Goal: Use online tool/utility: Utilize a website feature to perform a specific function

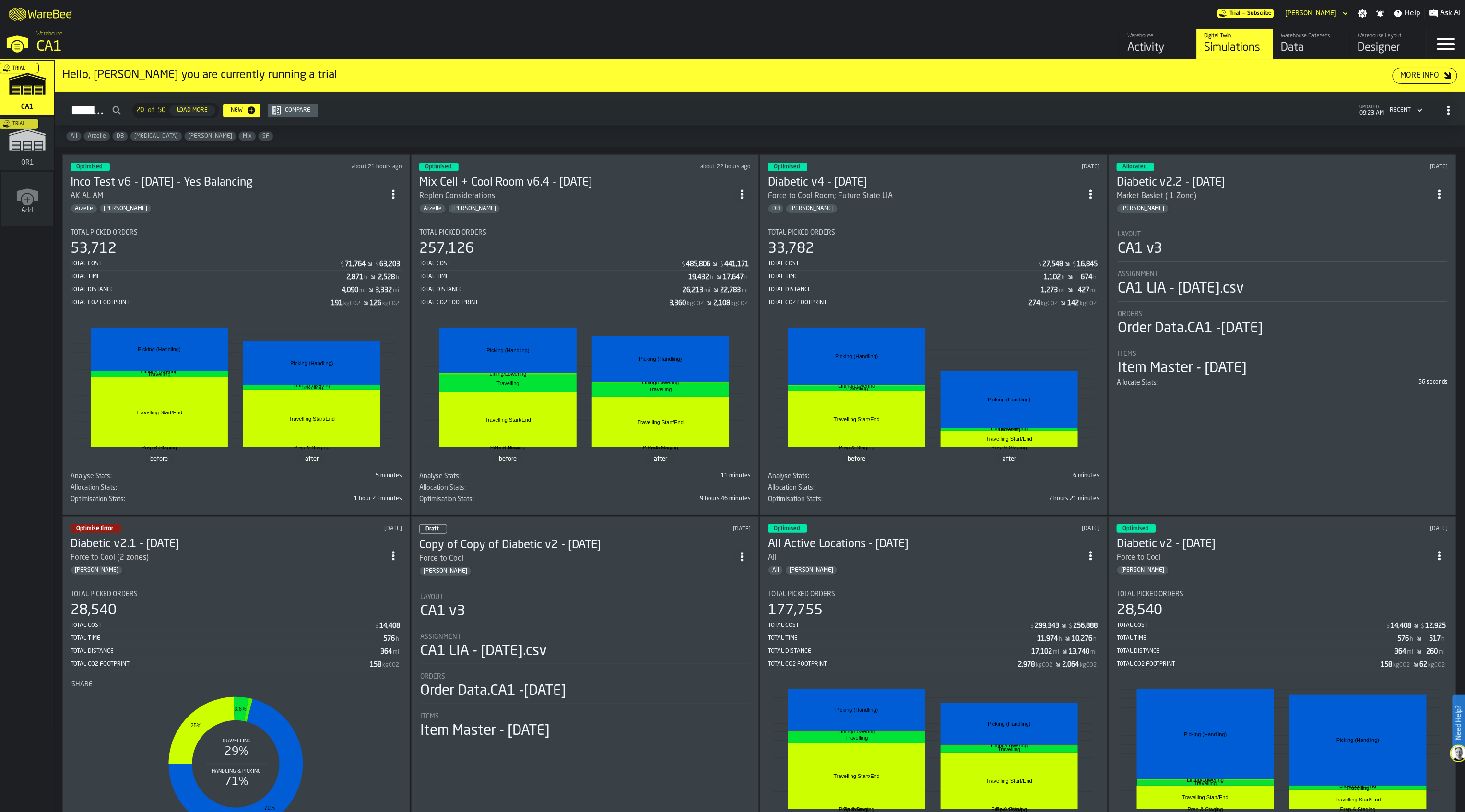
click at [742, 190] on icon "ItemListCard-DashboardItemContainer" at bounding box center [742, 194] width 10 height 10
click at [732, 262] on div "Duplicate" at bounding box center [724, 259] width 50 height 11
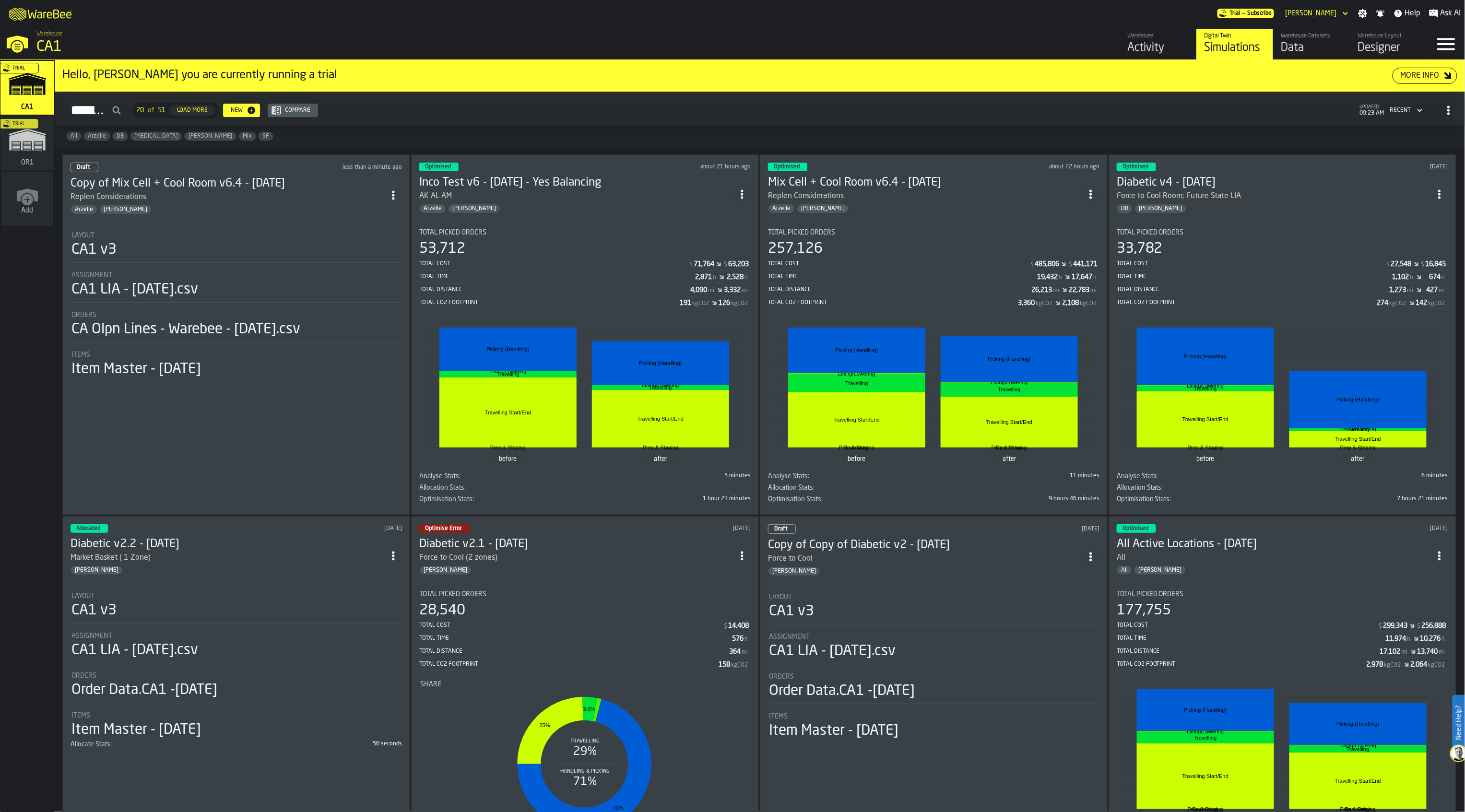
click at [250, 196] on div "Replen Considerations" at bounding box center [228, 197] width 314 height 11
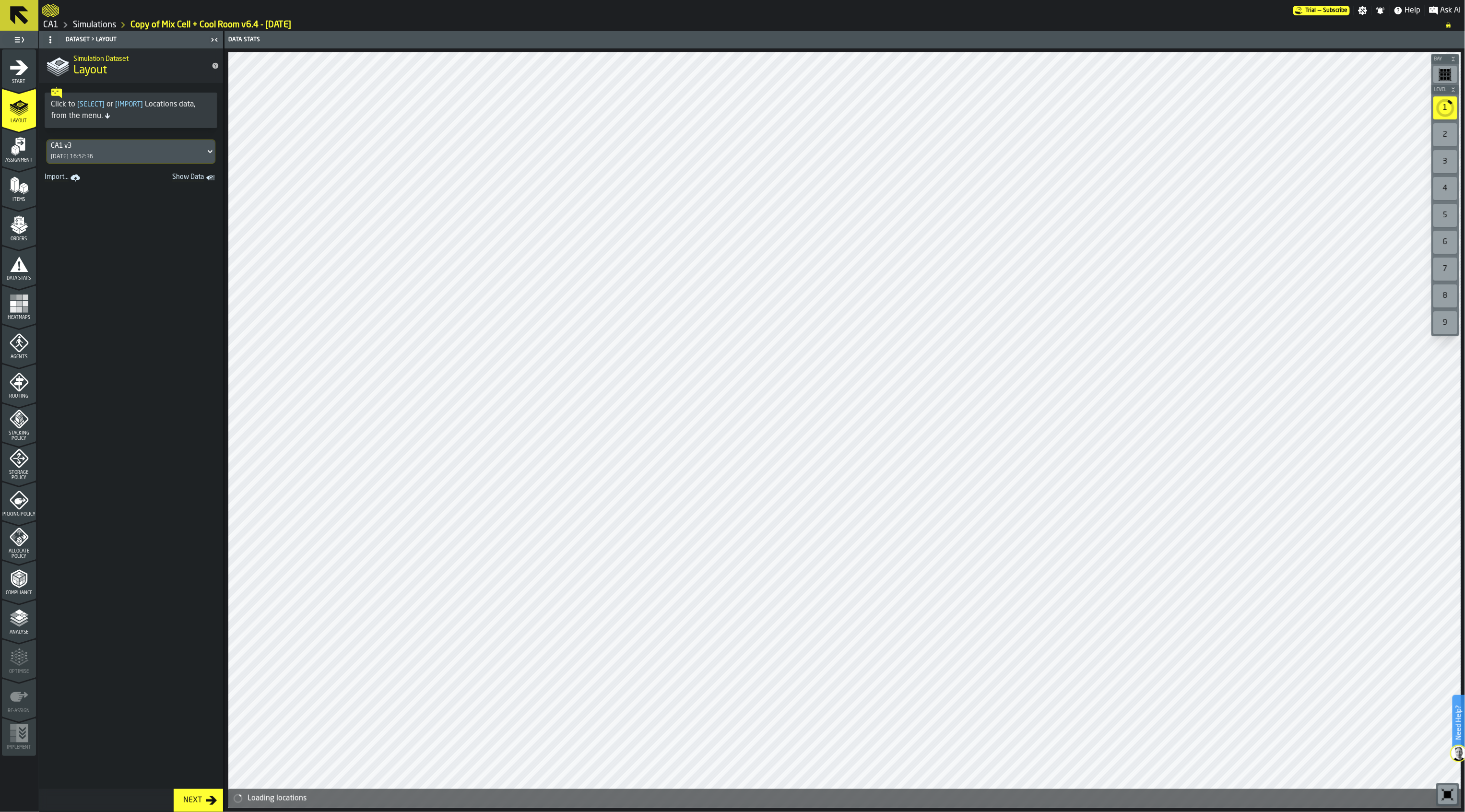
click at [20, 86] on icon "menu Start" at bounding box center [19, 88] width 34 height 9
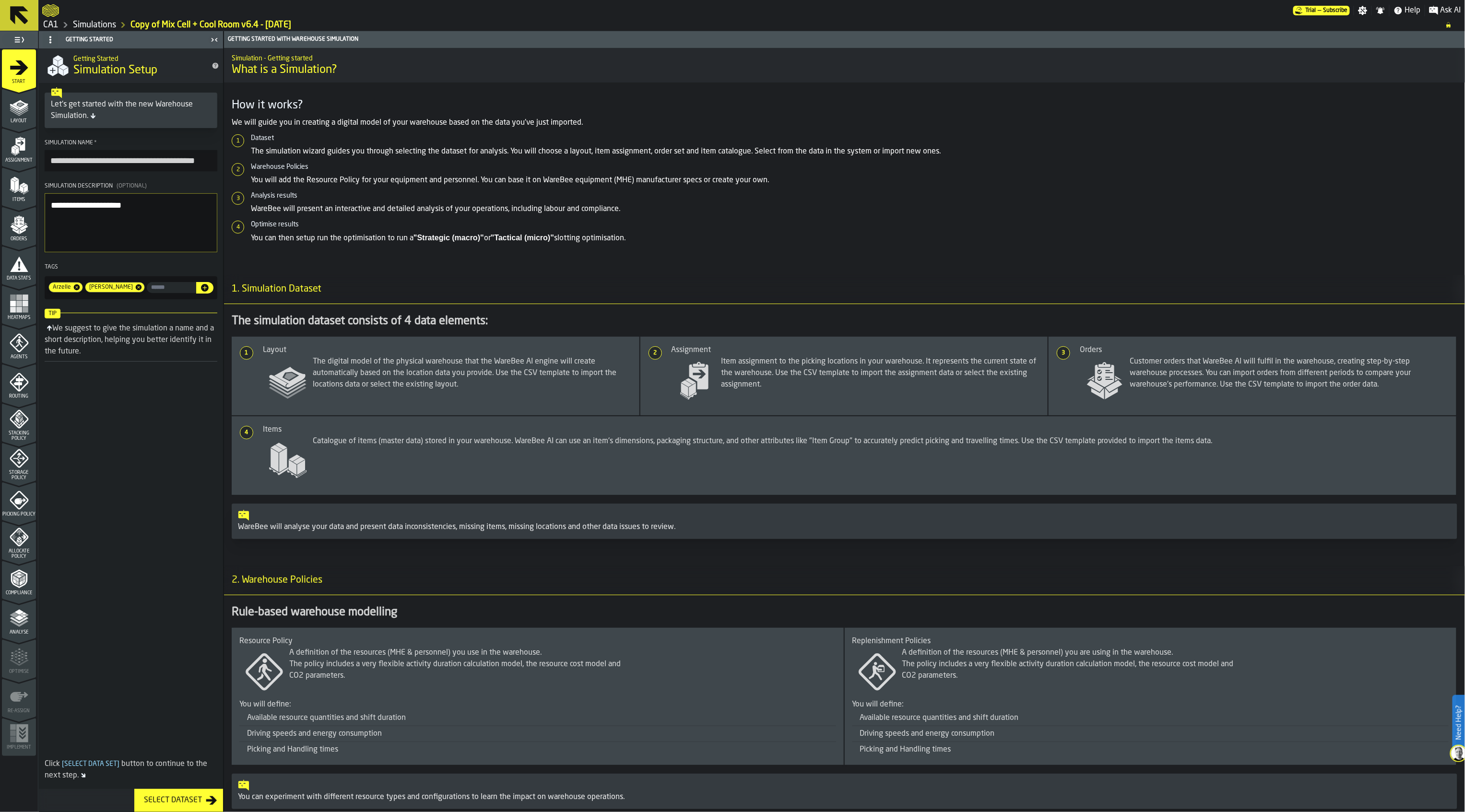
drag, startPoint x: 80, startPoint y: 164, endPoint x: 22, endPoint y: 165, distance: 58.0
click at [22, 165] on aside "**********" at bounding box center [111, 421] width 223 height 781
click at [147, 165] on input "**********" at bounding box center [131, 161] width 173 height 21
click at [167, 164] on input "**********" at bounding box center [131, 161] width 173 height 21
type input "**********"
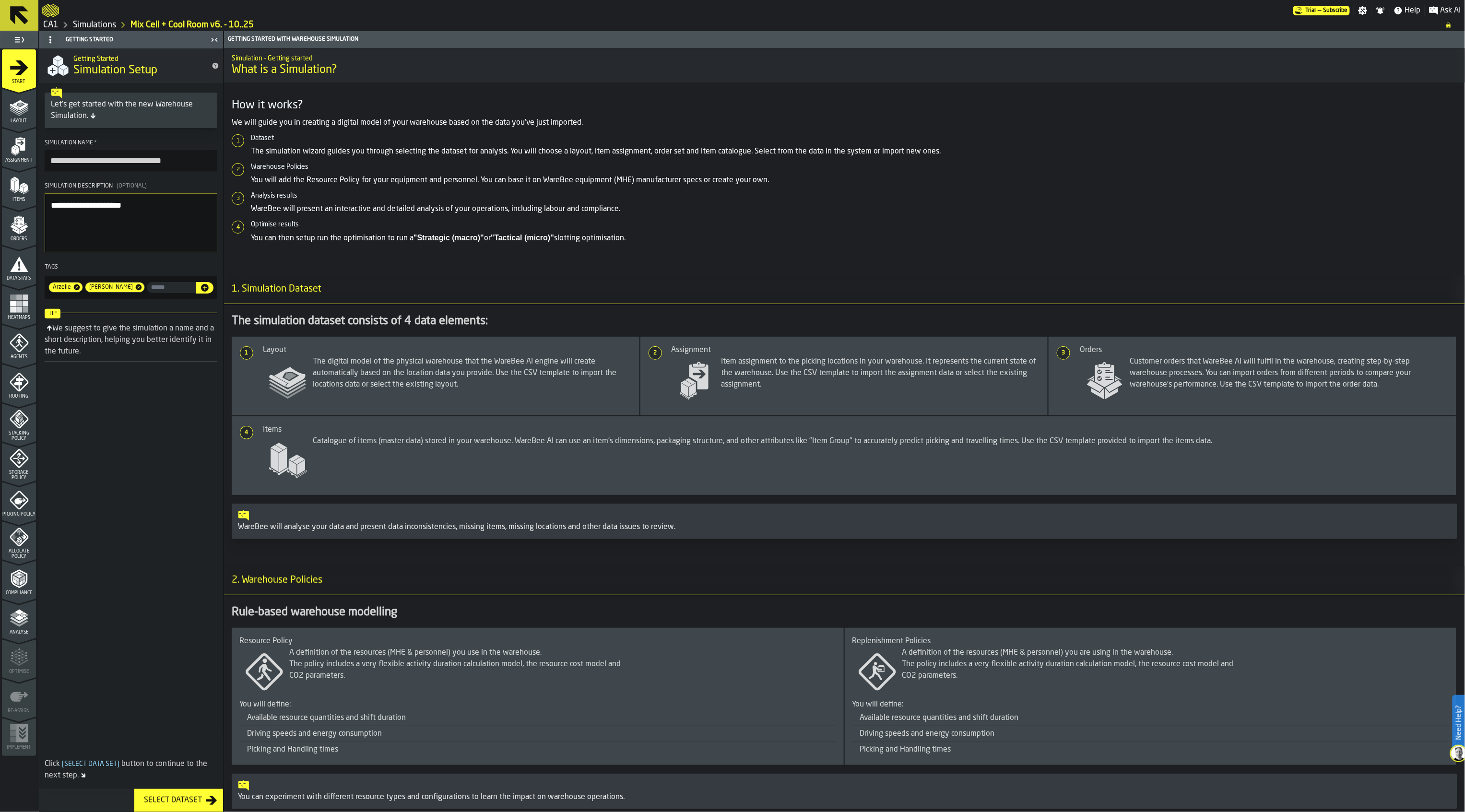
click at [181, 208] on textarea "**********" at bounding box center [131, 223] width 173 height 59
type textarea "**********"
click at [187, 804] on div "Select Dataset" at bounding box center [172, 800] width 65 height 11
click at [20, 103] on icon "menu Layout" at bounding box center [20, 108] width 20 height 20
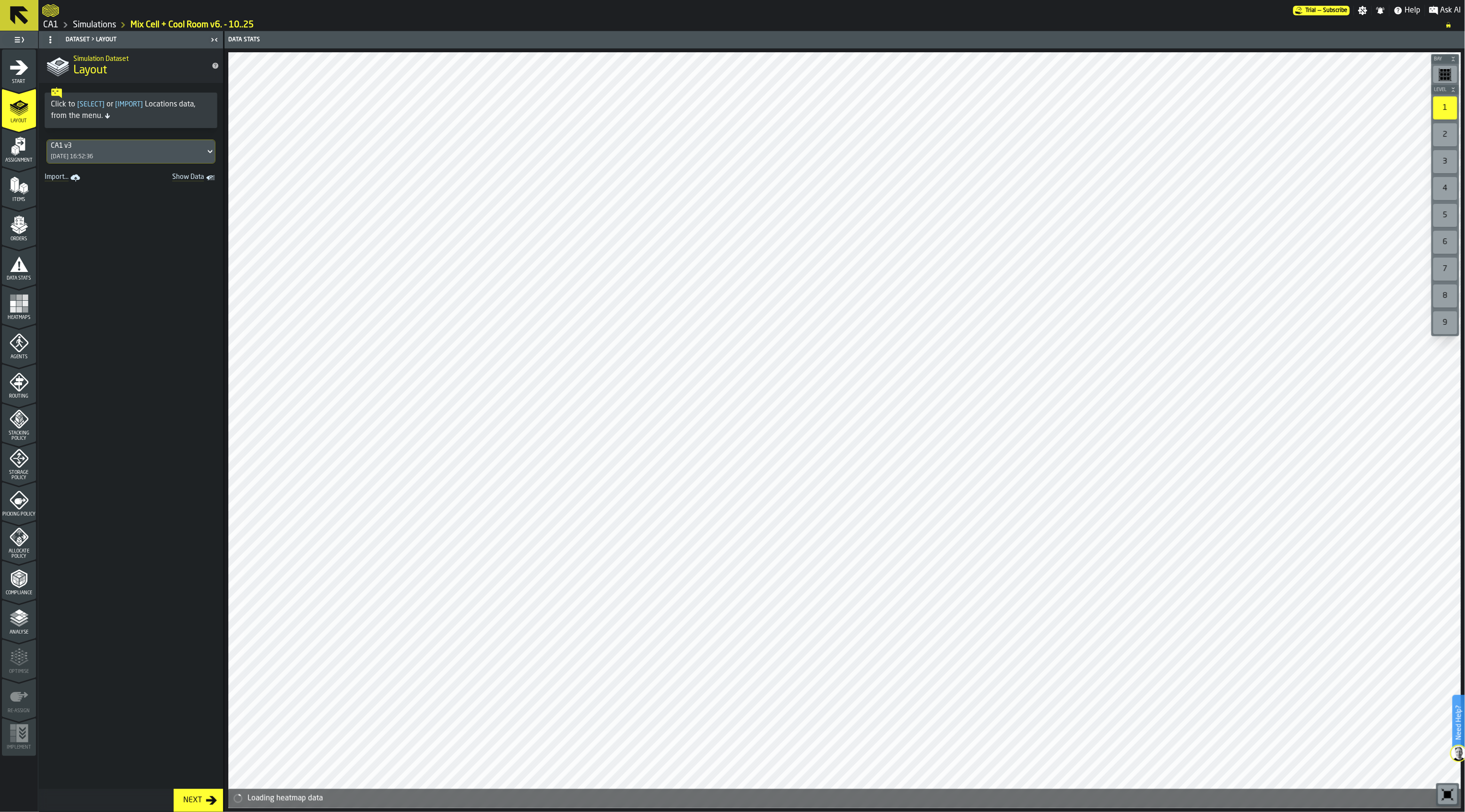
click at [27, 535] on icon "menu Allocate Policy" at bounding box center [20, 538] width 20 height 20
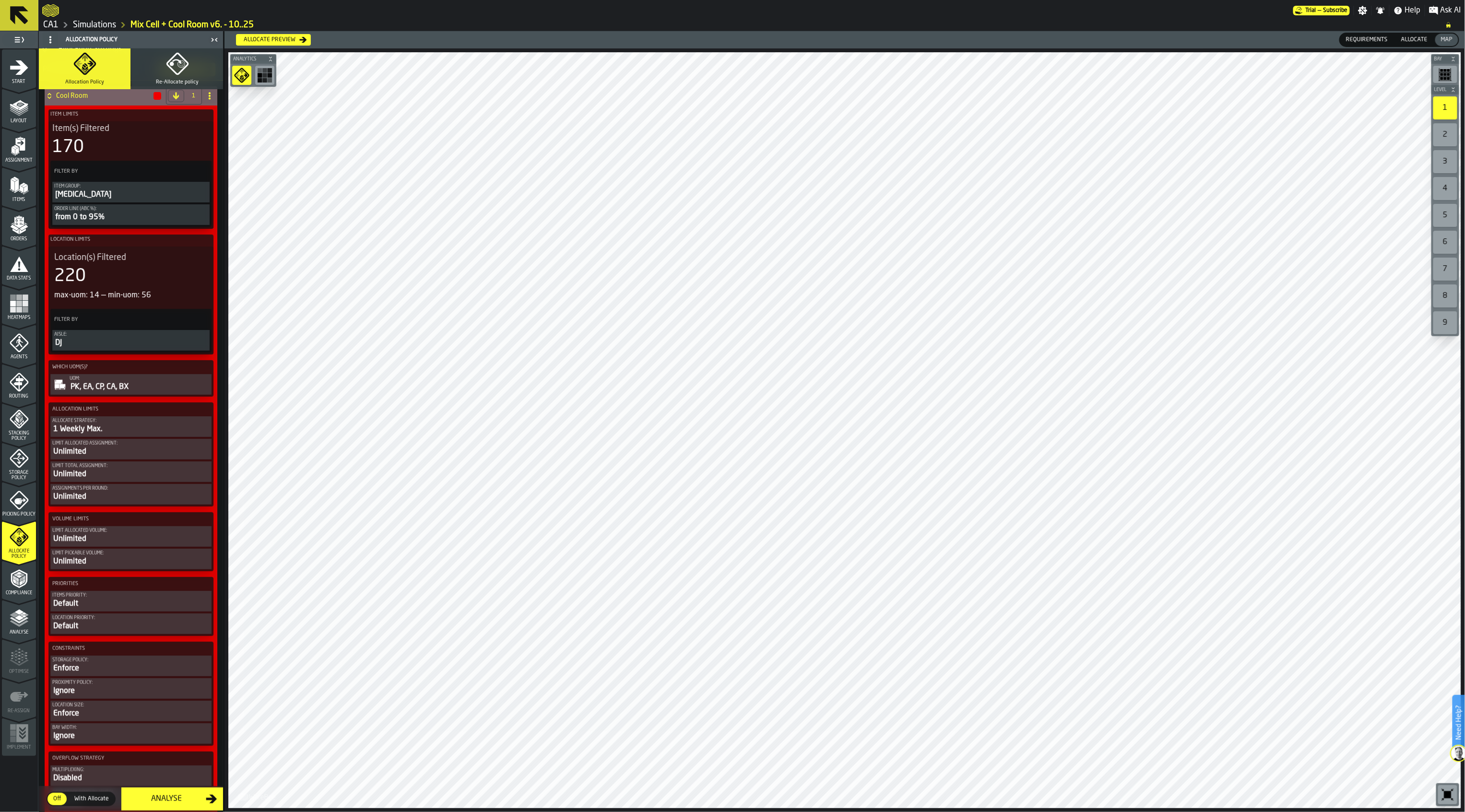
scroll to position [64, 0]
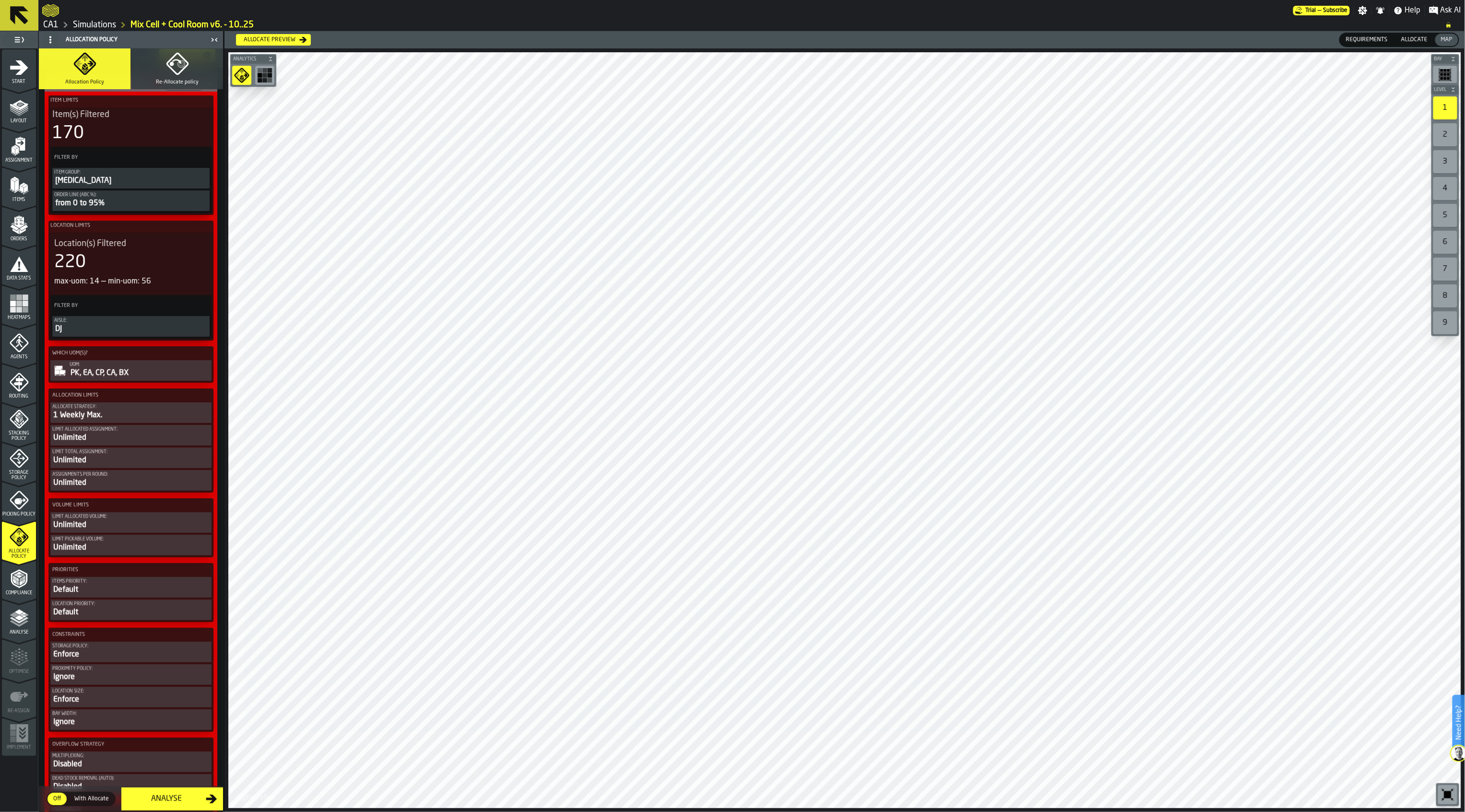
click at [129, 595] on div "Default" at bounding box center [131, 589] width 157 height 11
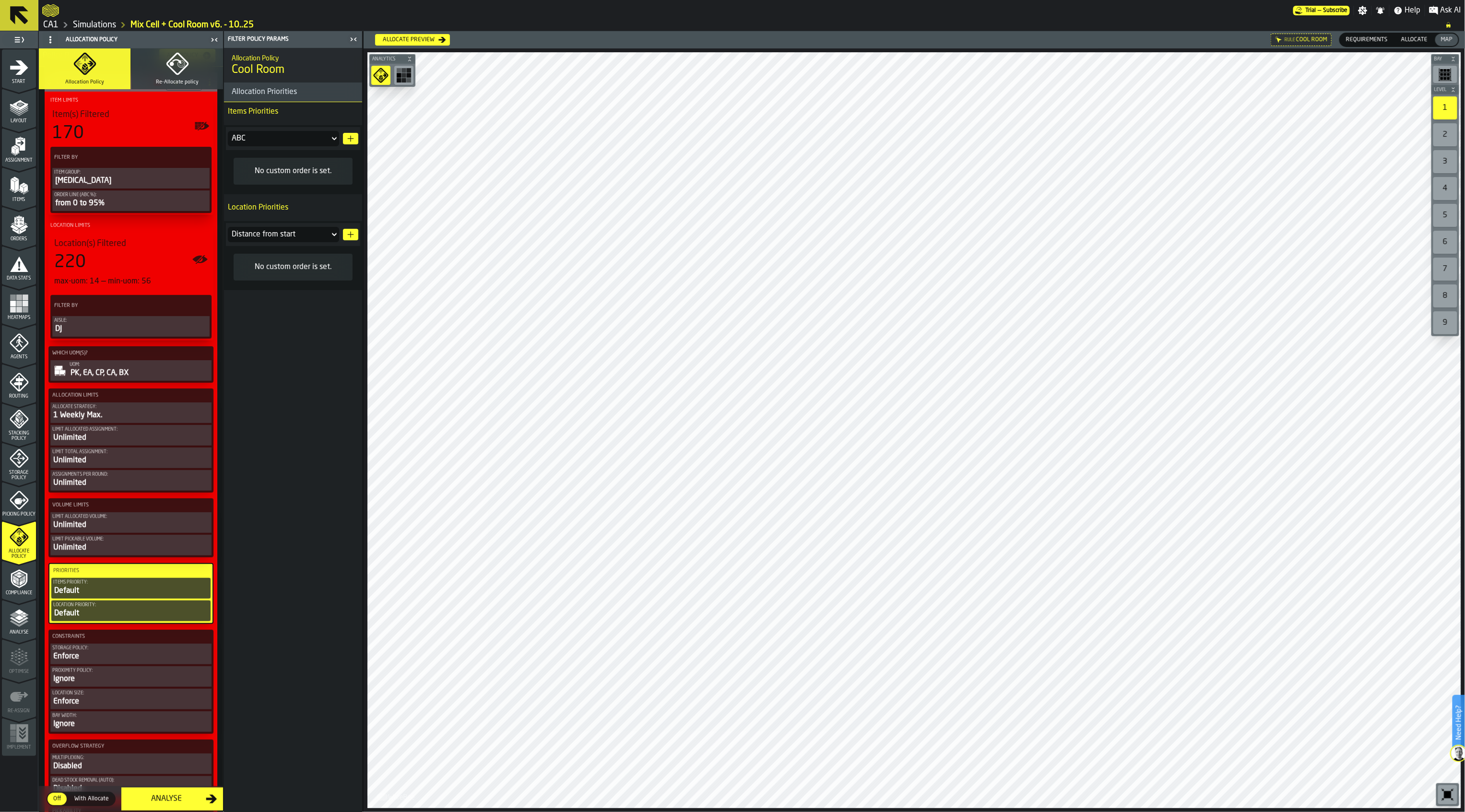
click at [326, 133] on div "ABC" at bounding box center [278, 138] width 102 height 15
click at [288, 215] on div "Item group" at bounding box center [284, 214] width 100 height 8
click at [356, 138] on button "button-" at bounding box center [350, 138] width 15 height 11
click at [135, 442] on div "Unlimited" at bounding box center [131, 438] width 157 height 11
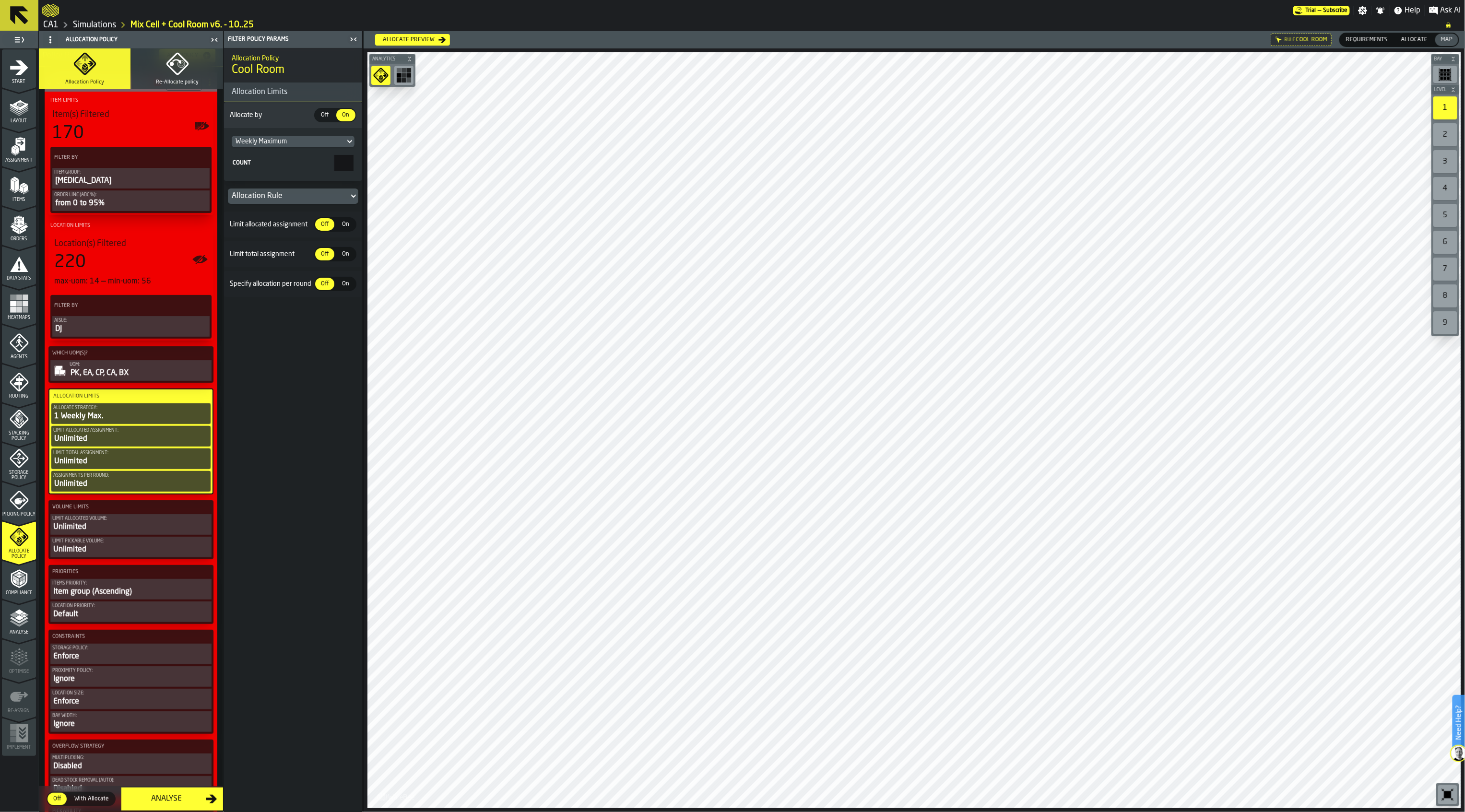
click at [351, 223] on span "On" at bounding box center [346, 224] width 15 height 8
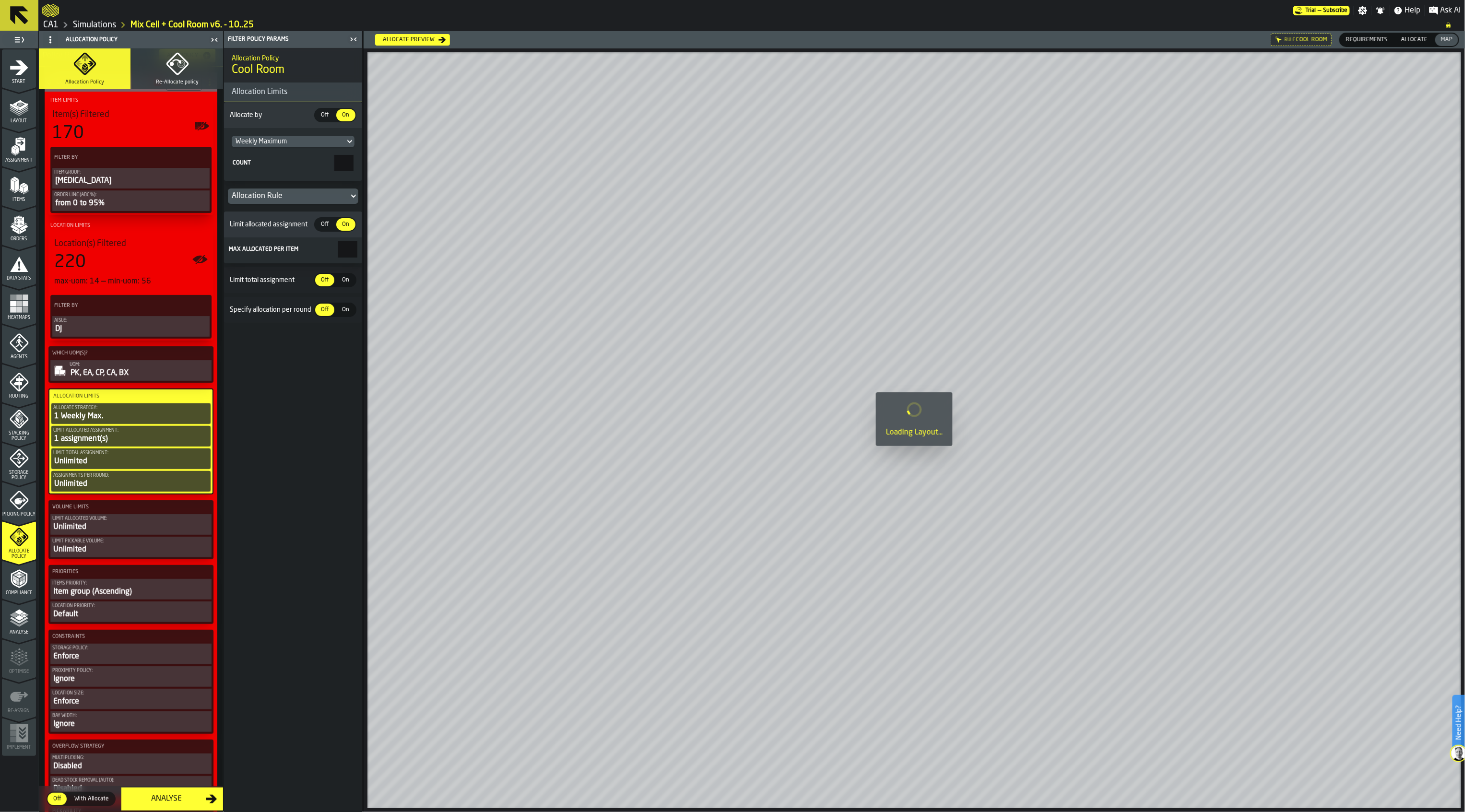
click at [347, 256] on input "*" at bounding box center [348, 250] width 20 height 17
click at [348, 279] on span "On" at bounding box center [346, 280] width 15 height 8
click at [350, 337] on span "On" at bounding box center [346, 335] width 15 height 8
drag, startPoint x: 357, startPoint y: 253, endPoint x: 367, endPoint y: 253, distance: 10.0
click at [367, 253] on main "1 Start 2 Layout 3 Assignment 4 Items 5 Orders 6 Data Stats 7 Heatmaps 8 Agents…" at bounding box center [732, 421] width 1465 height 781
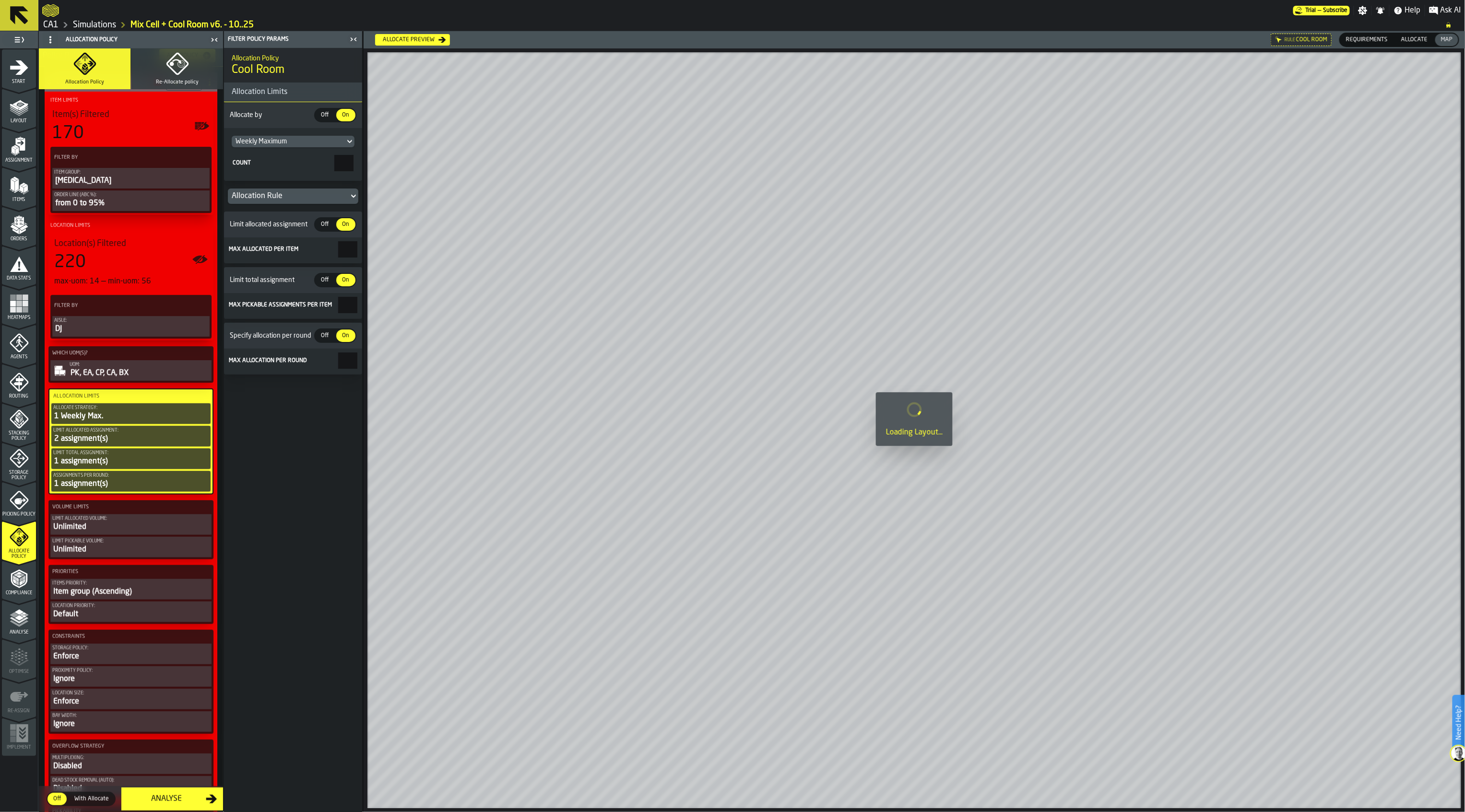
type input "*"
drag, startPoint x: 335, startPoint y: 301, endPoint x: 400, endPoint y: 309, distance: 65.5
click at [400, 309] on main "1 Start 2 Layout 3 Assignment 4 Items 5 Orders 6 Data Stats 7 Heatmaps 8 Agents…" at bounding box center [732, 421] width 1465 height 781
type input "*"
click at [382, 366] on main "1 Start 2 Layout 3 Assignment 4 Items 5 Orders 6 Data Stats 7 Heatmaps 8 Agents…" at bounding box center [732, 421] width 1465 height 781
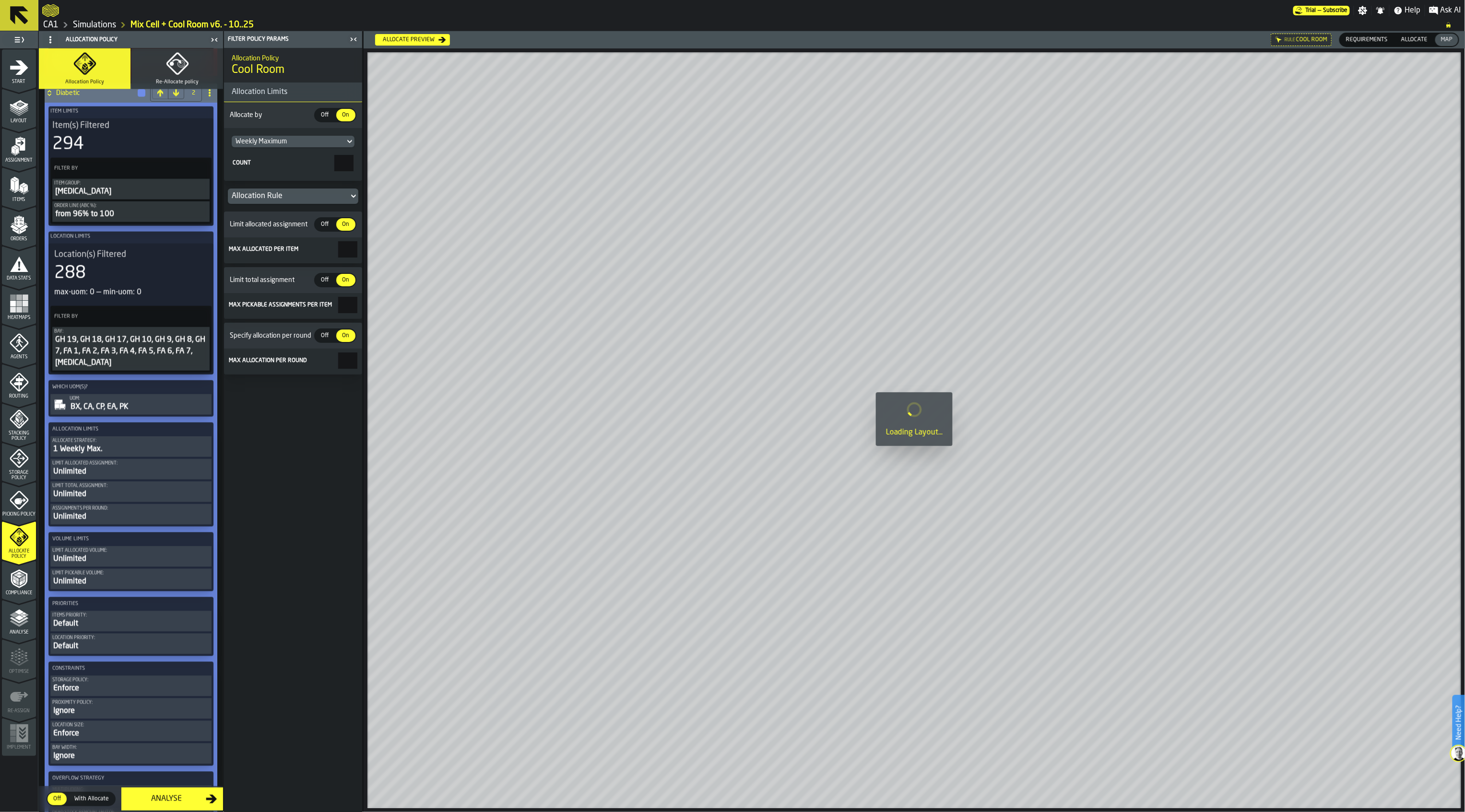
scroll to position [832, 0]
type input "*"
click at [140, 629] on div "Default" at bounding box center [131, 623] width 157 height 11
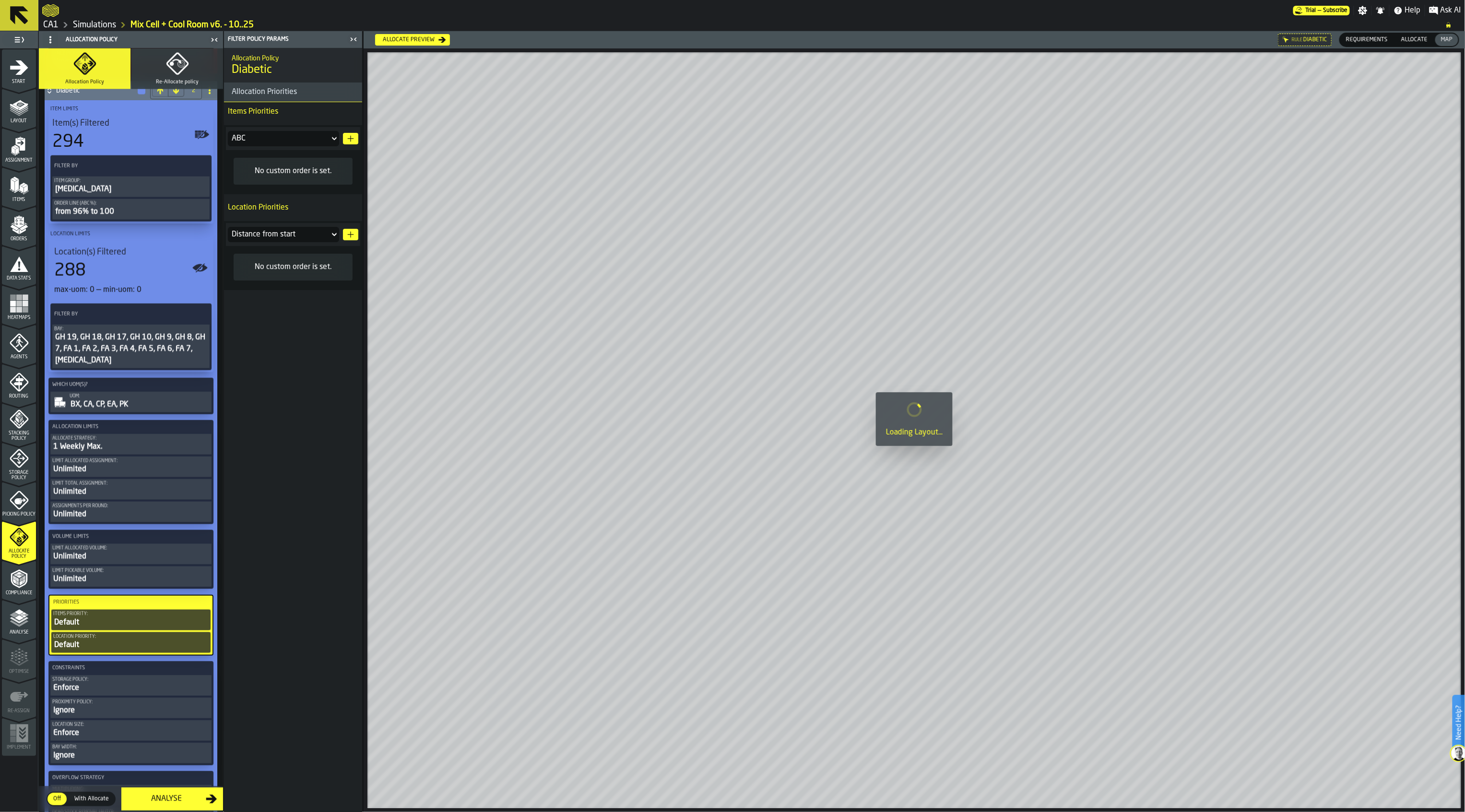
scroll to position [830, 0]
click at [327, 141] on div "ABC" at bounding box center [278, 138] width 102 height 15
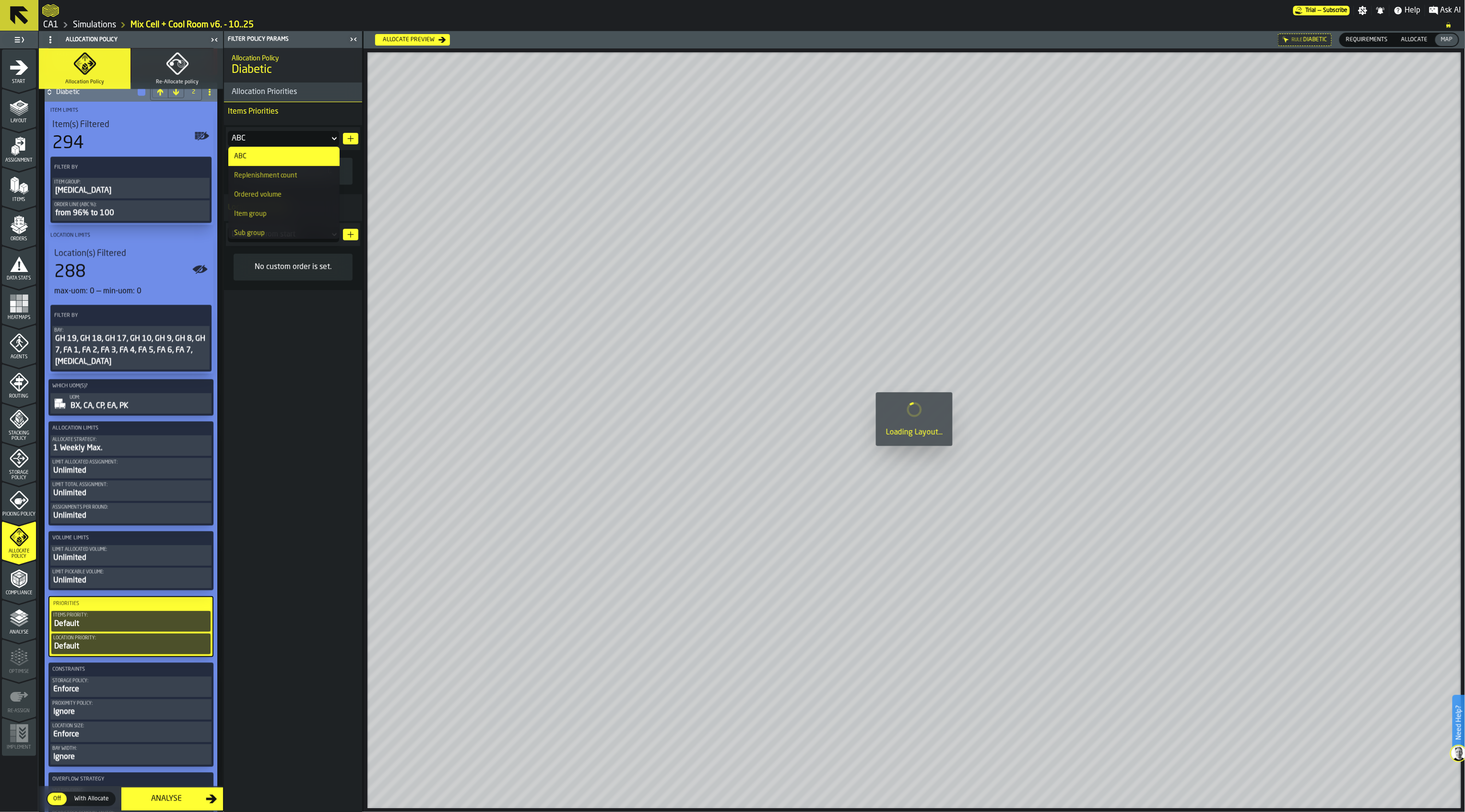
click at [296, 209] on li "Item group" at bounding box center [284, 214] width 111 height 20
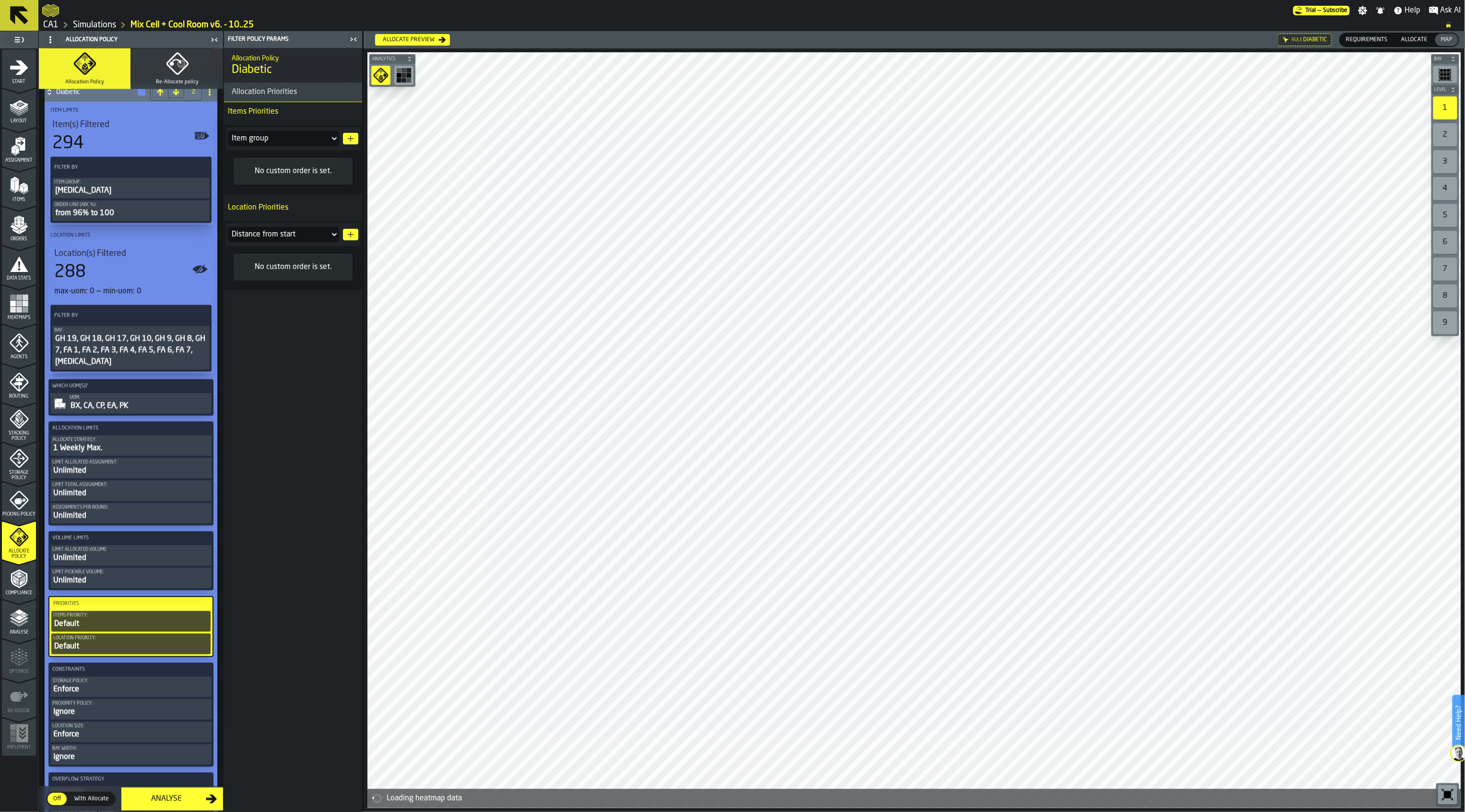
click at [348, 135] on icon "button-" at bounding box center [350, 138] width 8 height 8
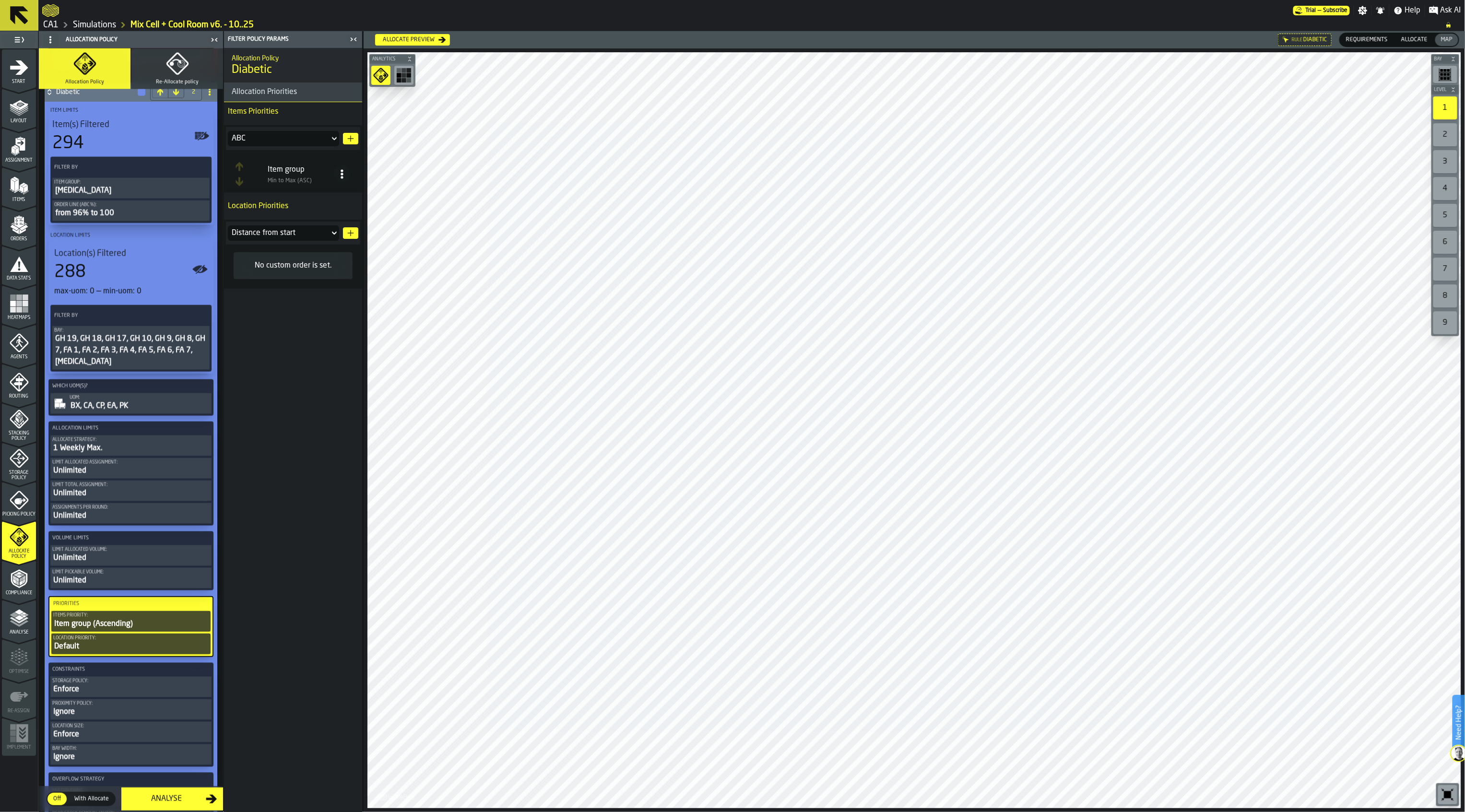
click at [152, 465] on div "Limit Allocated assignment:" at bounding box center [131, 462] width 157 height 5
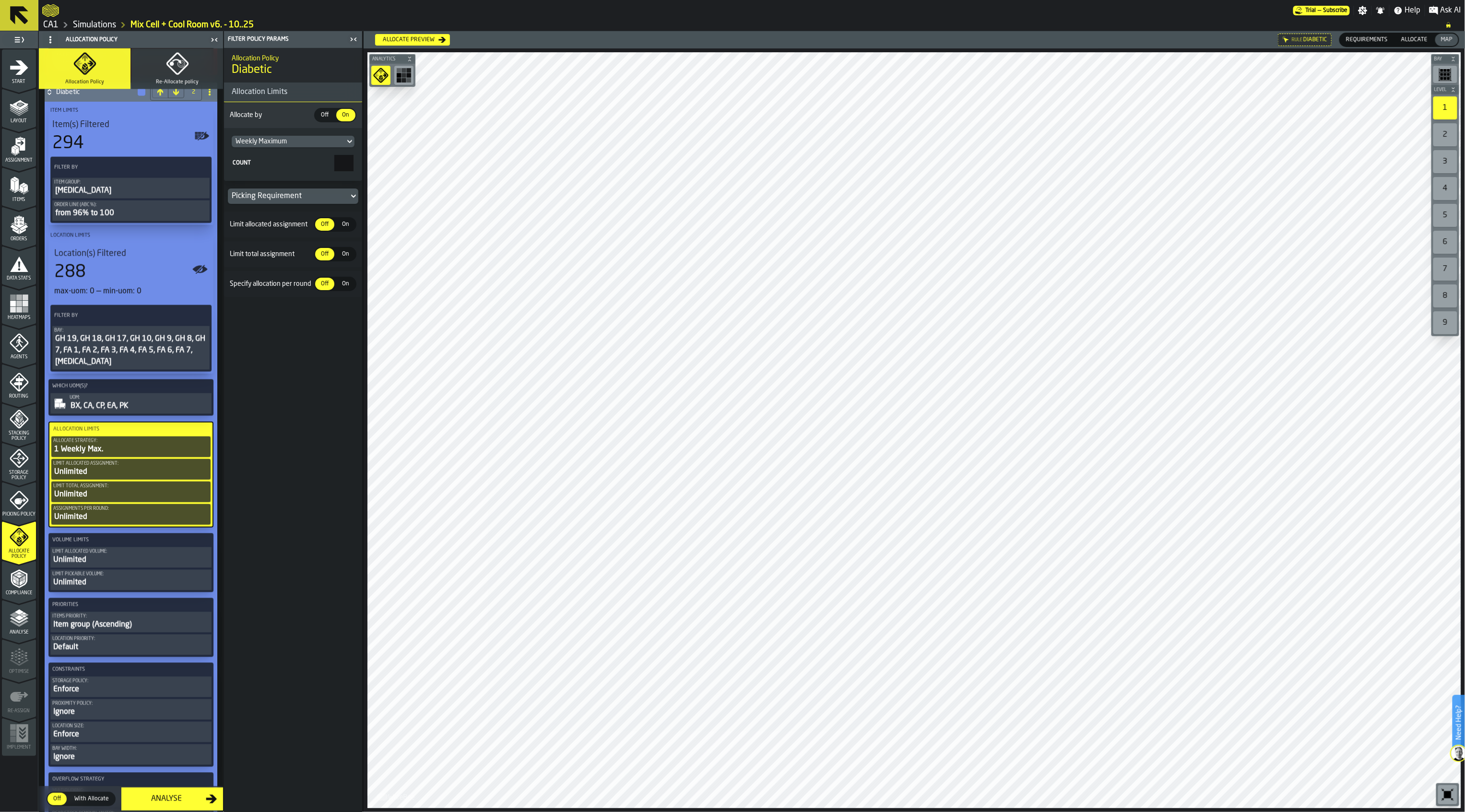
click at [346, 223] on span "On" at bounding box center [346, 224] width 15 height 8
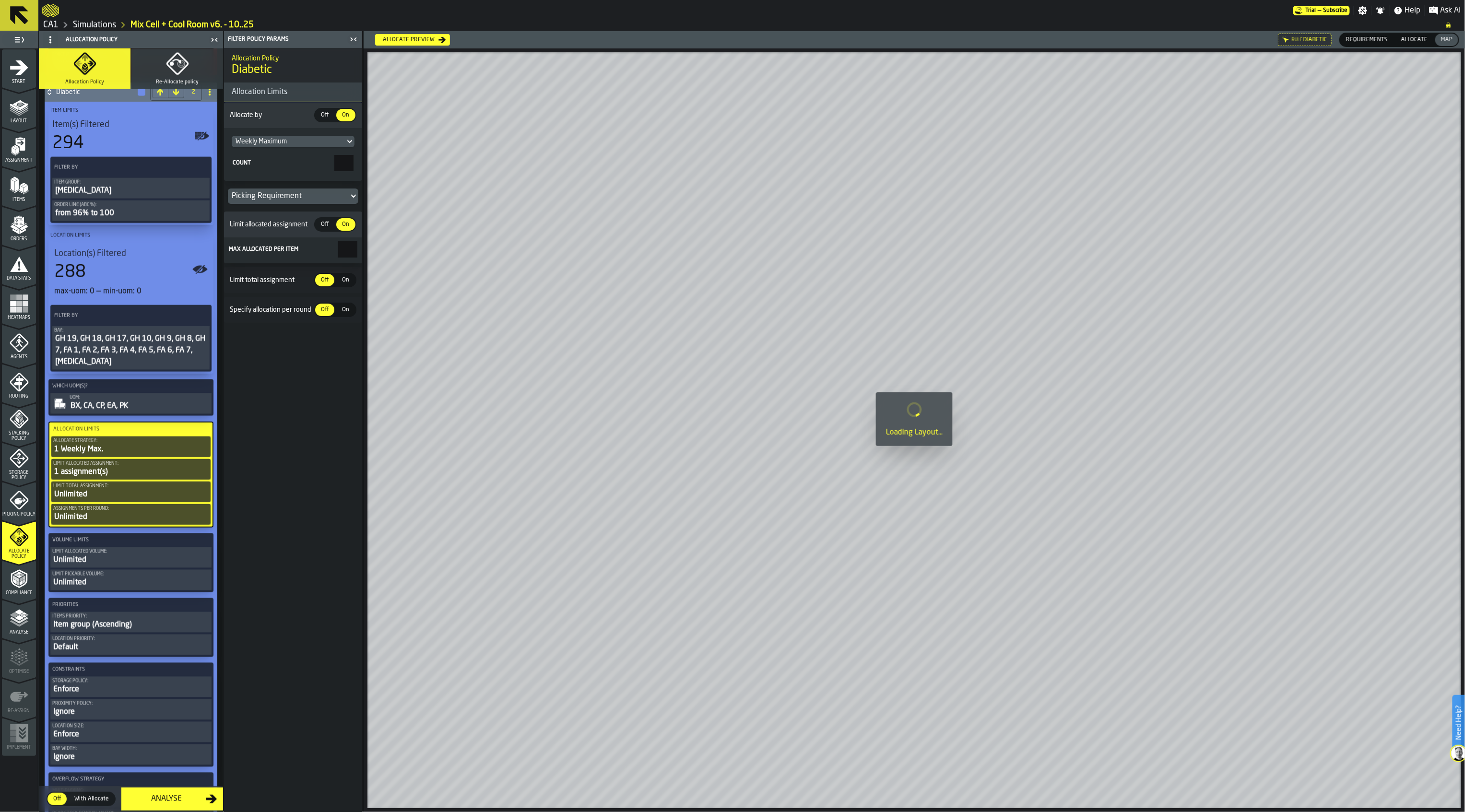
click at [349, 250] on input "*" at bounding box center [348, 250] width 20 height 17
drag, startPoint x: 352, startPoint y: 250, endPoint x: 377, endPoint y: 253, distance: 25.2
click at [377, 248] on main "1 Start 2 Layout 3 Assignment 4 Items 5 Orders 6 Data Stats 7 Heatmaps 8 Agents…" at bounding box center [732, 421] width 1465 height 781
drag, startPoint x: 338, startPoint y: 250, endPoint x: 411, endPoint y: 250, distance: 73.0
click at [408, 250] on main "1 Start 2 Layout 3 Assignment 4 Items 5 Orders 6 Data Stats 7 Heatmaps 8 Agents…" at bounding box center [732, 421] width 1465 height 781
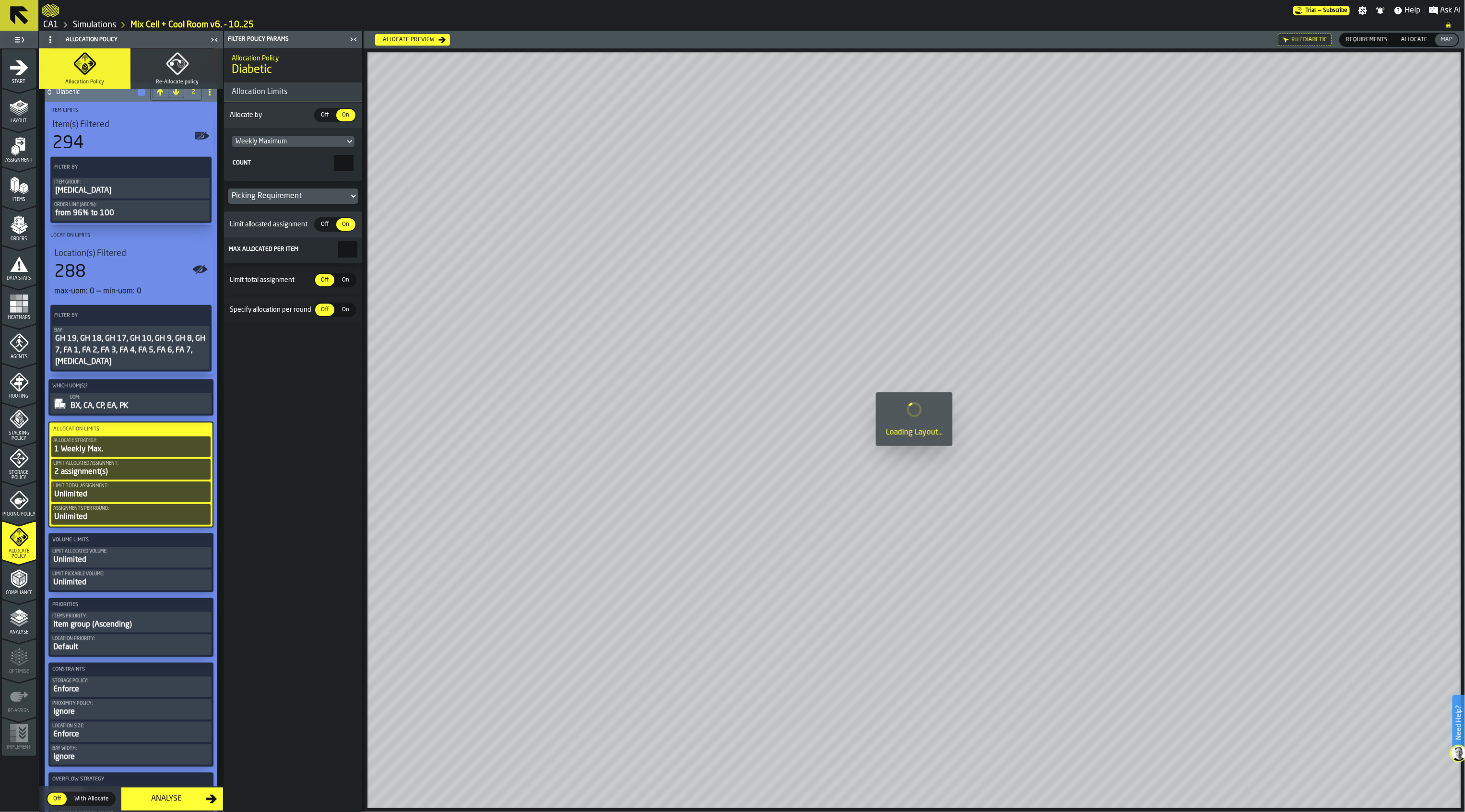
type input "*"
click at [351, 280] on span "On" at bounding box center [346, 280] width 15 height 8
drag, startPoint x: 388, startPoint y: 300, endPoint x: 394, endPoint y: 300, distance: 6.0
click at [394, 300] on main "1 Start 2 Layout 3 Assignment 4 Items 5 Orders 6 Data Stats 7 Heatmaps 8 Agents…" at bounding box center [732, 421] width 1465 height 781
type input "*"
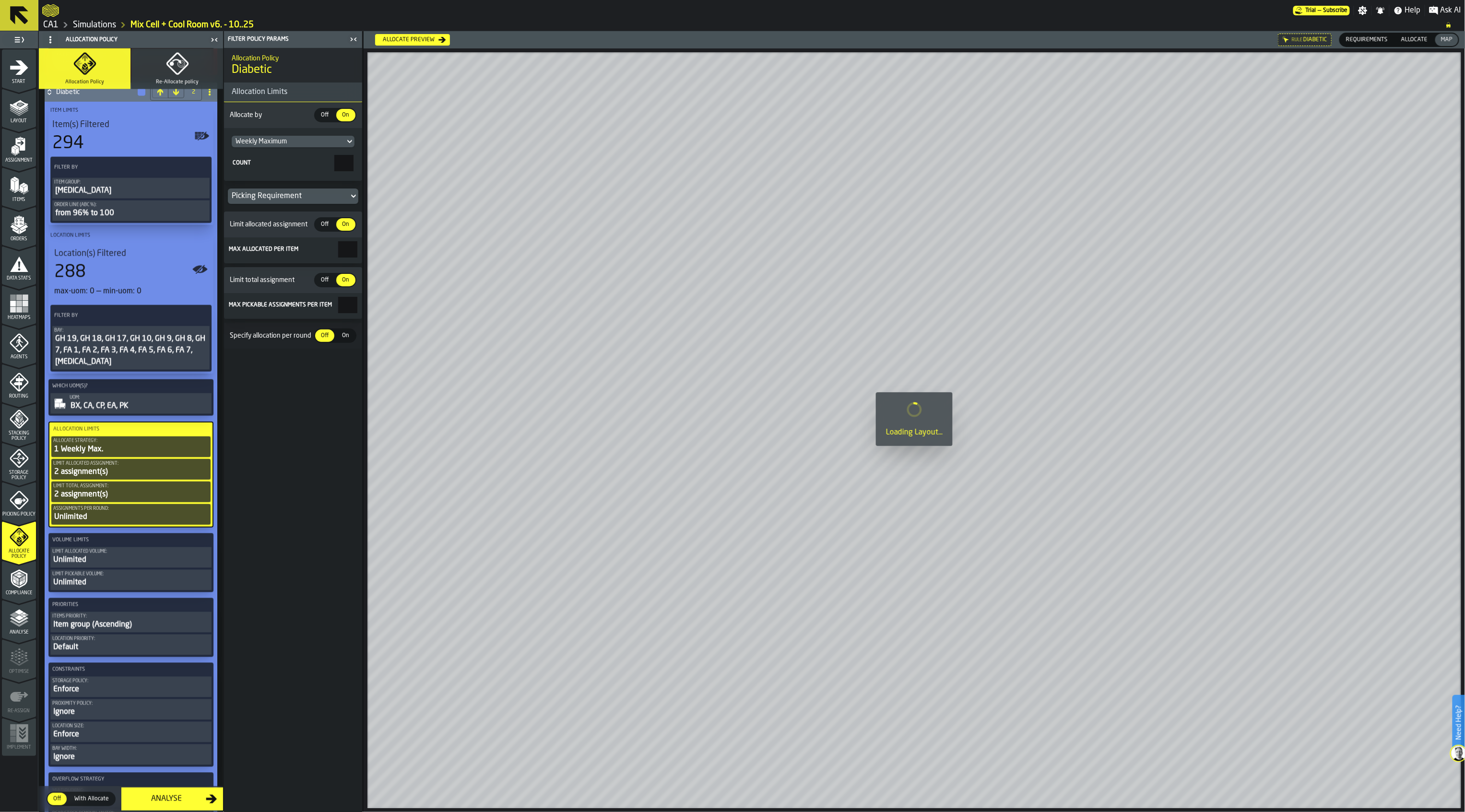
click at [343, 340] on span "On" at bounding box center [346, 335] width 15 height 8
drag, startPoint x: 340, startPoint y: 367, endPoint x: 400, endPoint y: 364, distance: 60.1
click at [399, 364] on main "1 Start 2 Layout 3 Assignment 4 Items 5 Orders 6 Data Stats 7 Heatmaps 8 Agents…" at bounding box center [732, 421] width 1465 height 781
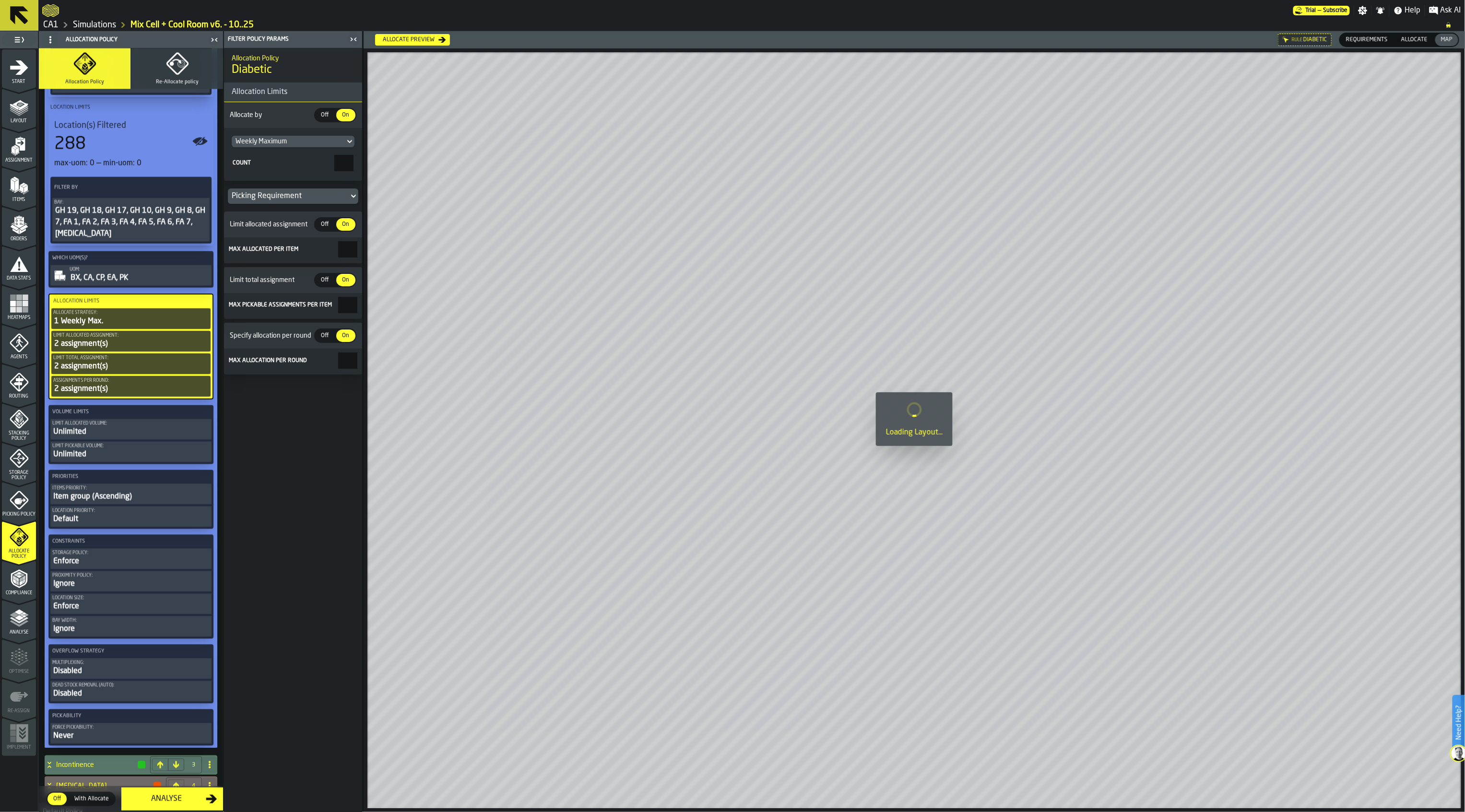
scroll to position [1213, 0]
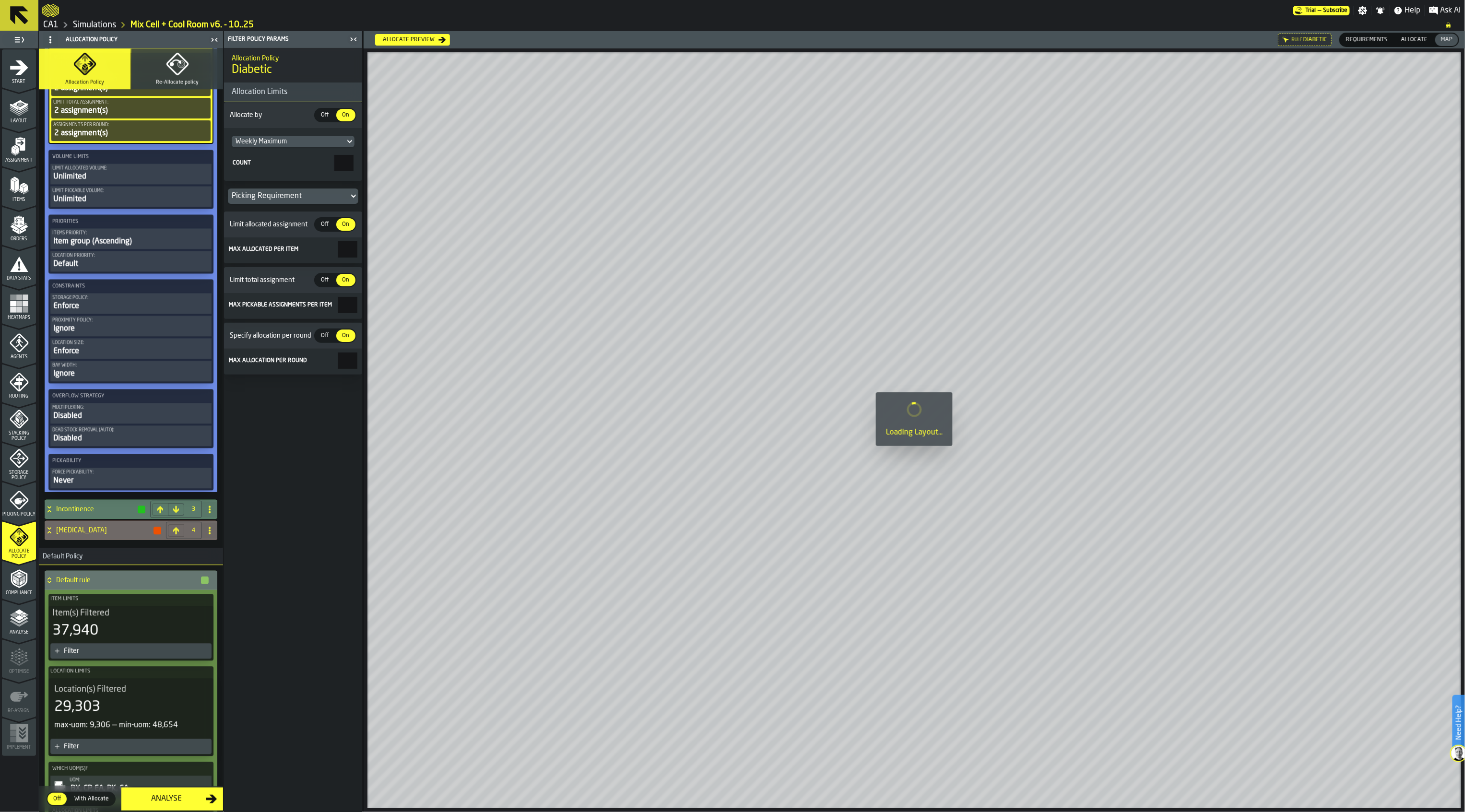
type input "*"
click at [50, 514] on icon at bounding box center [49, 509] width 10 height 8
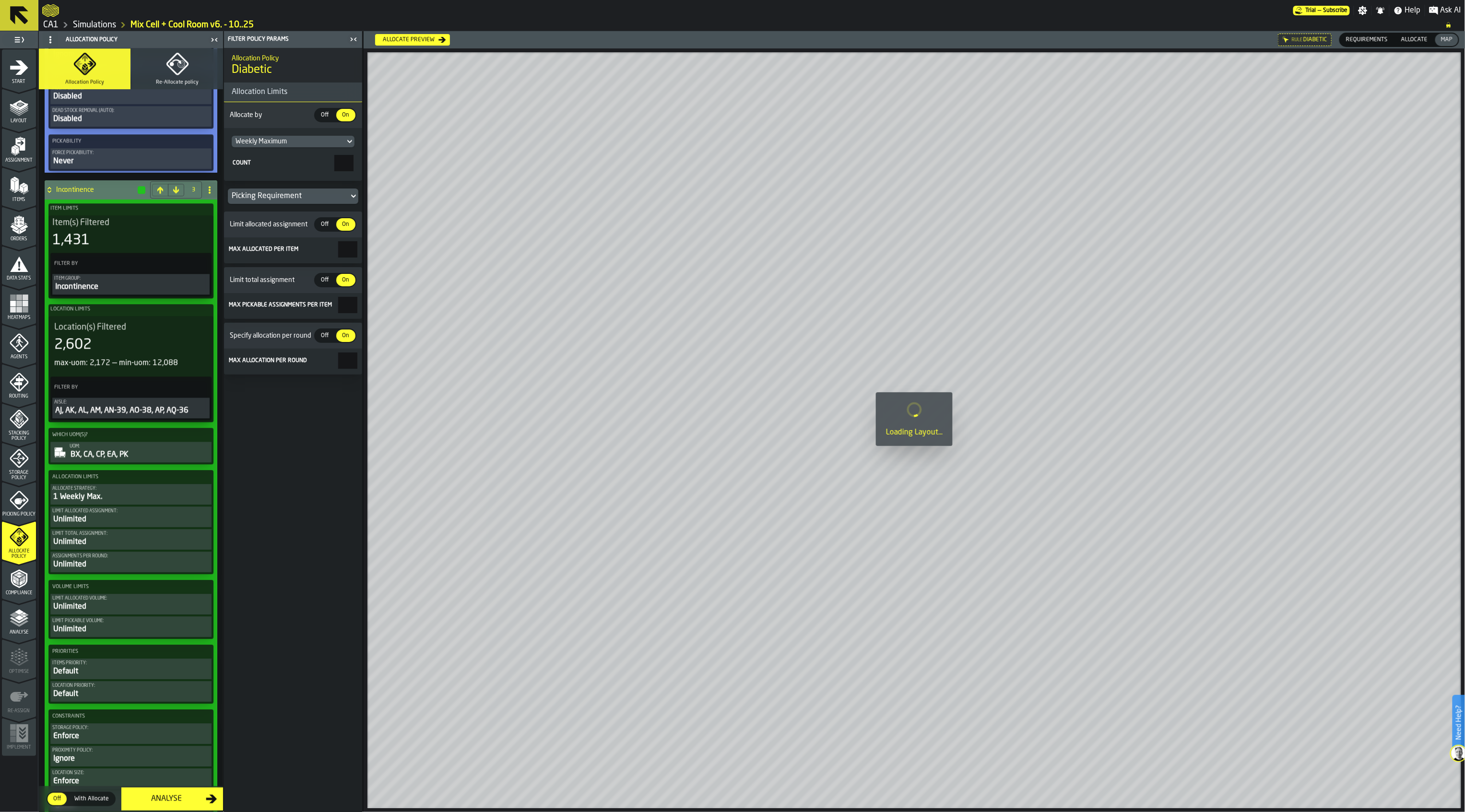
scroll to position [1534, 0]
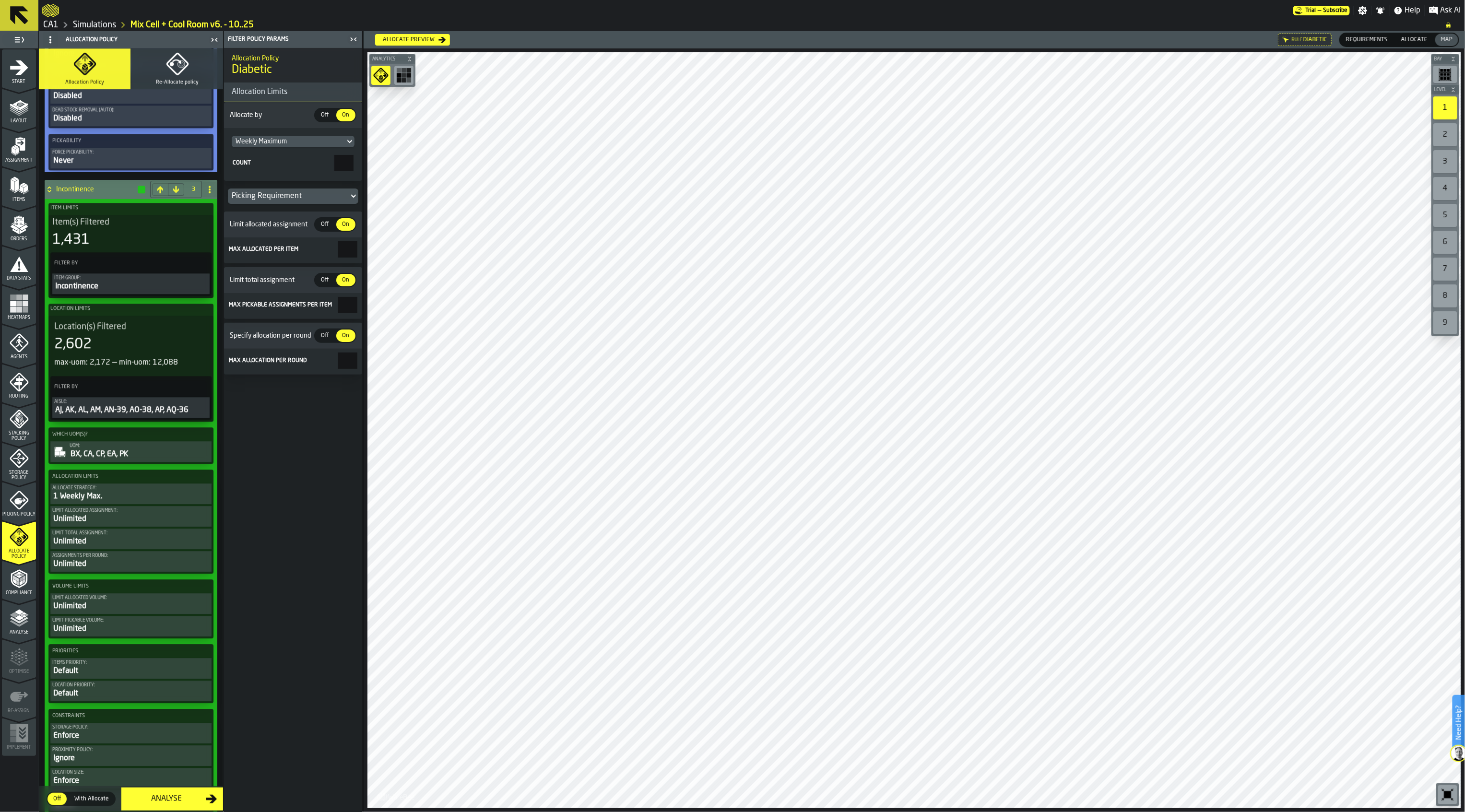
click at [120, 525] on div "Unlimited" at bounding box center [131, 519] width 157 height 11
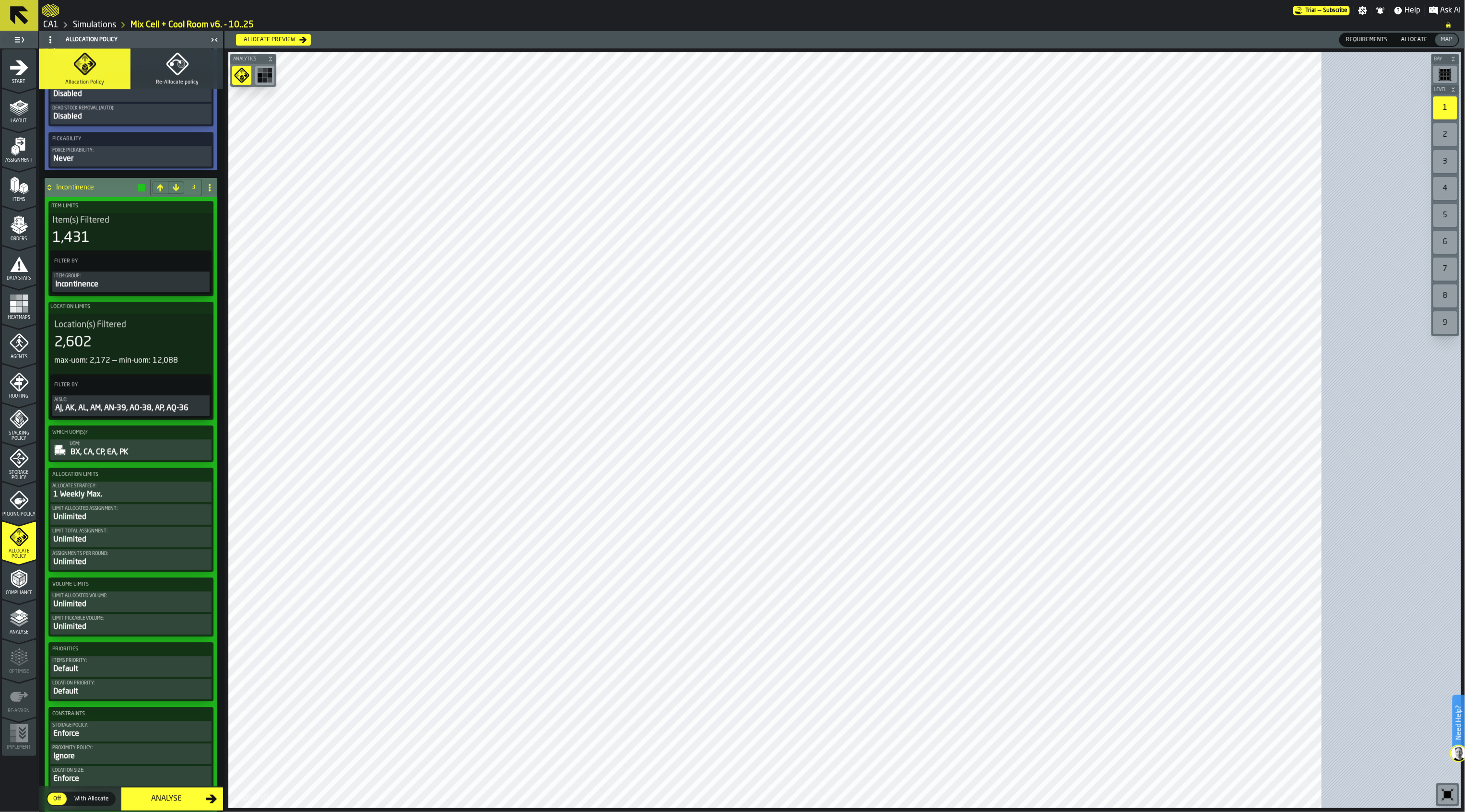
scroll to position [1532, 0]
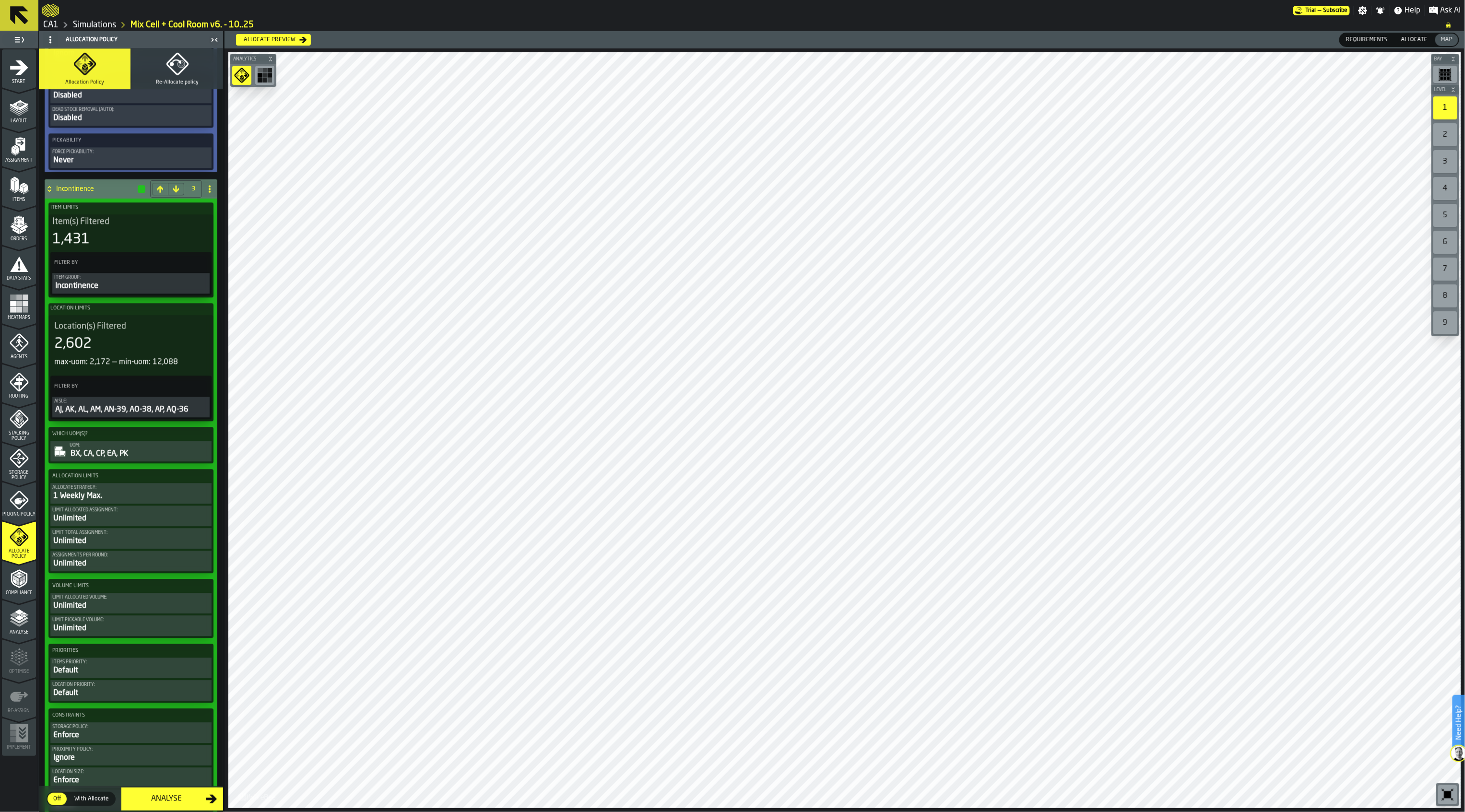
click at [104, 524] on div "Unlimited" at bounding box center [131, 518] width 157 height 11
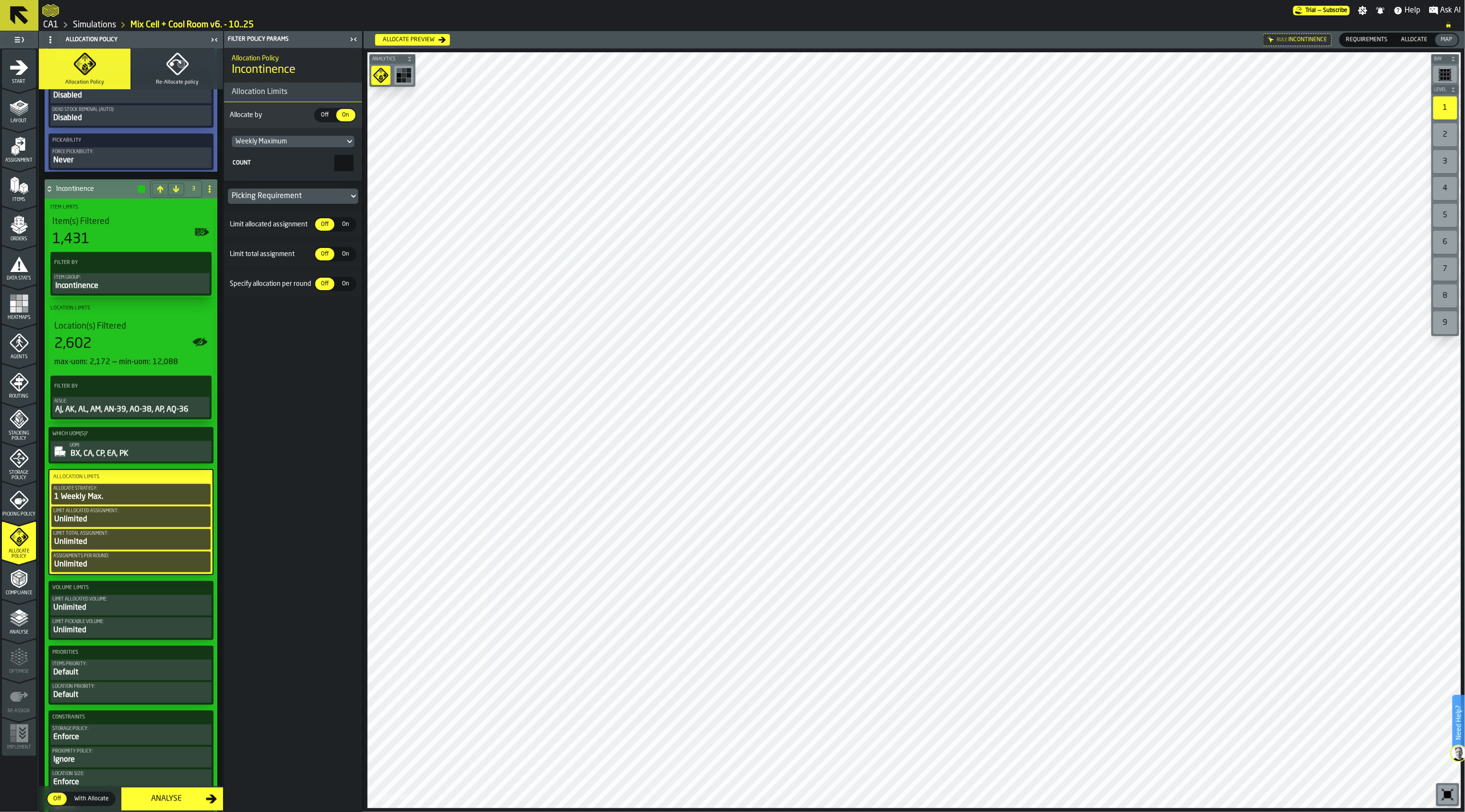
click at [346, 227] on span "On" at bounding box center [346, 224] width 15 height 8
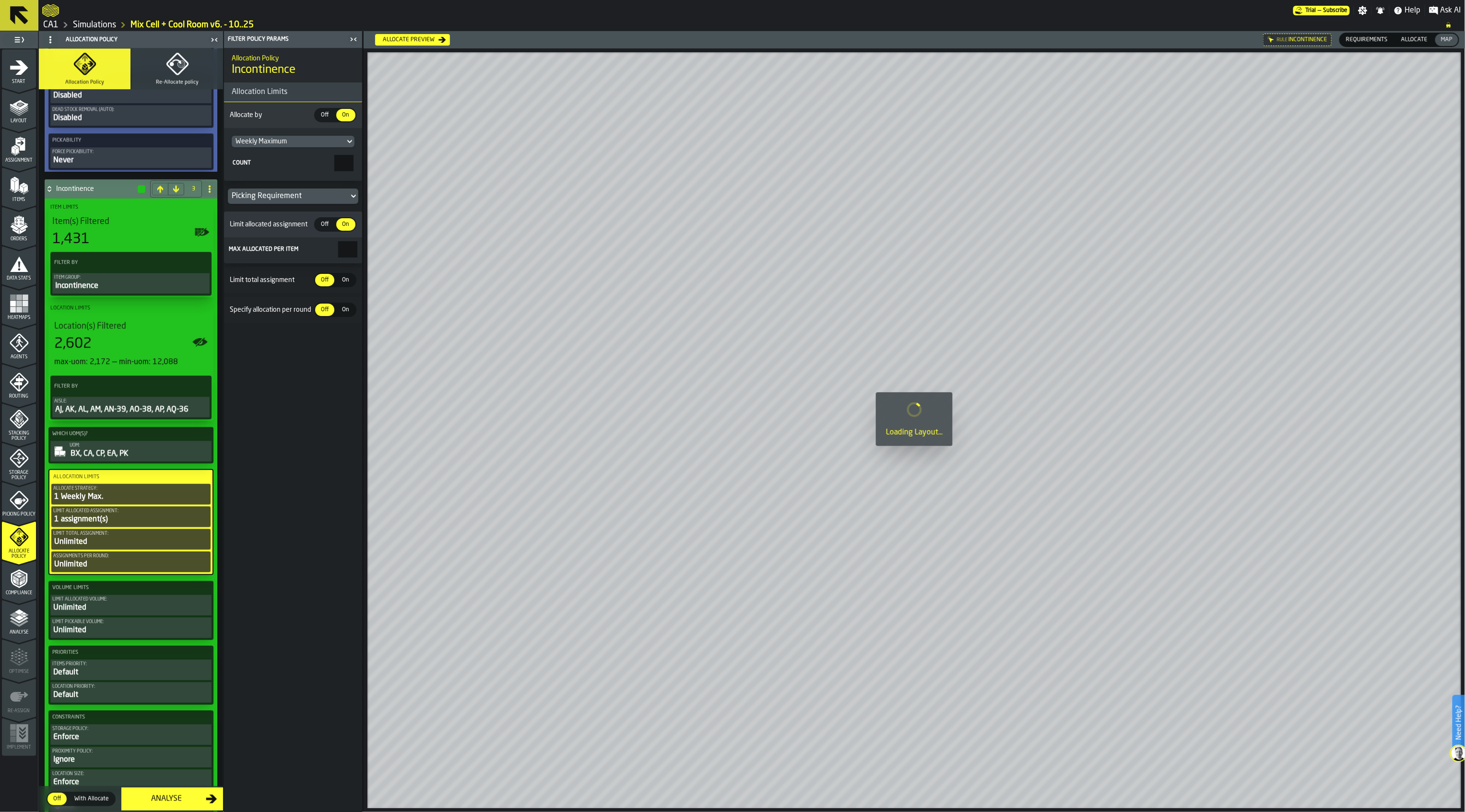
click at [346, 276] on div "On" at bounding box center [346, 280] width 20 height 13
click at [350, 331] on label "On On" at bounding box center [346, 335] width 21 height 14
click at [349, 334] on span "On" at bounding box center [346, 335] width 15 height 8
drag, startPoint x: 345, startPoint y: 251, endPoint x: 369, endPoint y: 308, distance: 61.8
click at [403, 251] on main "1 Start 2 Layout 3 Assignment 4 Items 5 Orders 6 Data Stats 7 Heatmaps 8 Agents…" at bounding box center [732, 421] width 1465 height 781
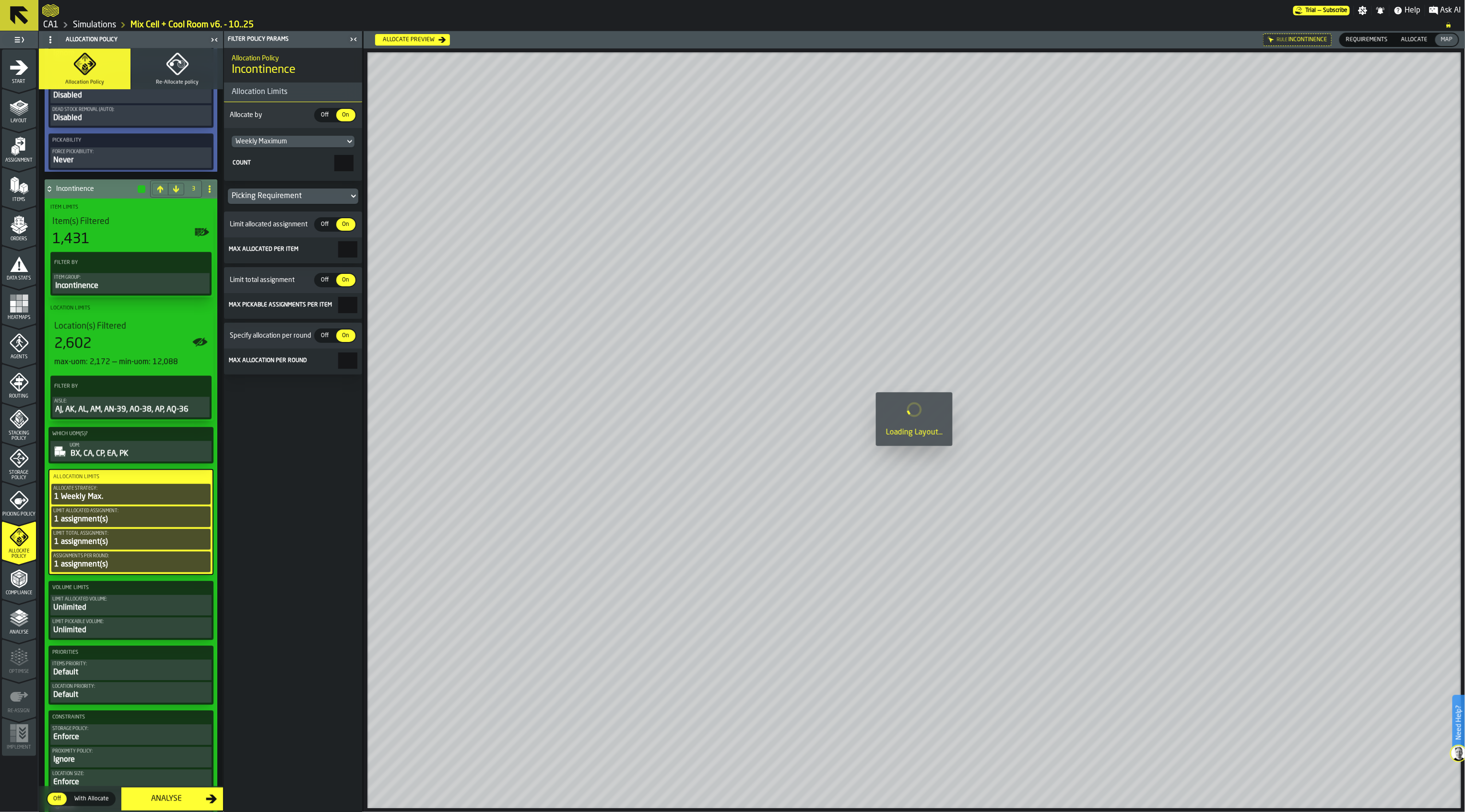
type input "*"
drag, startPoint x: 344, startPoint y: 310, endPoint x: 378, endPoint y: 305, distance: 34.4
click at [378, 305] on main "1 Start 2 Layout 3 Assignment 4 Items 5 Orders 6 Data Stats 7 Heatmaps 8 Agents…" at bounding box center [732, 421] width 1465 height 781
type input "*"
drag, startPoint x: 341, startPoint y: 365, endPoint x: 366, endPoint y: 365, distance: 25.0
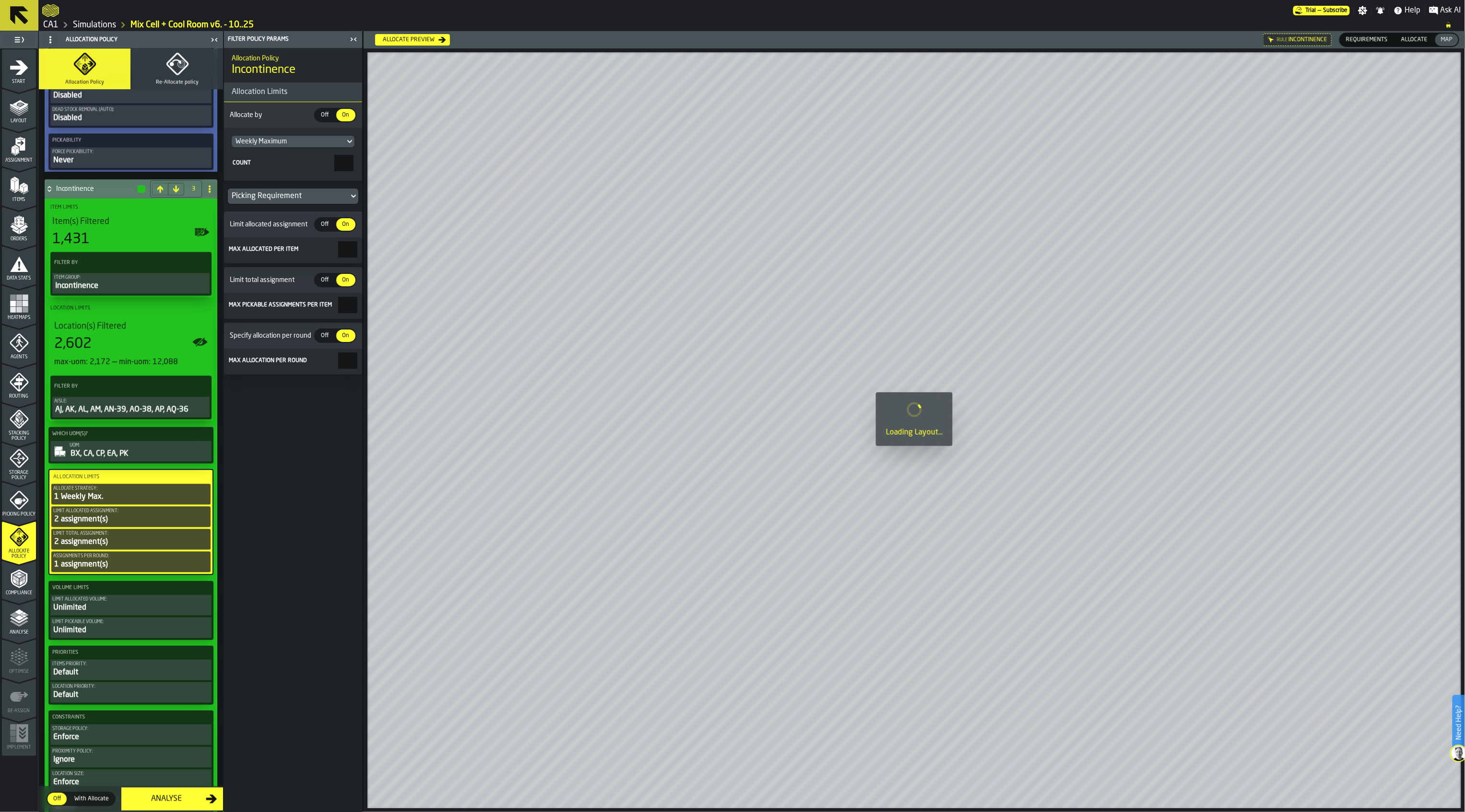
click at [366, 365] on main "1 Start 2 Layout 3 Assignment 4 Items 5 Orders 6 Data Stats 7 Heatmaps 8 Agents…" at bounding box center [732, 421] width 1465 height 781
type input "*"
click at [145, 614] on div "Unlimited" at bounding box center [131, 607] width 157 height 11
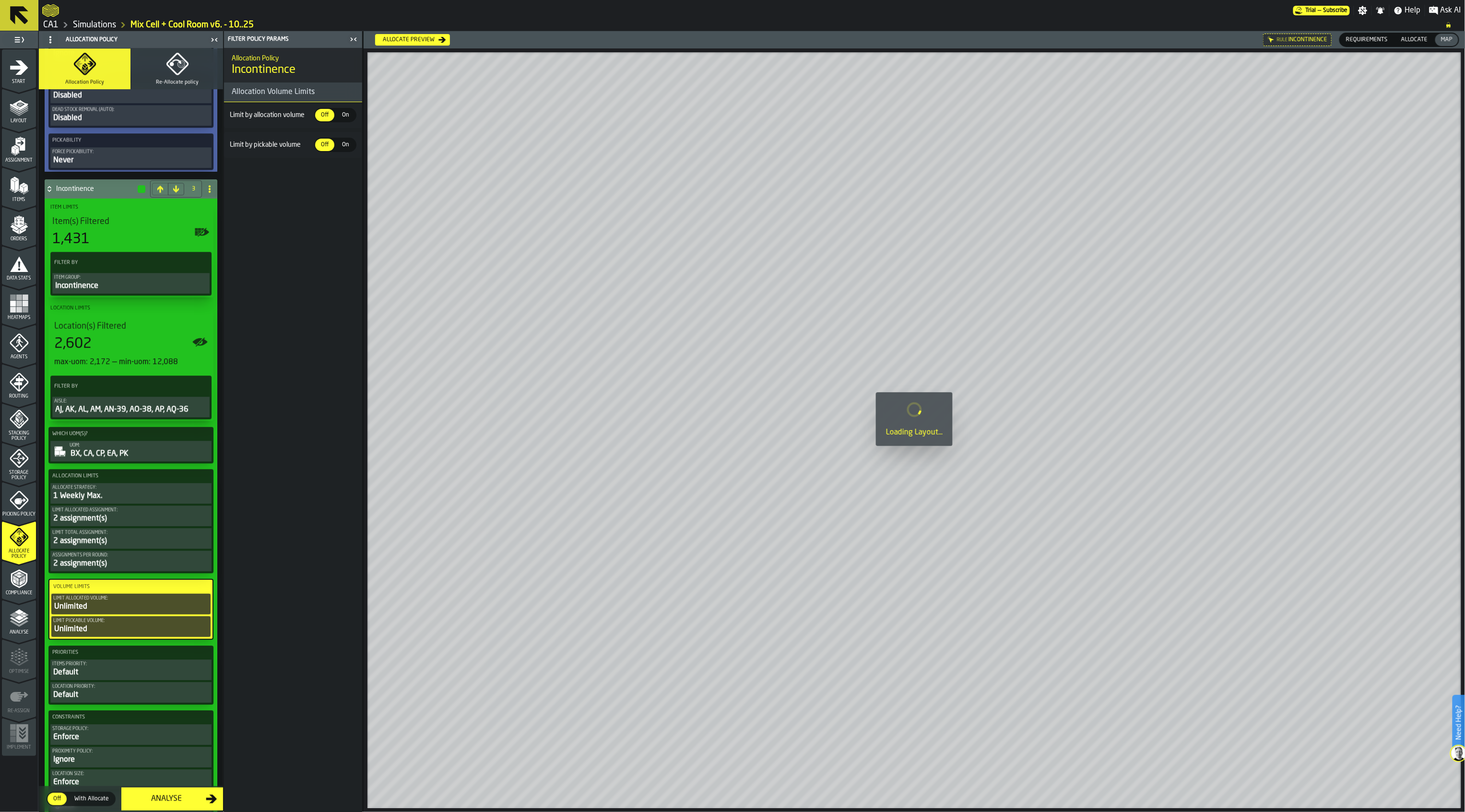
click at [108, 678] on div "Default" at bounding box center [131, 672] width 157 height 11
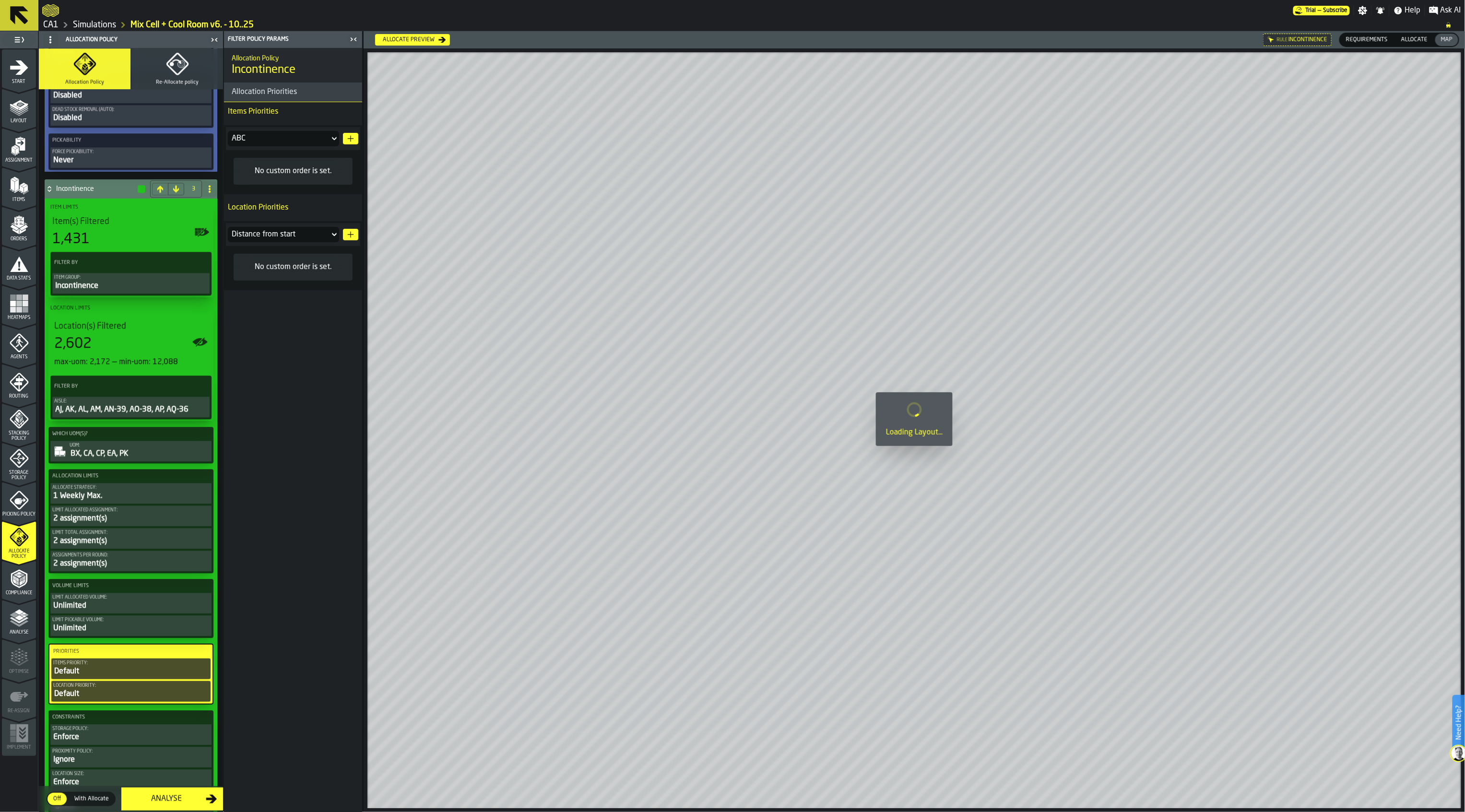
click at [331, 140] on icon at bounding box center [334, 138] width 10 height 11
click at [291, 208] on li "Item group" at bounding box center [284, 214] width 111 height 20
click at [351, 142] on icon "button-" at bounding box center [350, 138] width 8 height 8
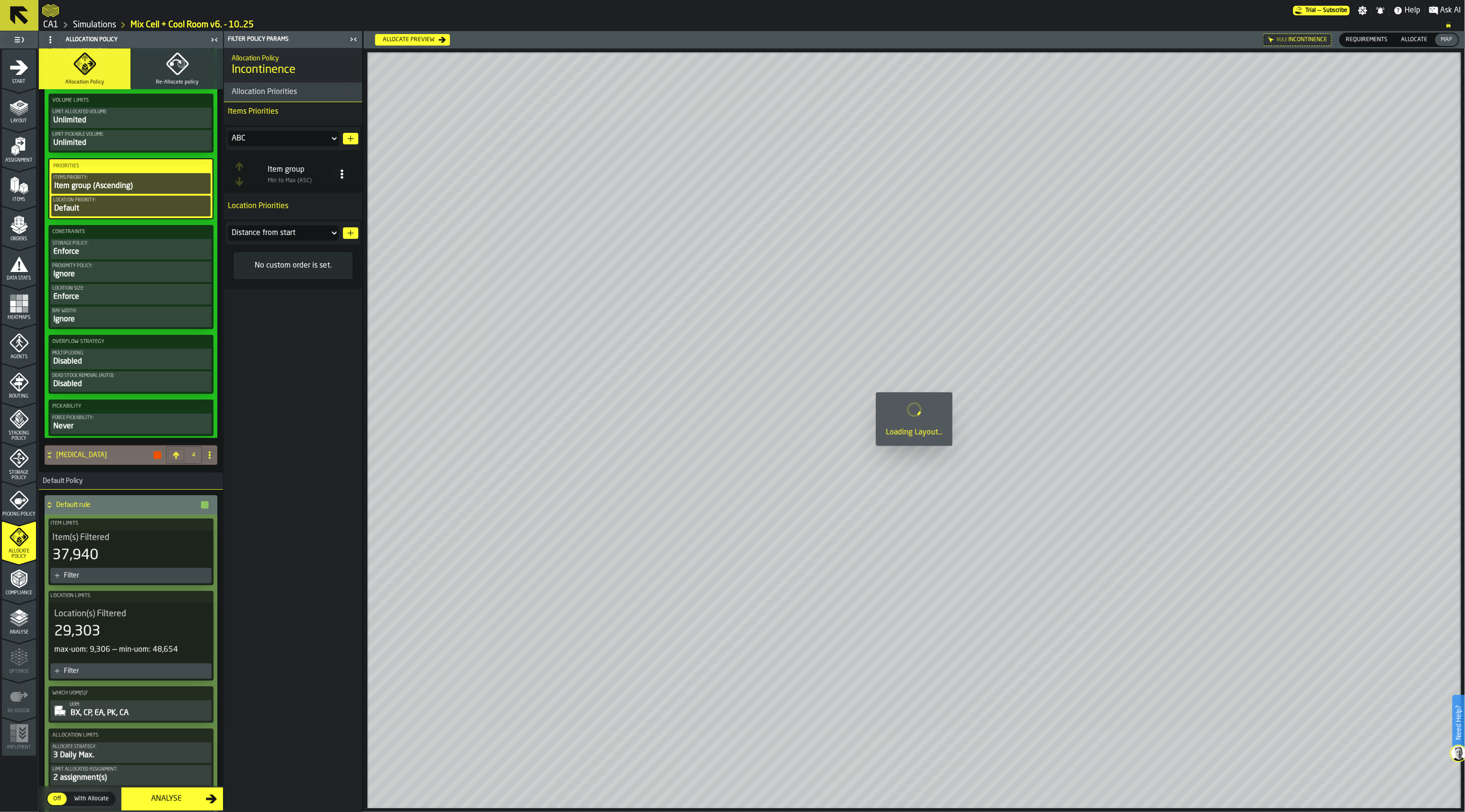
scroll to position [2044, 0]
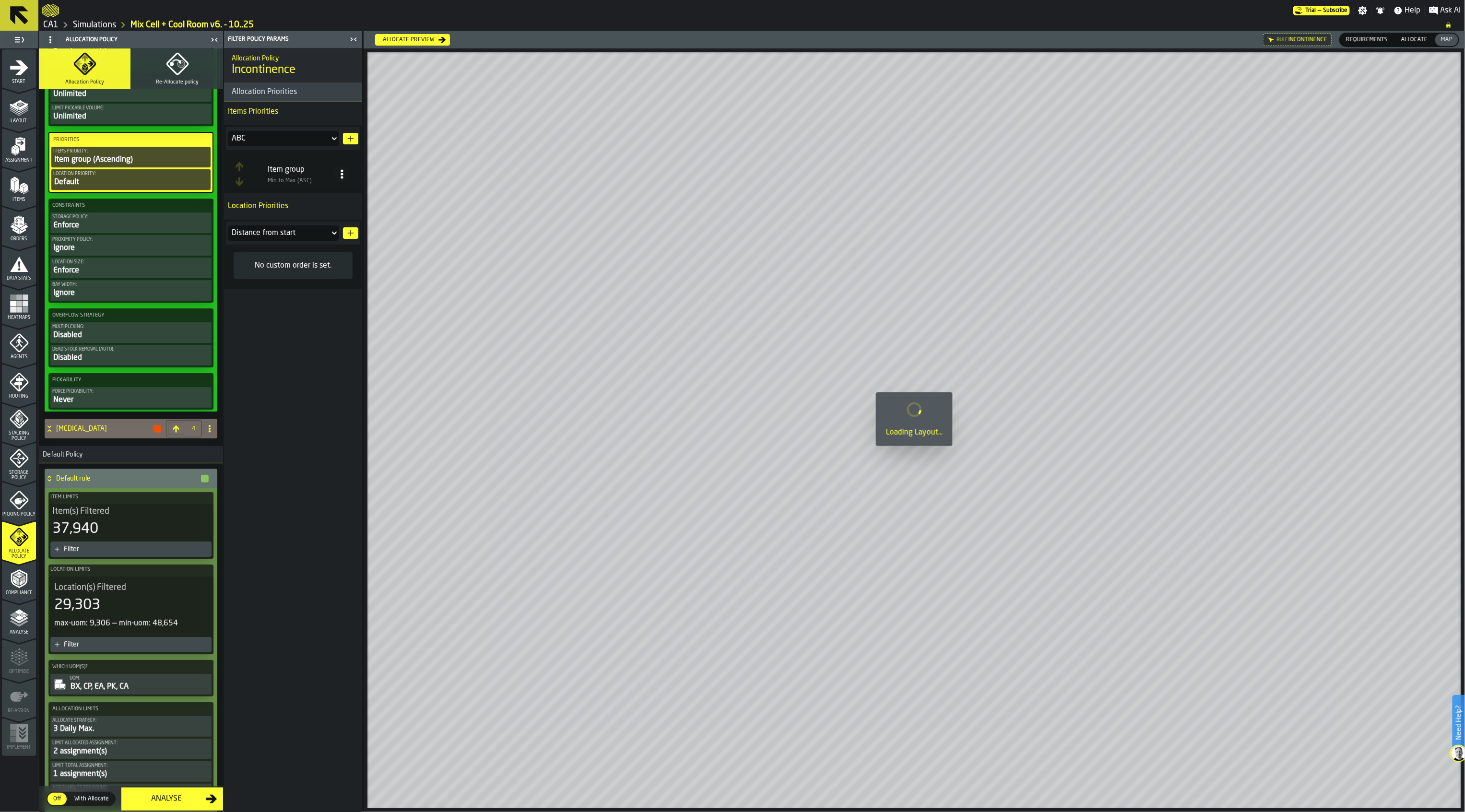
click at [49, 432] on icon at bounding box center [49, 430] width 3 height 2
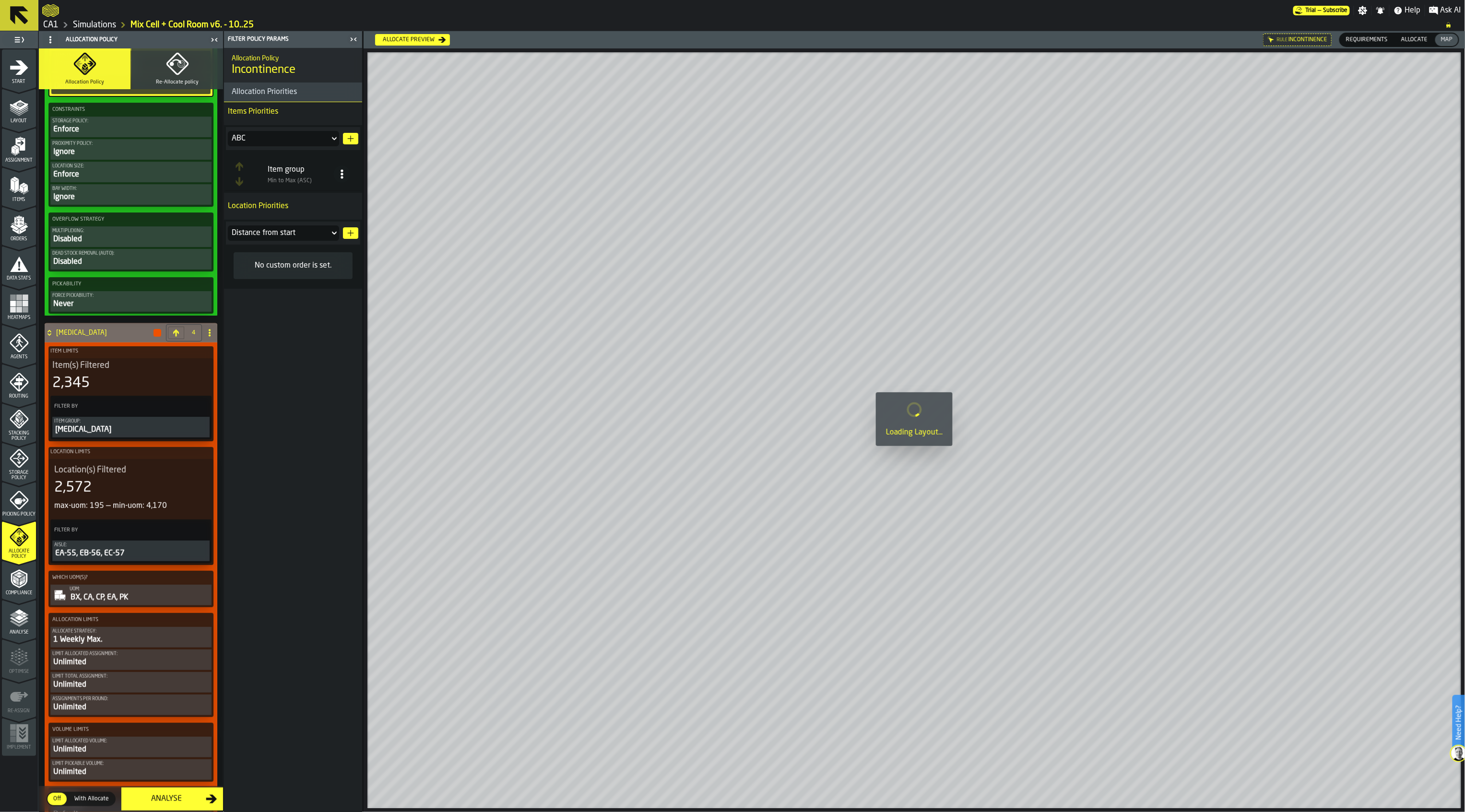
scroll to position [2236, 0]
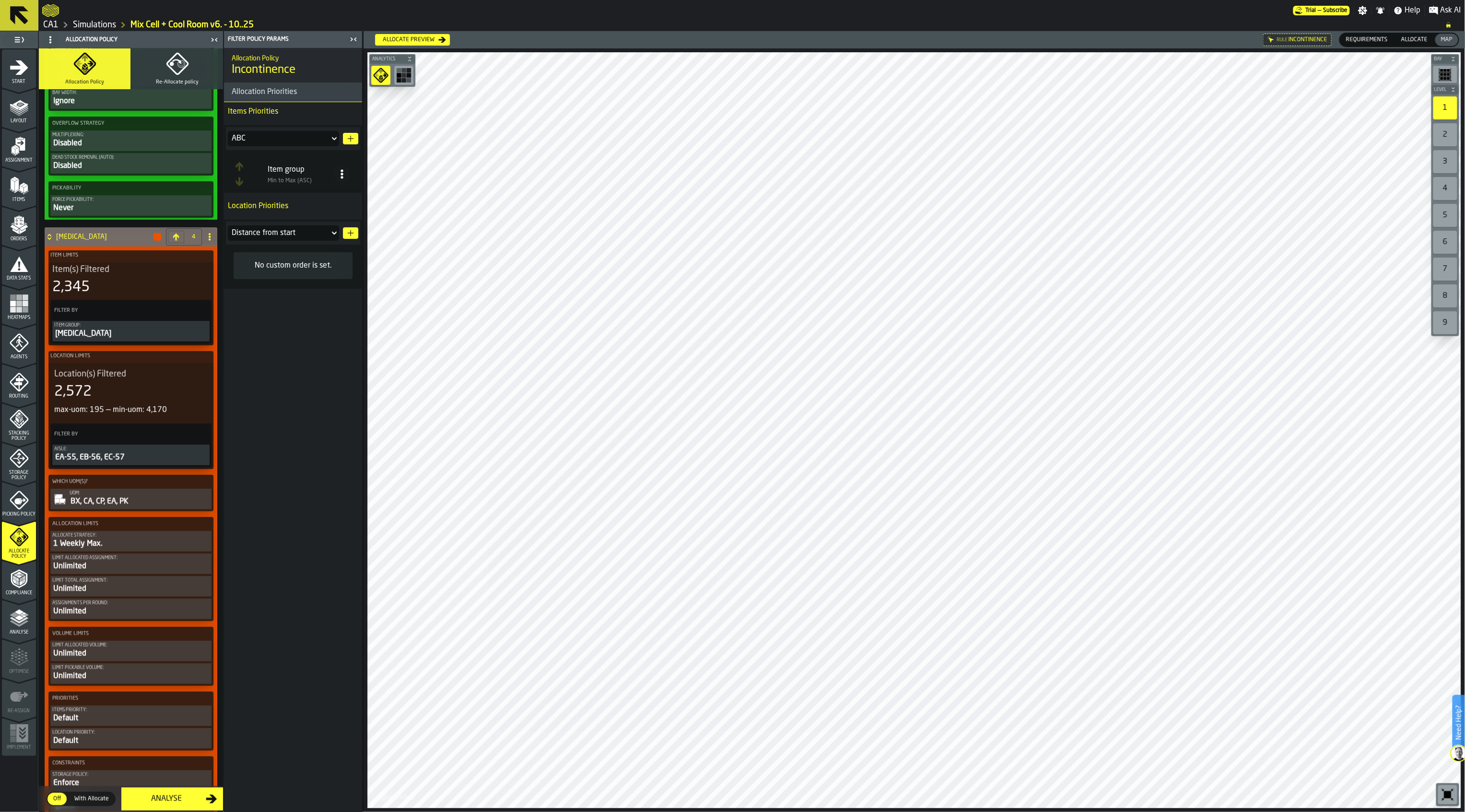
click at [138, 572] on div "Unlimited" at bounding box center [131, 566] width 157 height 11
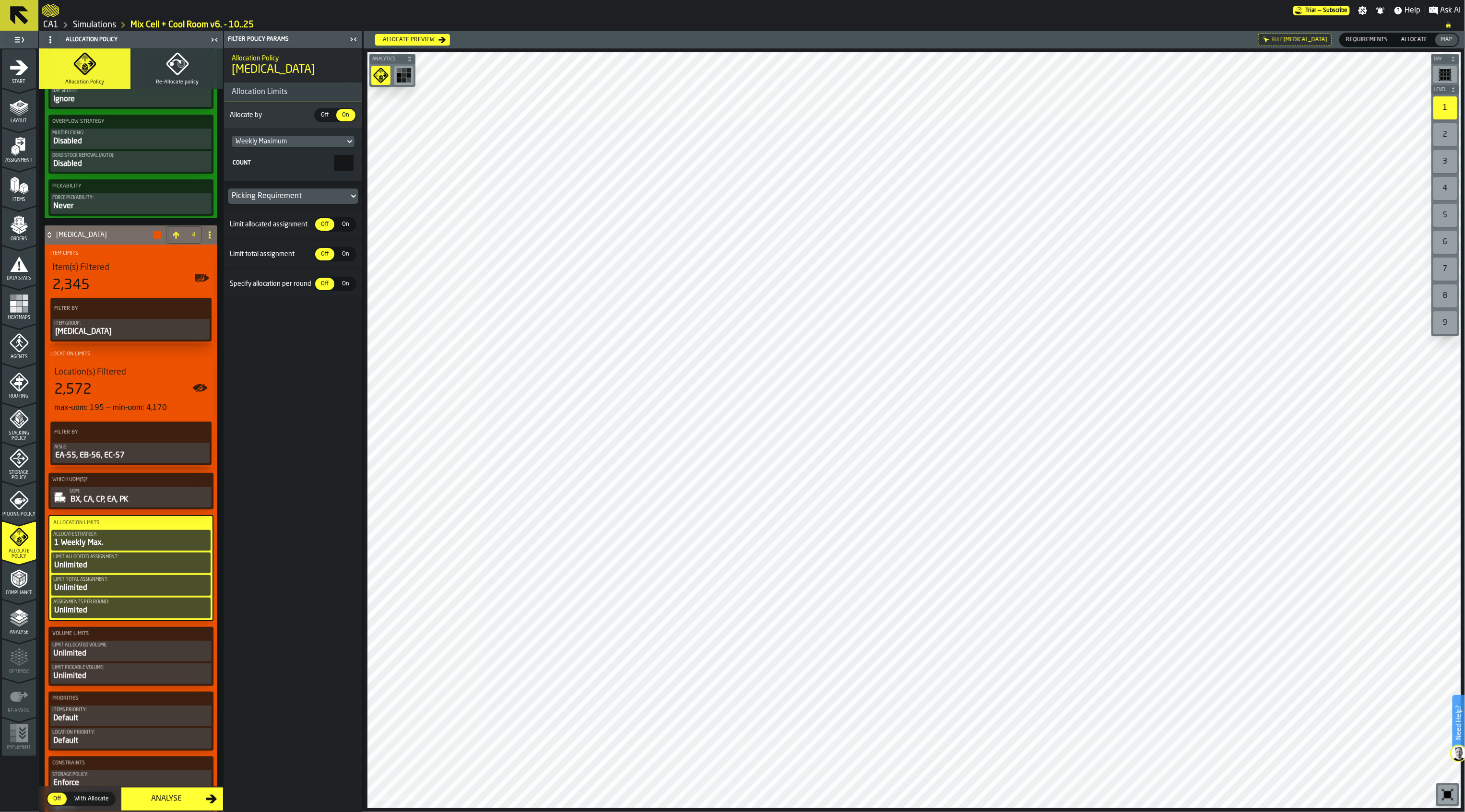
scroll to position [2235, 0]
click at [341, 229] on span "On" at bounding box center [346, 224] width 15 height 8
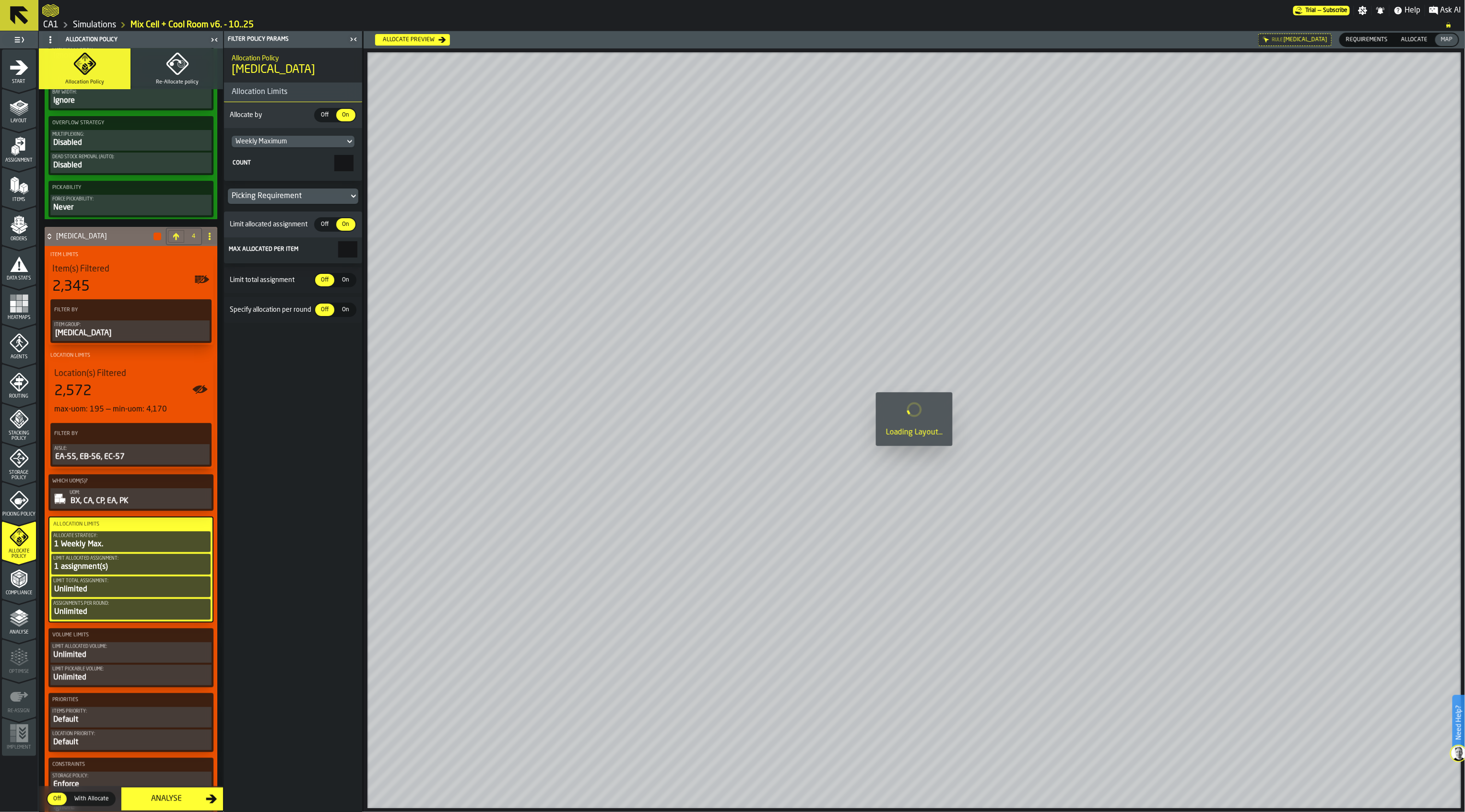
click at [348, 284] on span "On" at bounding box center [346, 280] width 15 height 8
click at [347, 338] on span "On" at bounding box center [346, 335] width 15 height 8
drag, startPoint x: 388, startPoint y: 250, endPoint x: 408, endPoint y: 250, distance: 20.0
click at [408, 250] on main "1 Start 2 Layout 3 Assignment 4 Items 5 Orders 6 Data Stats 7 Heatmaps 8 Agents…" at bounding box center [732, 421] width 1465 height 781
type input "*"
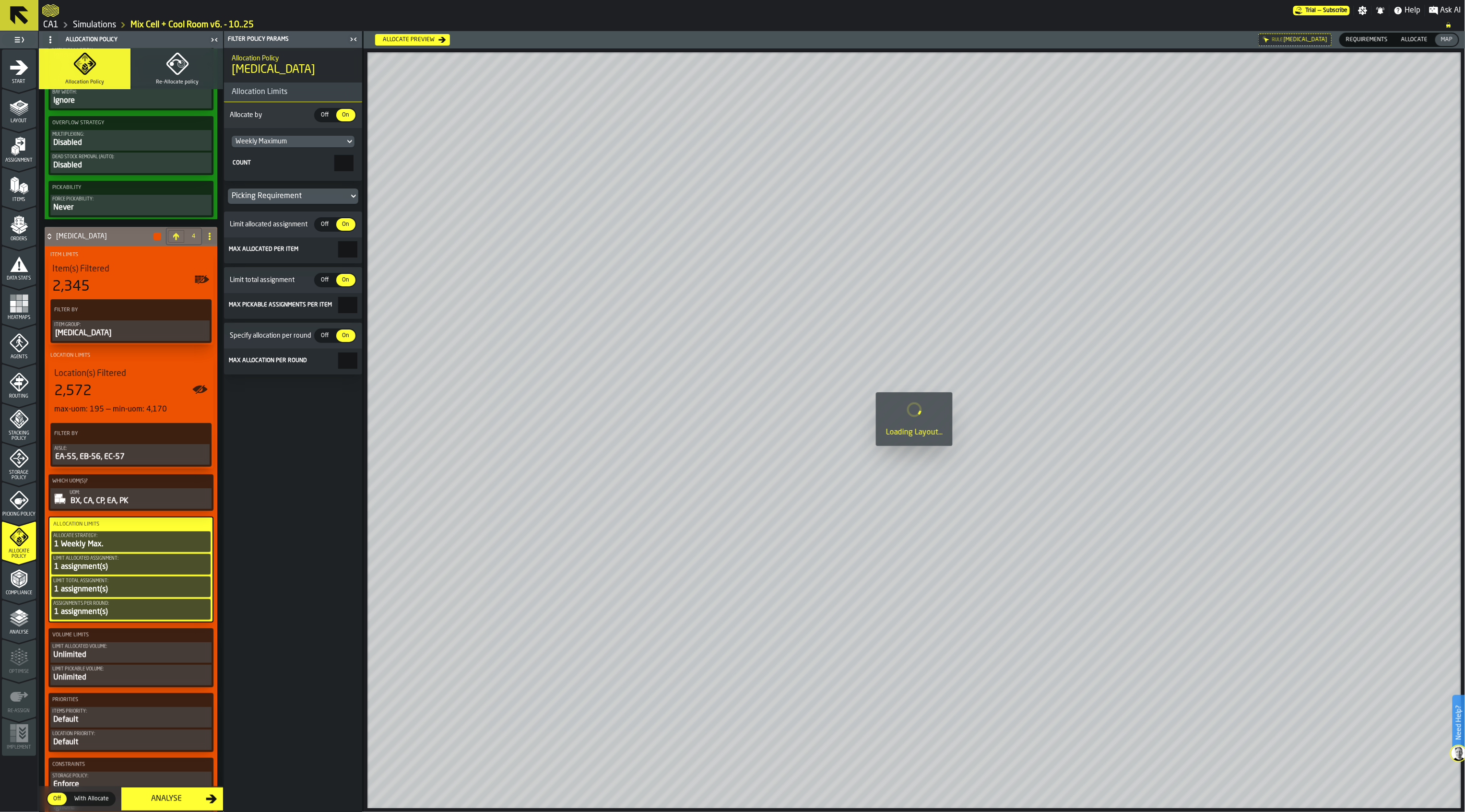
drag, startPoint x: 381, startPoint y: 312, endPoint x: 390, endPoint y: 326, distance: 16.6
click at [399, 312] on main "1 Start 2 Layout 3 Assignment 4 Items 5 Orders 6 Data Stats 7 Heatmaps 8 Agents…" at bounding box center [732, 421] width 1465 height 781
type input "*"
click at [376, 362] on main "1 Start 2 Layout 3 Assignment 4 Items 5 Orders 6 Data Stats 7 Heatmaps 8 Agents…" at bounding box center [732, 421] width 1465 height 781
type input "*"
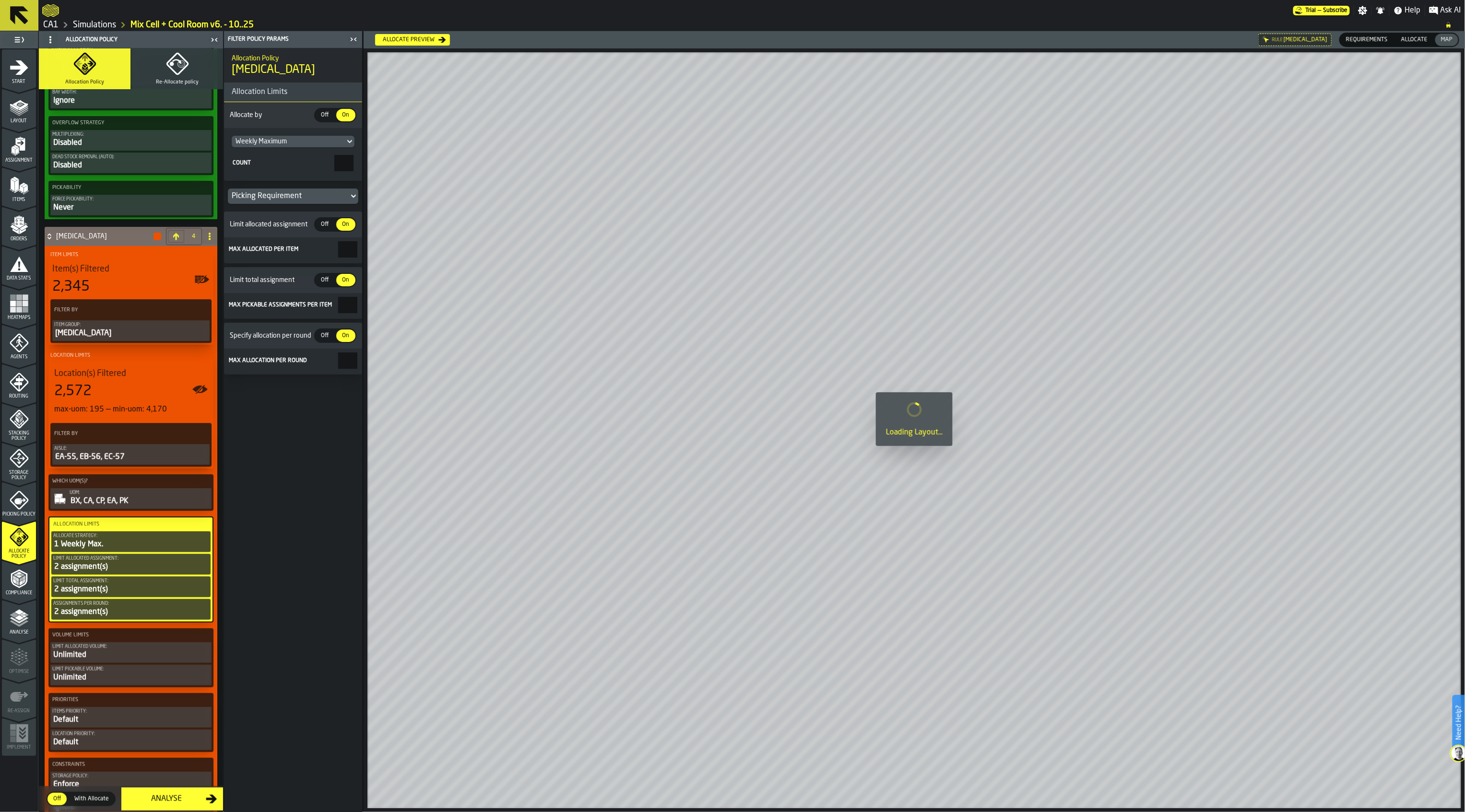
click at [139, 726] on div "Default" at bounding box center [131, 720] width 157 height 11
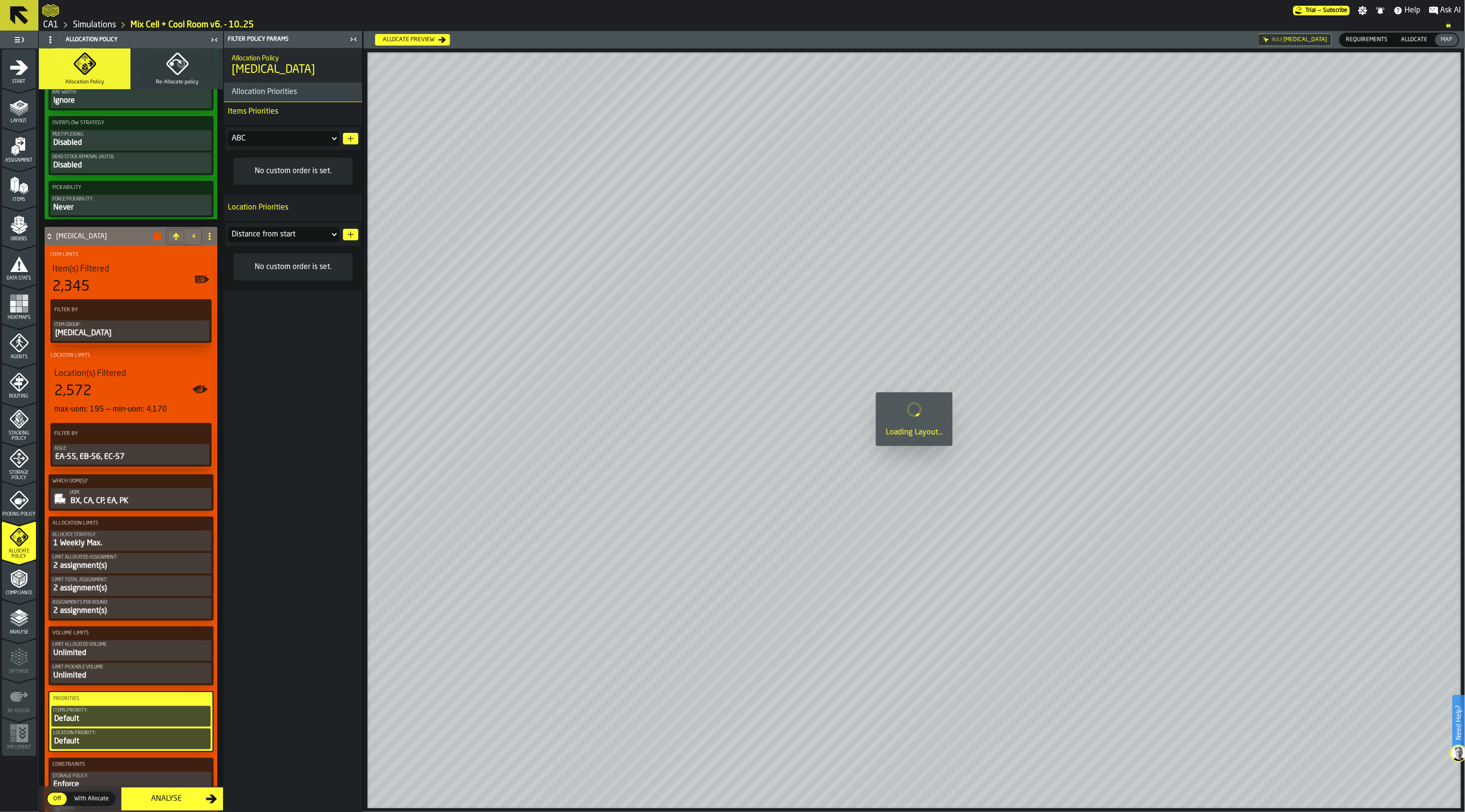
click at [331, 137] on icon at bounding box center [334, 138] width 10 height 11
click at [289, 208] on li "Item group" at bounding box center [284, 214] width 111 height 20
click at [350, 138] on icon "button-" at bounding box center [350, 138] width 8 height 8
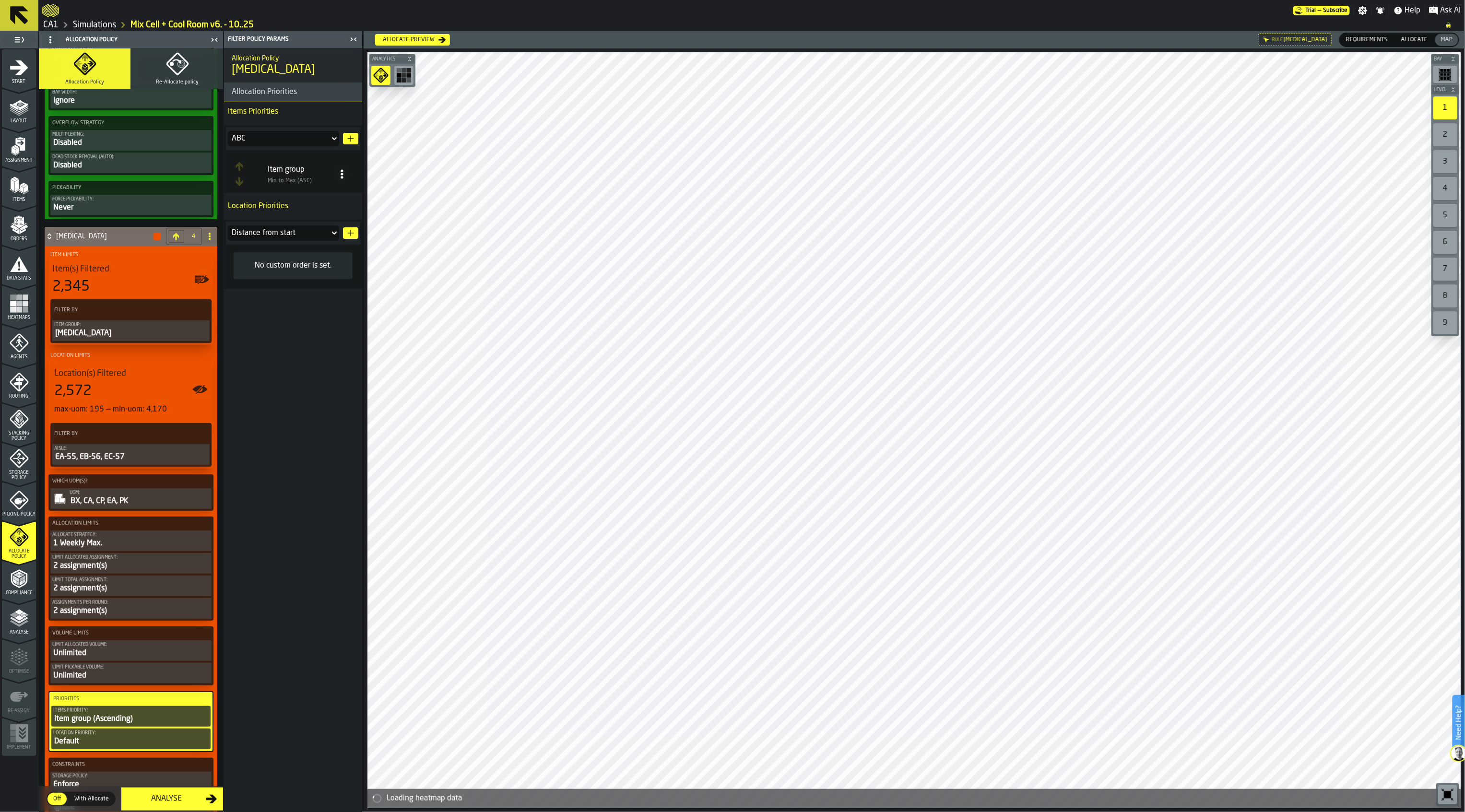
click at [50, 241] on icon at bounding box center [49, 236] width 10 height 8
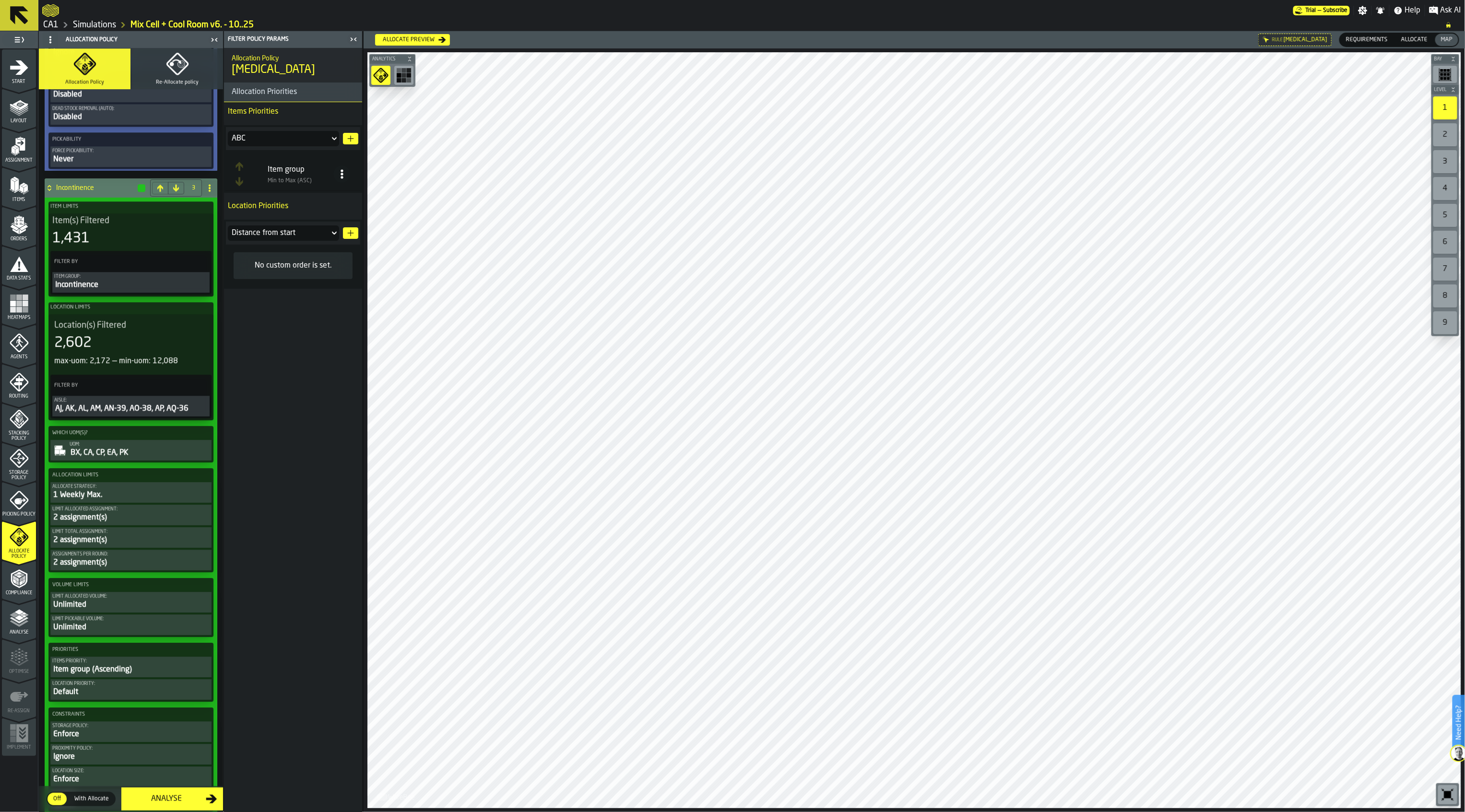
scroll to position [1403, 0]
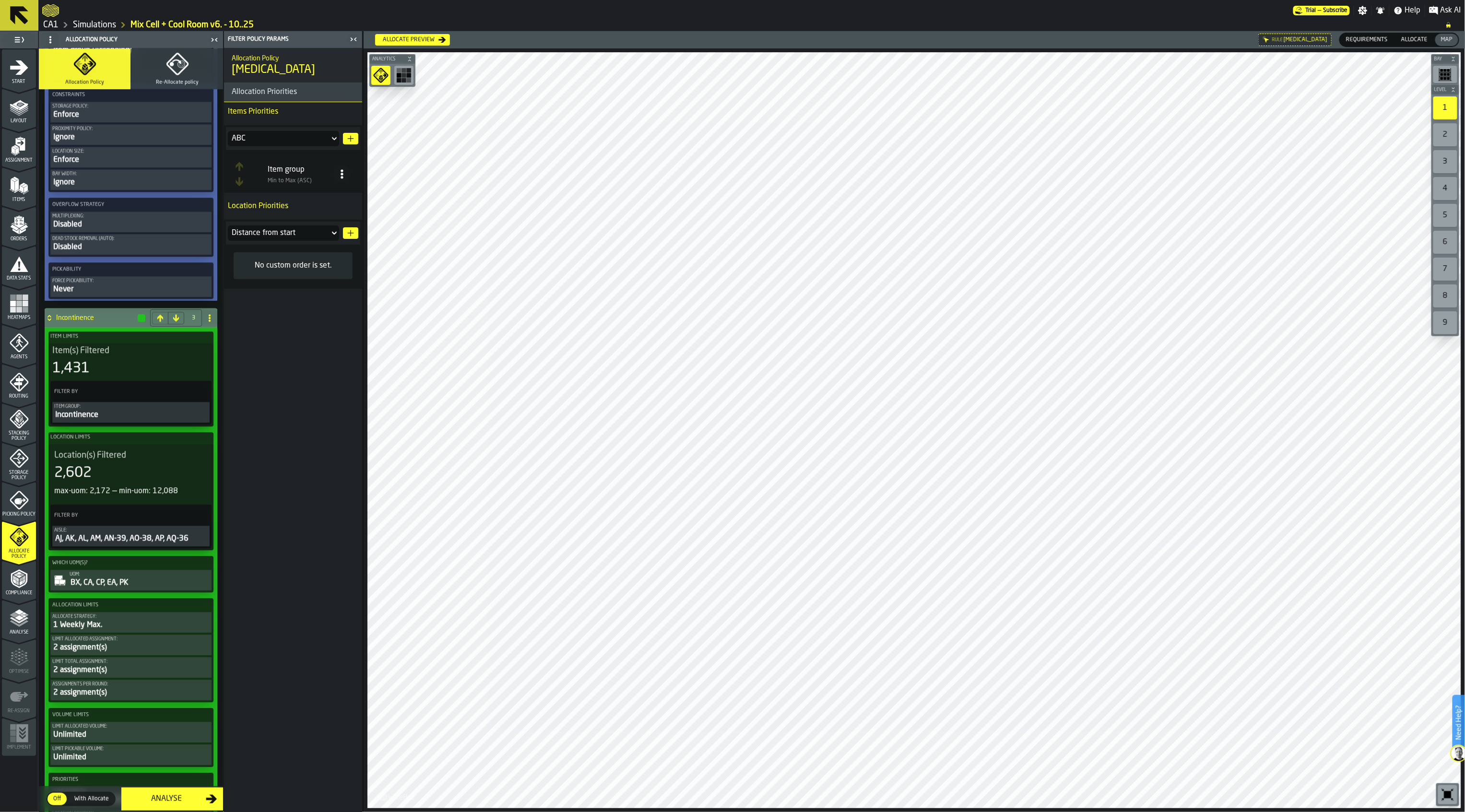
click at [48, 322] on icon at bounding box center [49, 318] width 10 height 8
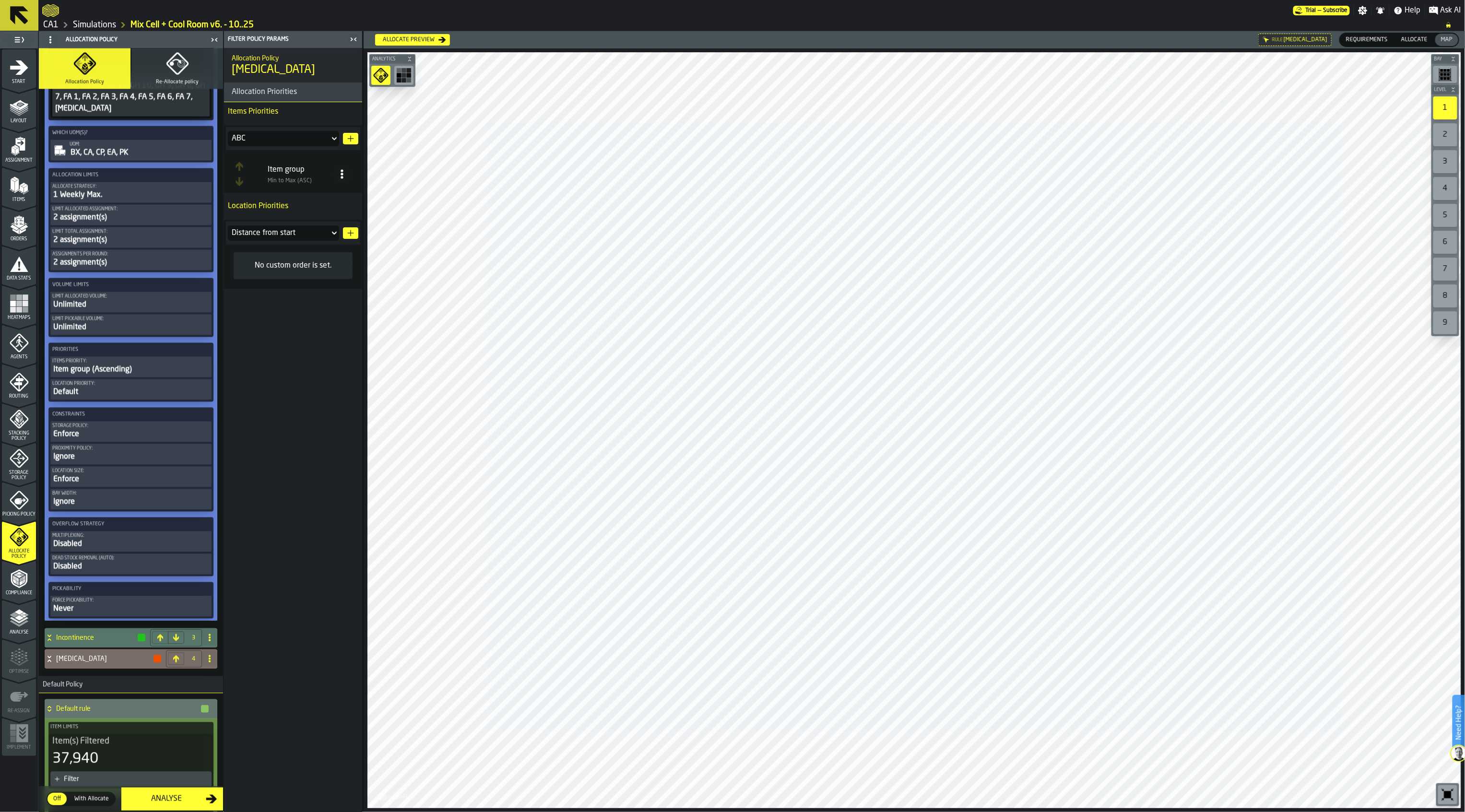
scroll to position [764, 0]
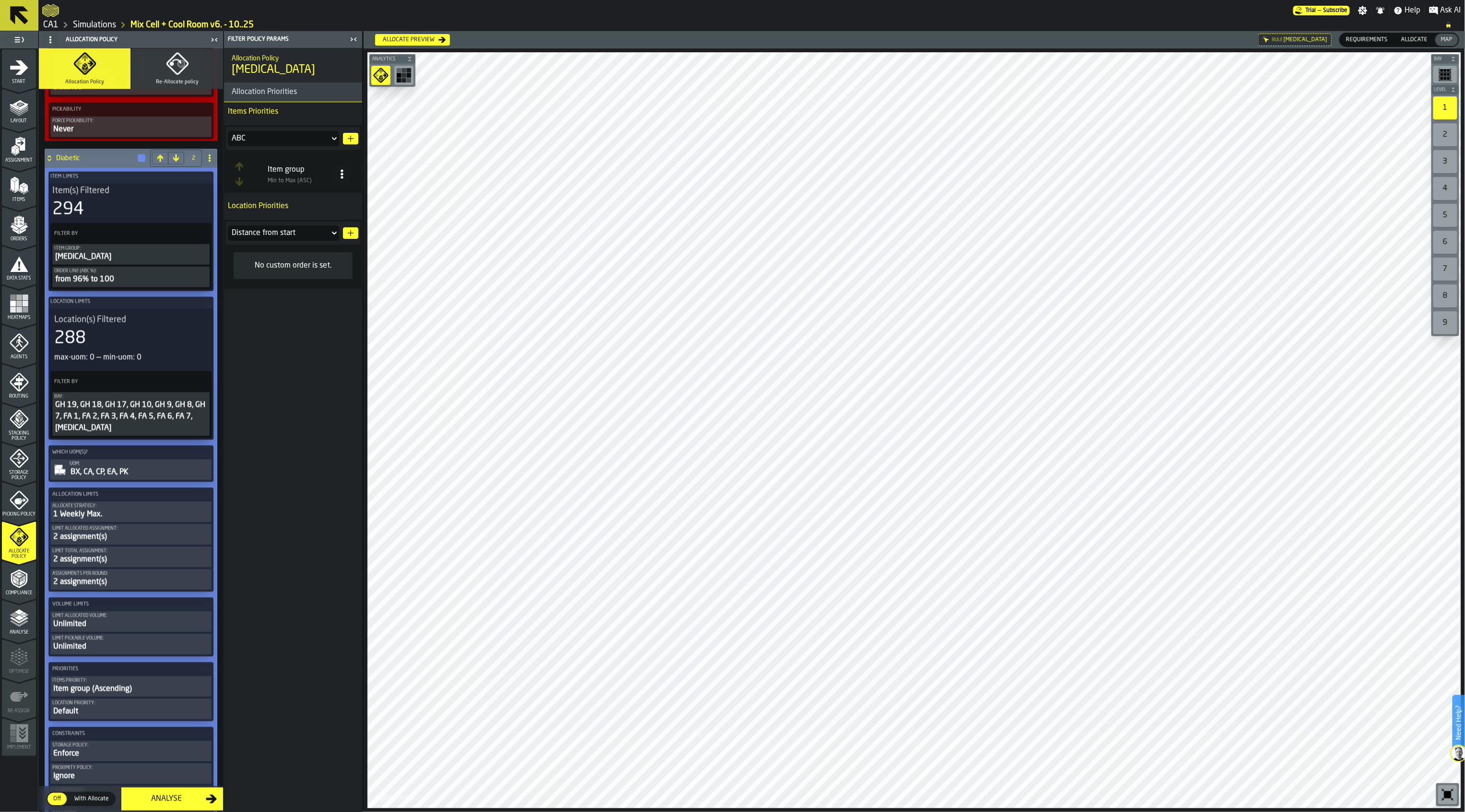
click at [48, 158] on icon at bounding box center [49, 156] width 3 height 2
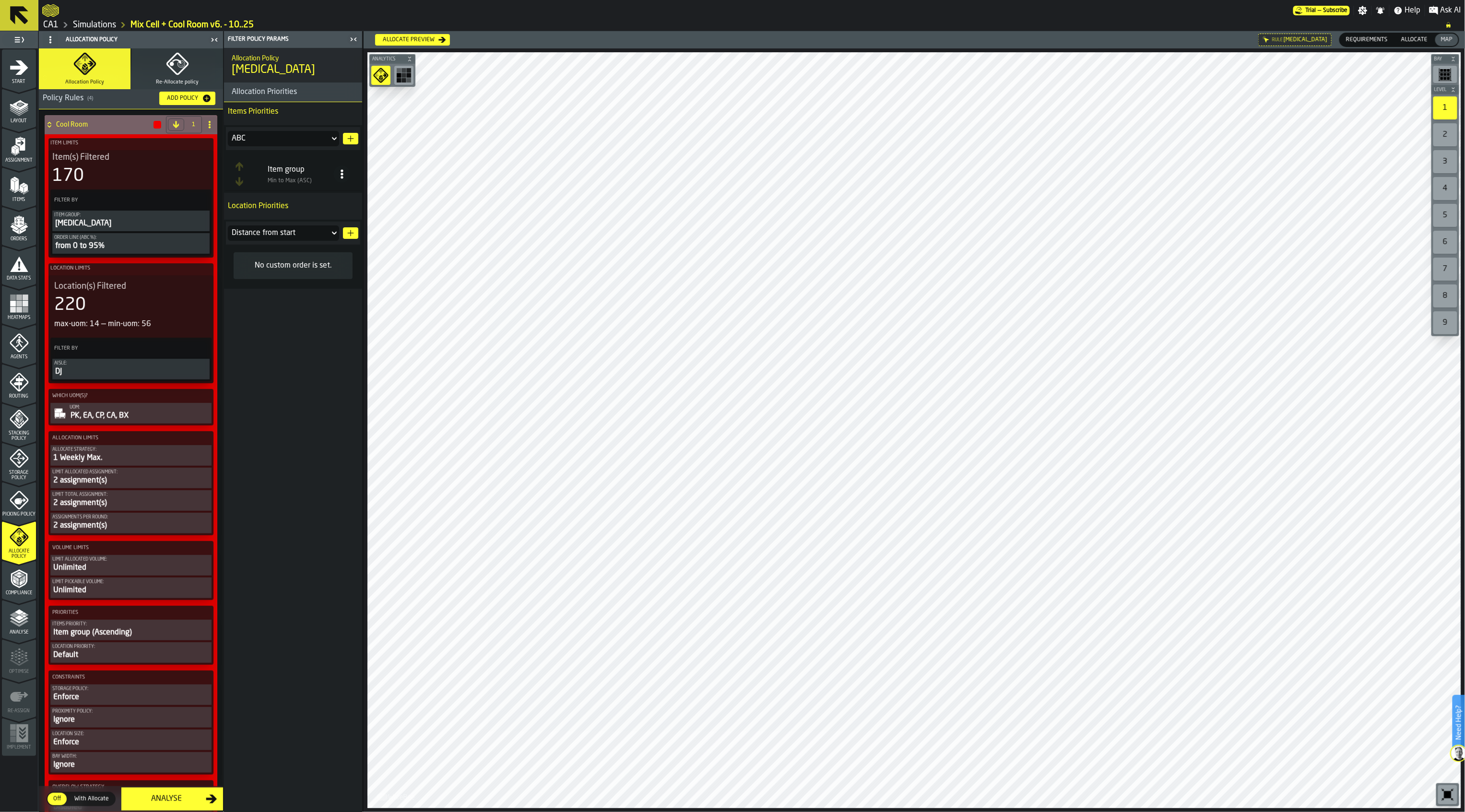
scroll to position [0, 0]
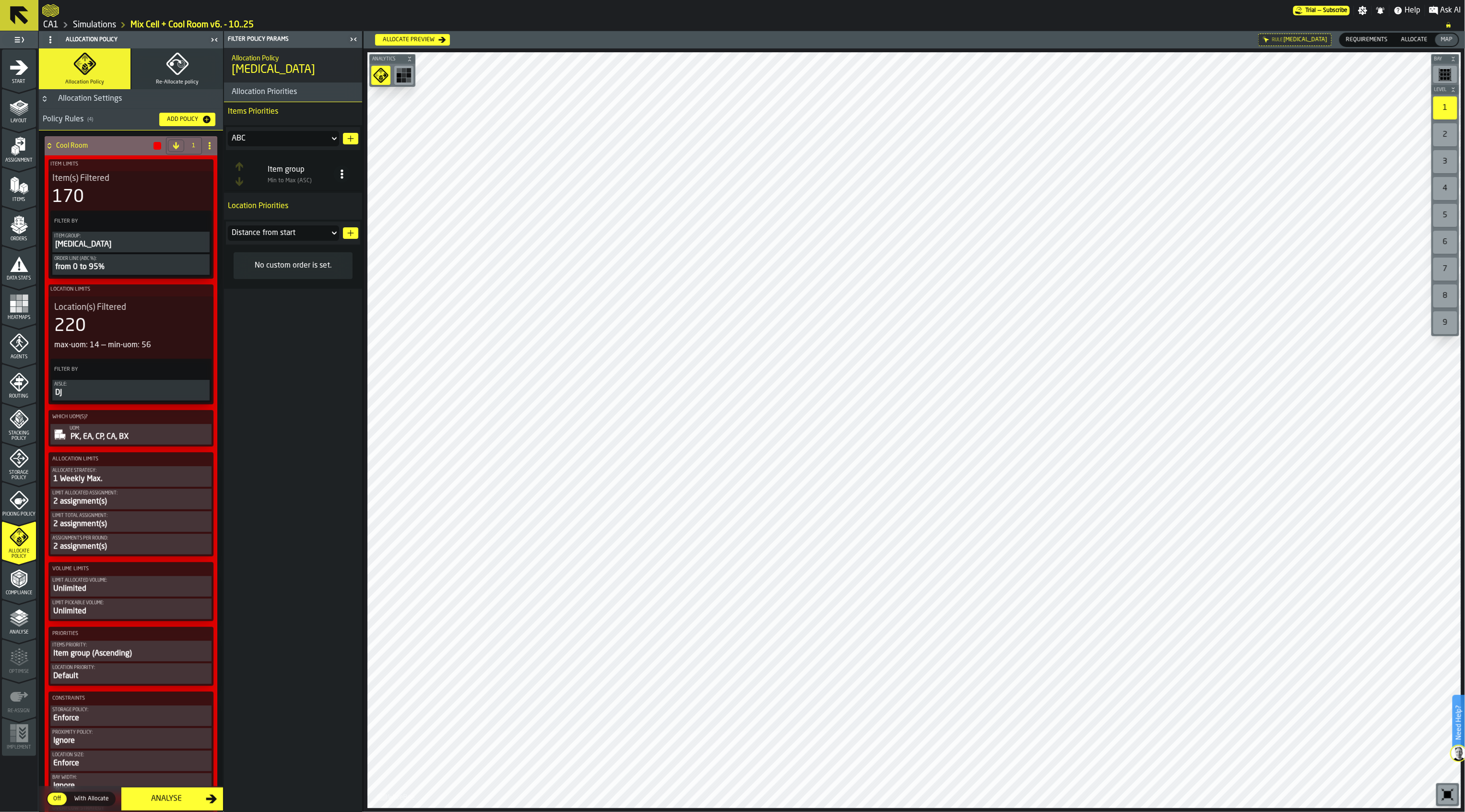
click at [50, 145] on icon at bounding box center [49, 144] width 3 height 2
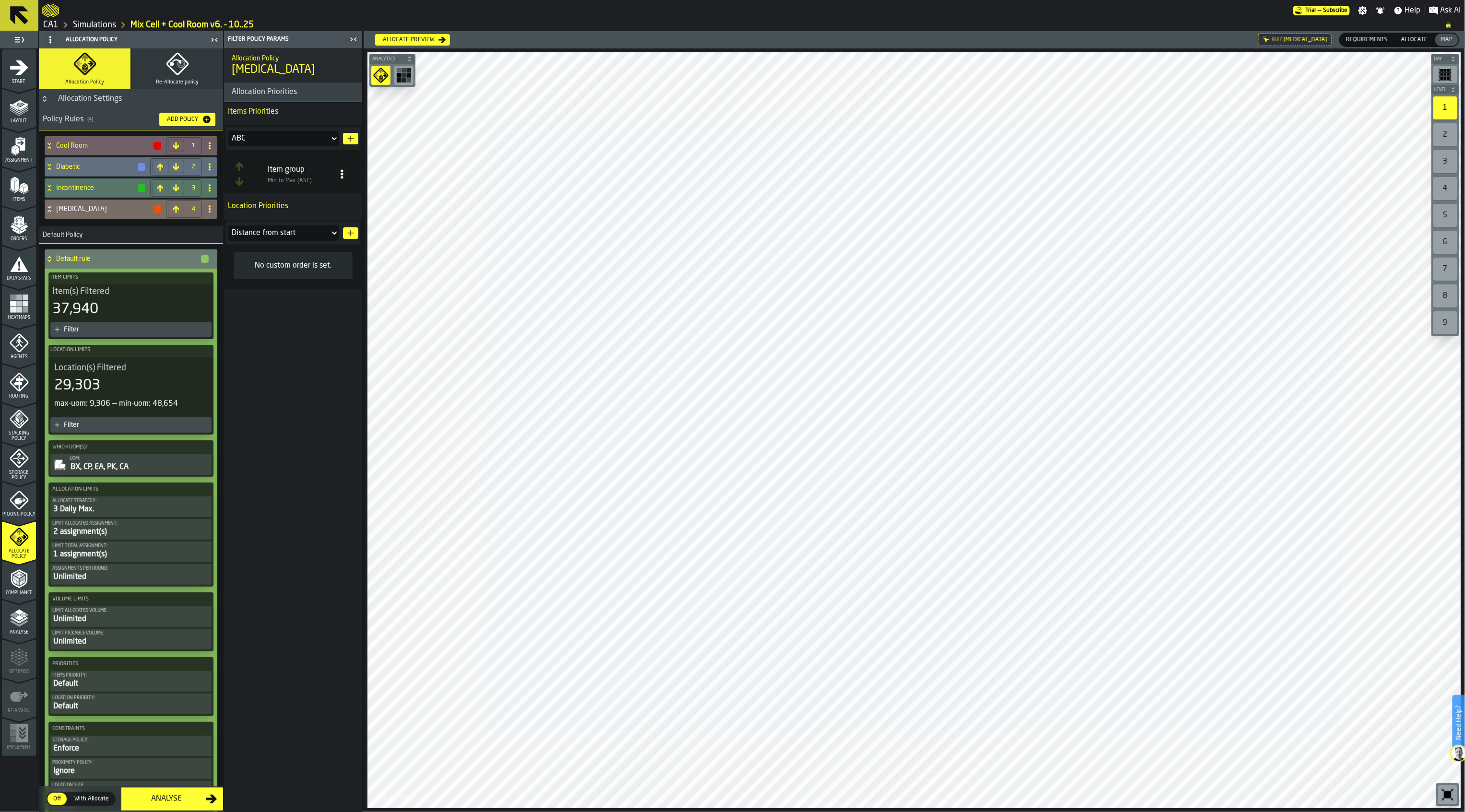
click at [150, 503] on div "Allocate Strategy:" at bounding box center [131, 501] width 157 height 5
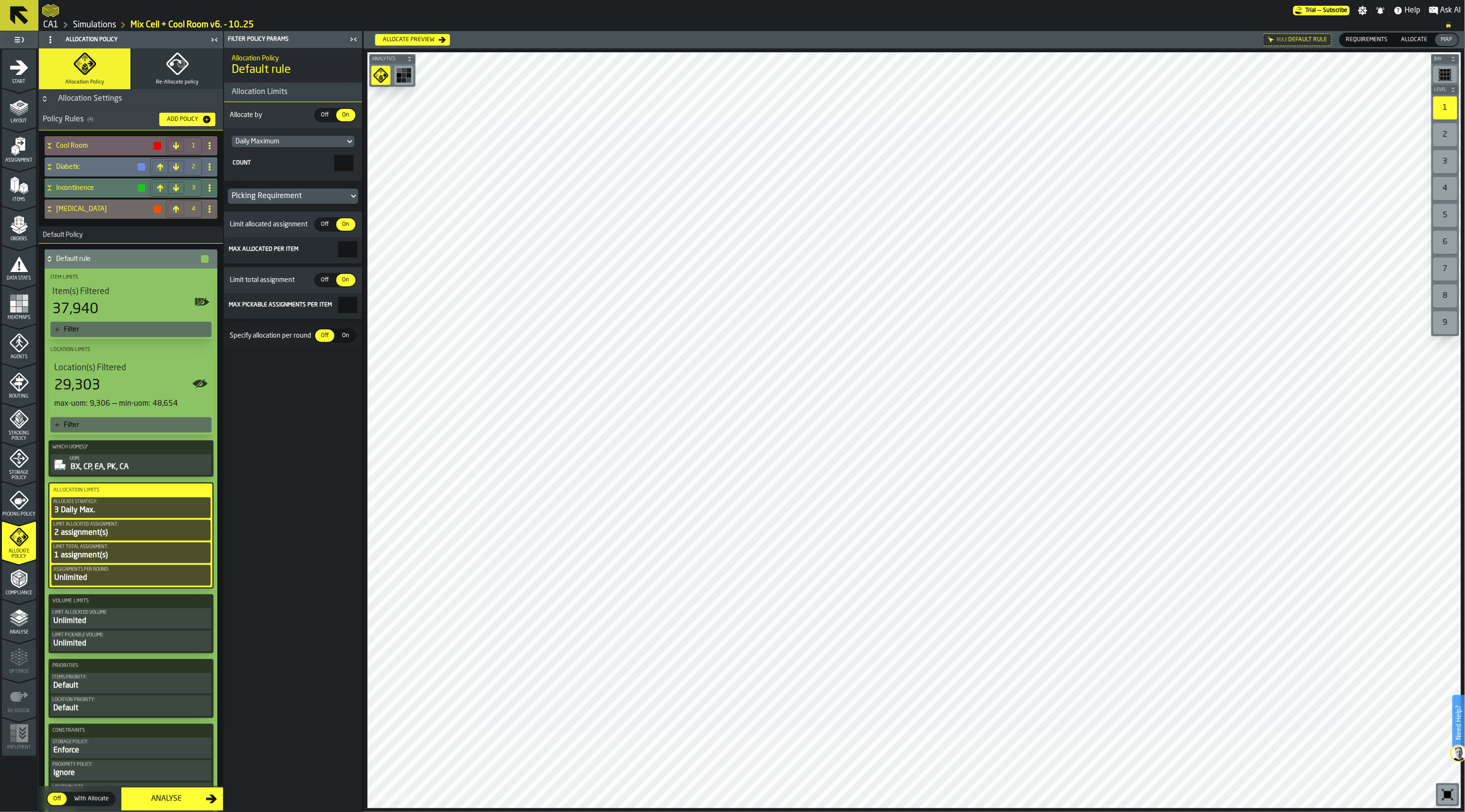
click at [381, 306] on main "1 Start 2 Layout 3 Assignment 4 Items 5 Orders 6 Data Stats 7 Heatmaps 8 Agents…" at bounding box center [732, 421] width 1465 height 781
type input "*"
click at [353, 340] on span "On" at bounding box center [346, 335] width 15 height 8
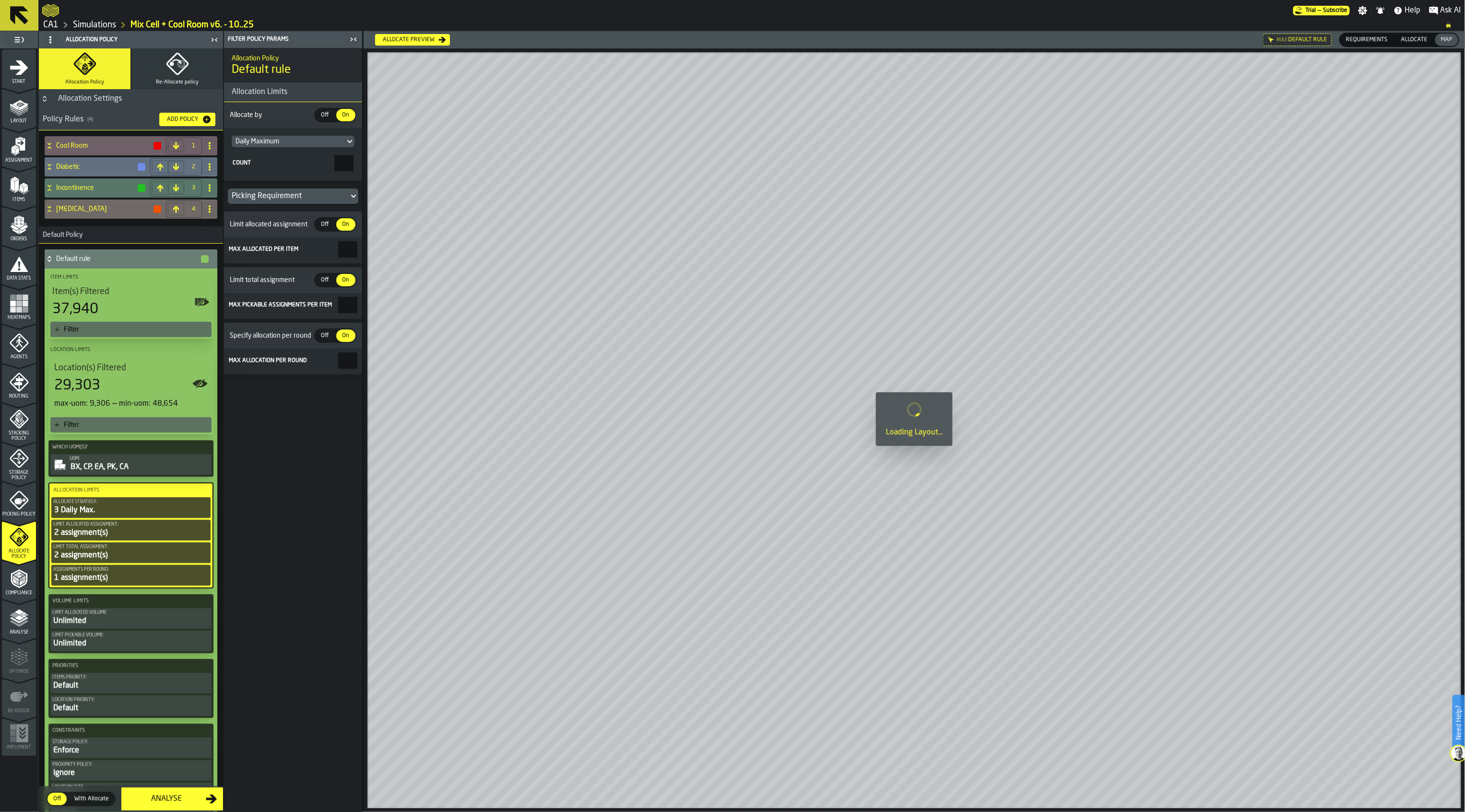
drag, startPoint x: 356, startPoint y: 366, endPoint x: 379, endPoint y: 368, distance: 23.1
click at [373, 366] on main "1 Start 2 Layout 3 Assignment 4 Items 5 Orders 6 Data Stats 7 Heatmaps 8 Agents…" at bounding box center [732, 421] width 1465 height 781
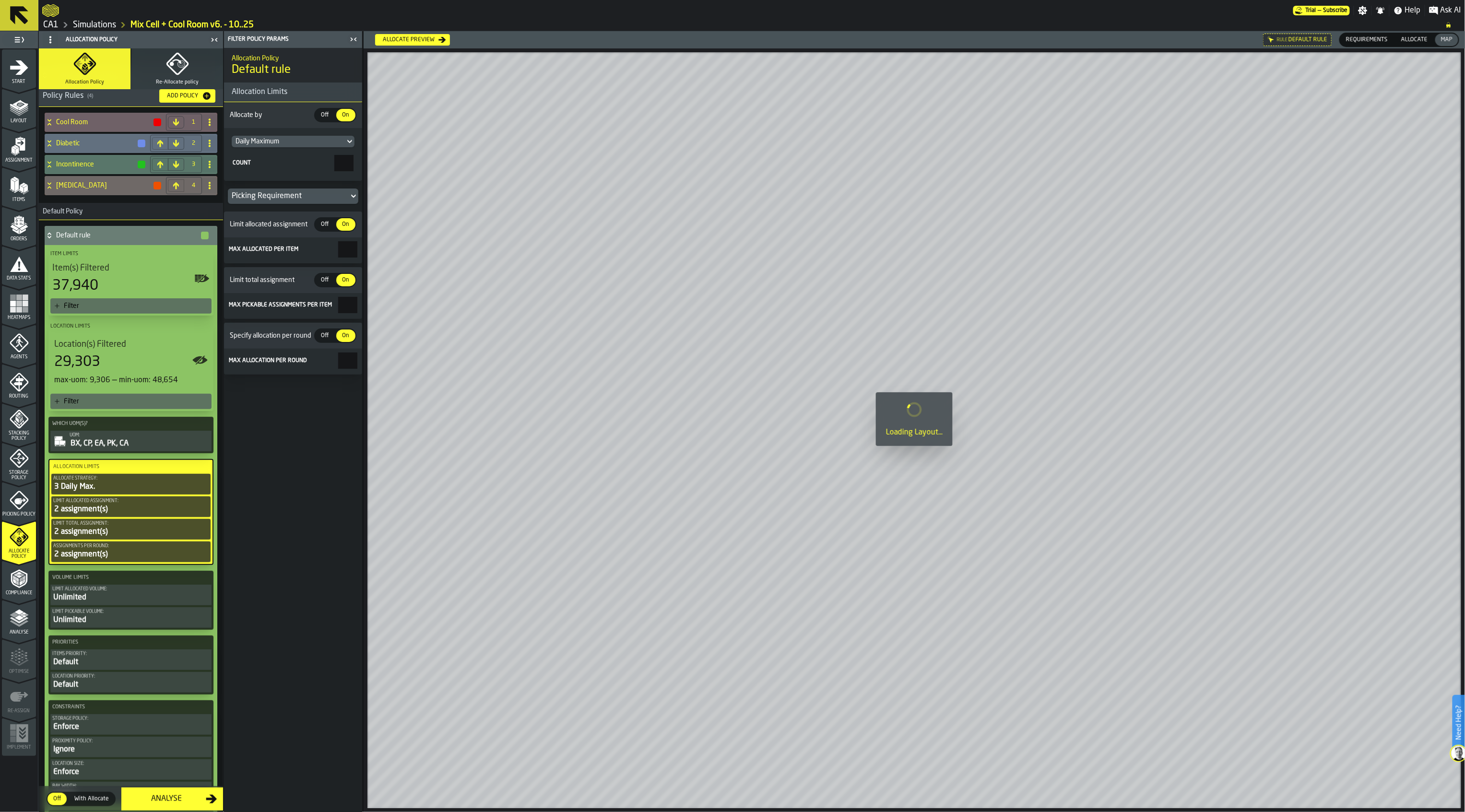
scroll to position [64, 0]
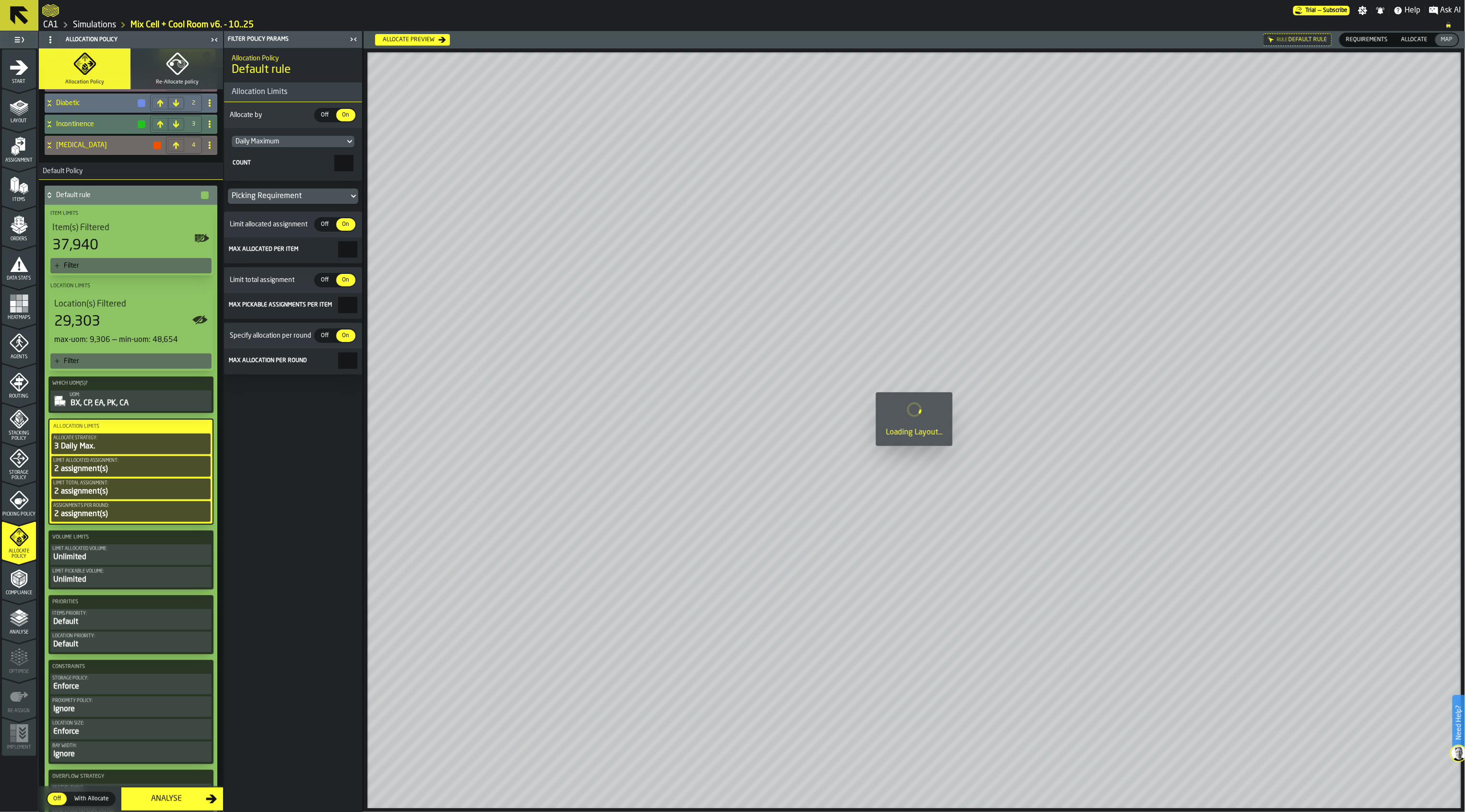
type input "*"
click at [118, 622] on div "Default" at bounding box center [131, 622] width 157 height 11
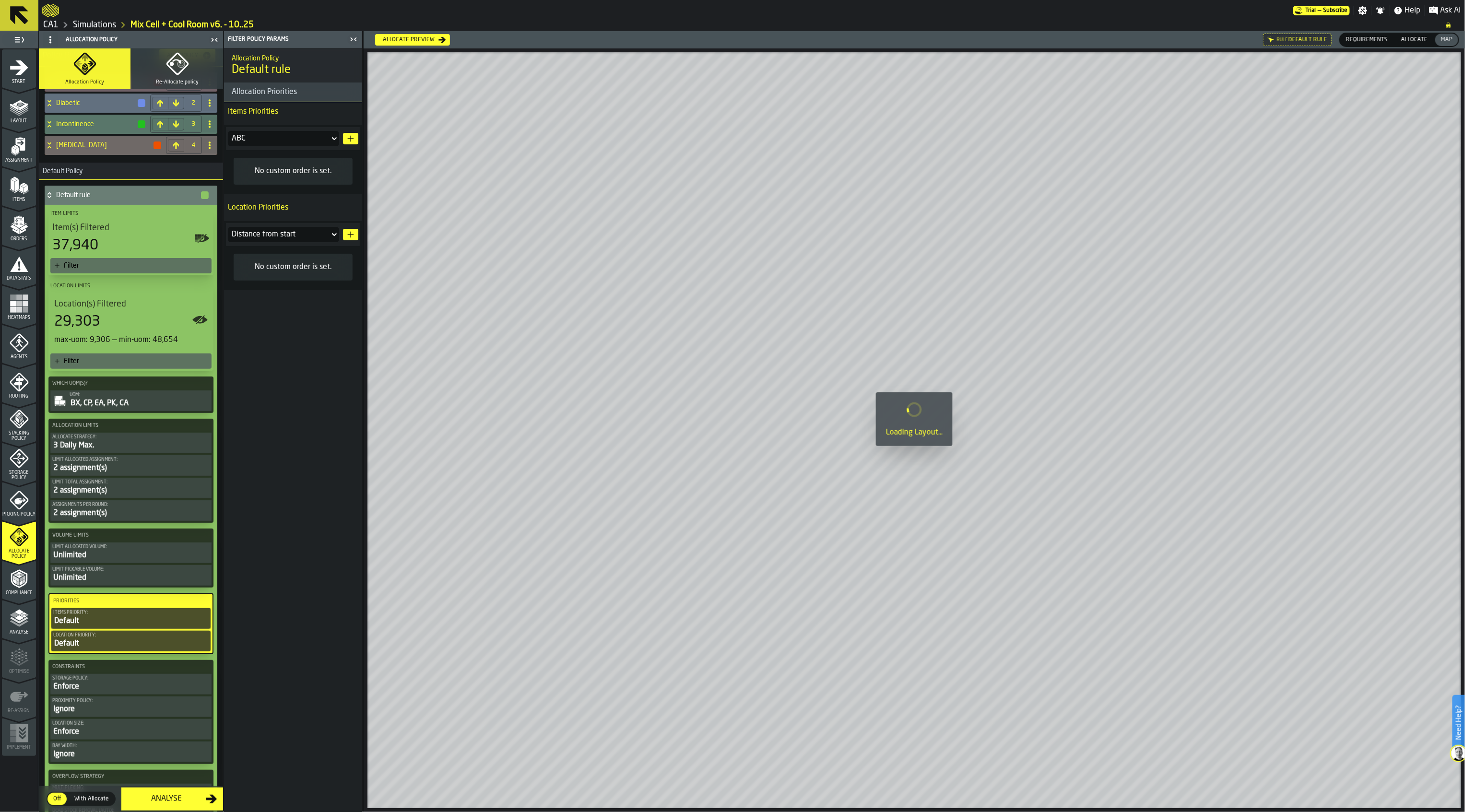
click at [333, 142] on icon at bounding box center [334, 138] width 10 height 11
click at [305, 227] on li "Sub group" at bounding box center [284, 233] width 111 height 20
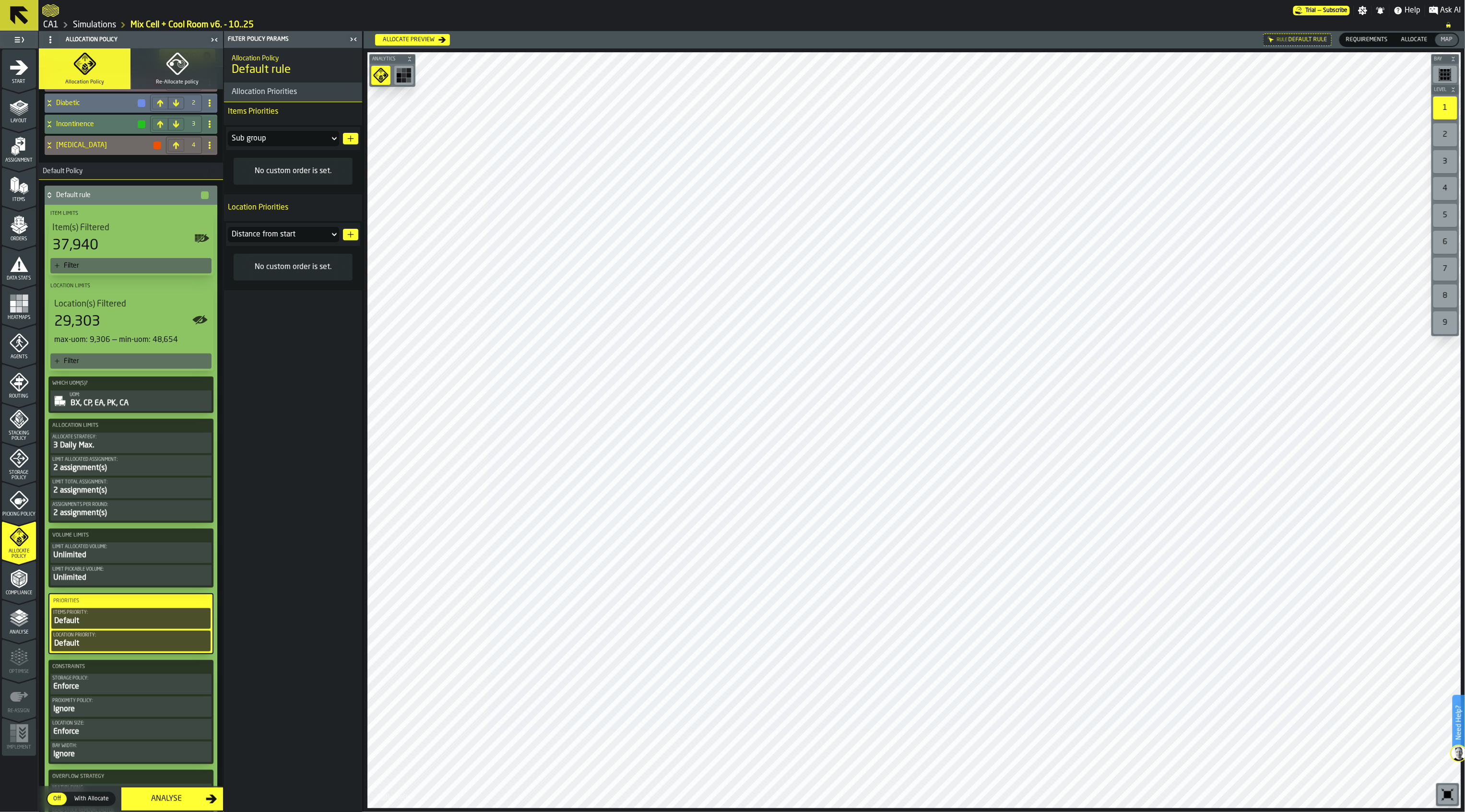
click at [355, 135] on button "button-" at bounding box center [350, 138] width 15 height 11
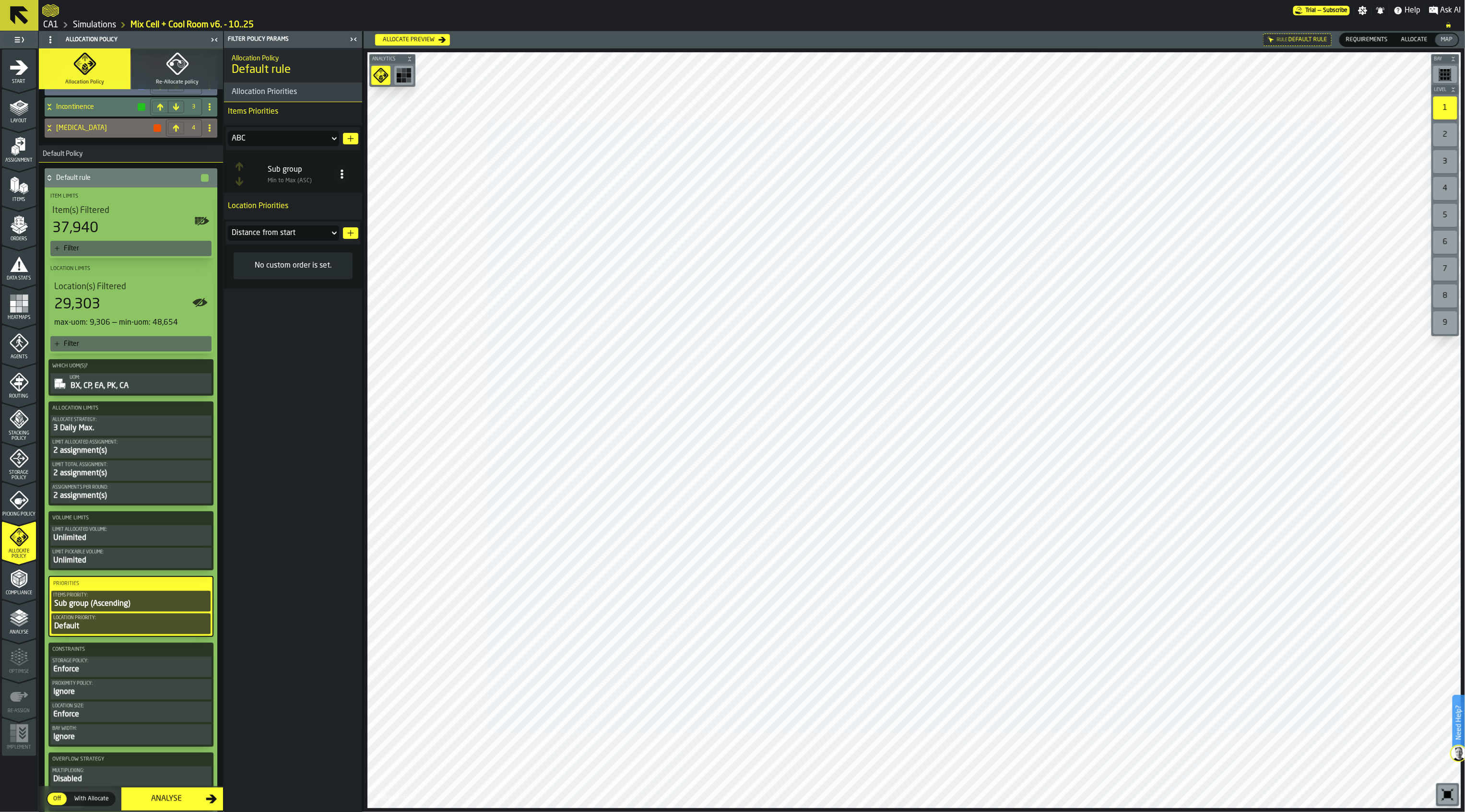
scroll to position [0, 0]
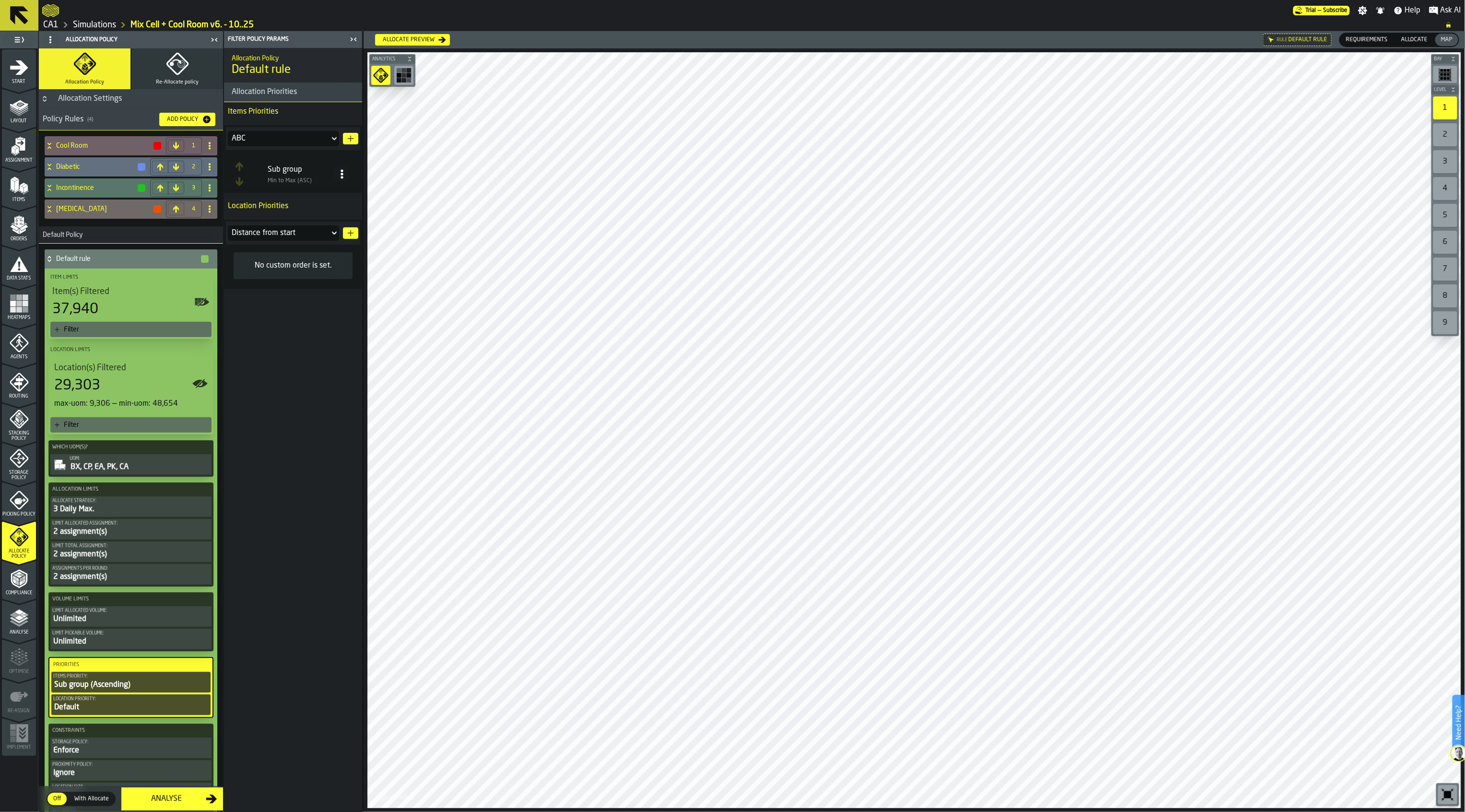
click at [418, 41] on div "Allocate preview" at bounding box center [408, 39] width 59 height 7
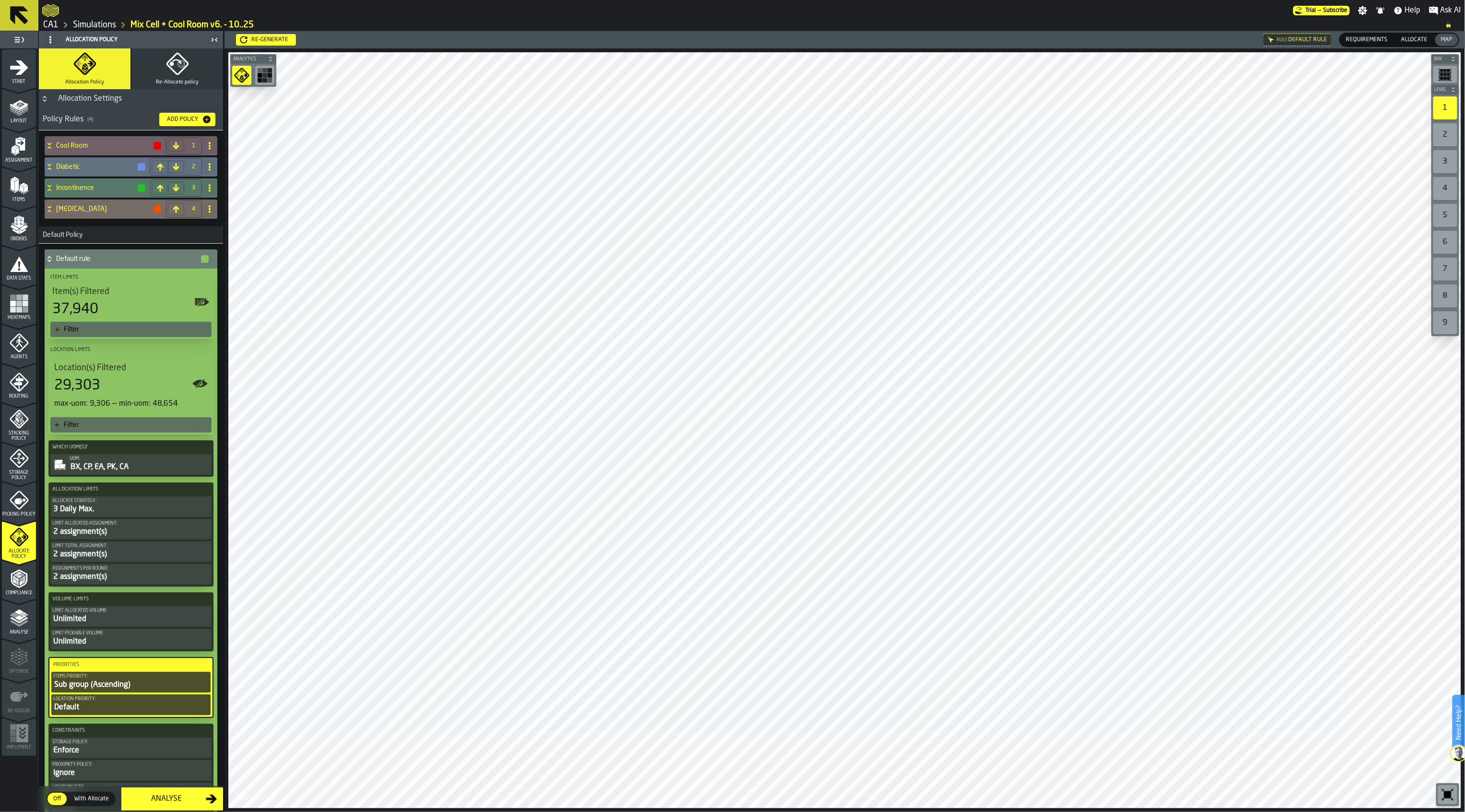
click at [94, 218] on div "[MEDICAL_DATA]" at bounding box center [103, 209] width 117 height 20
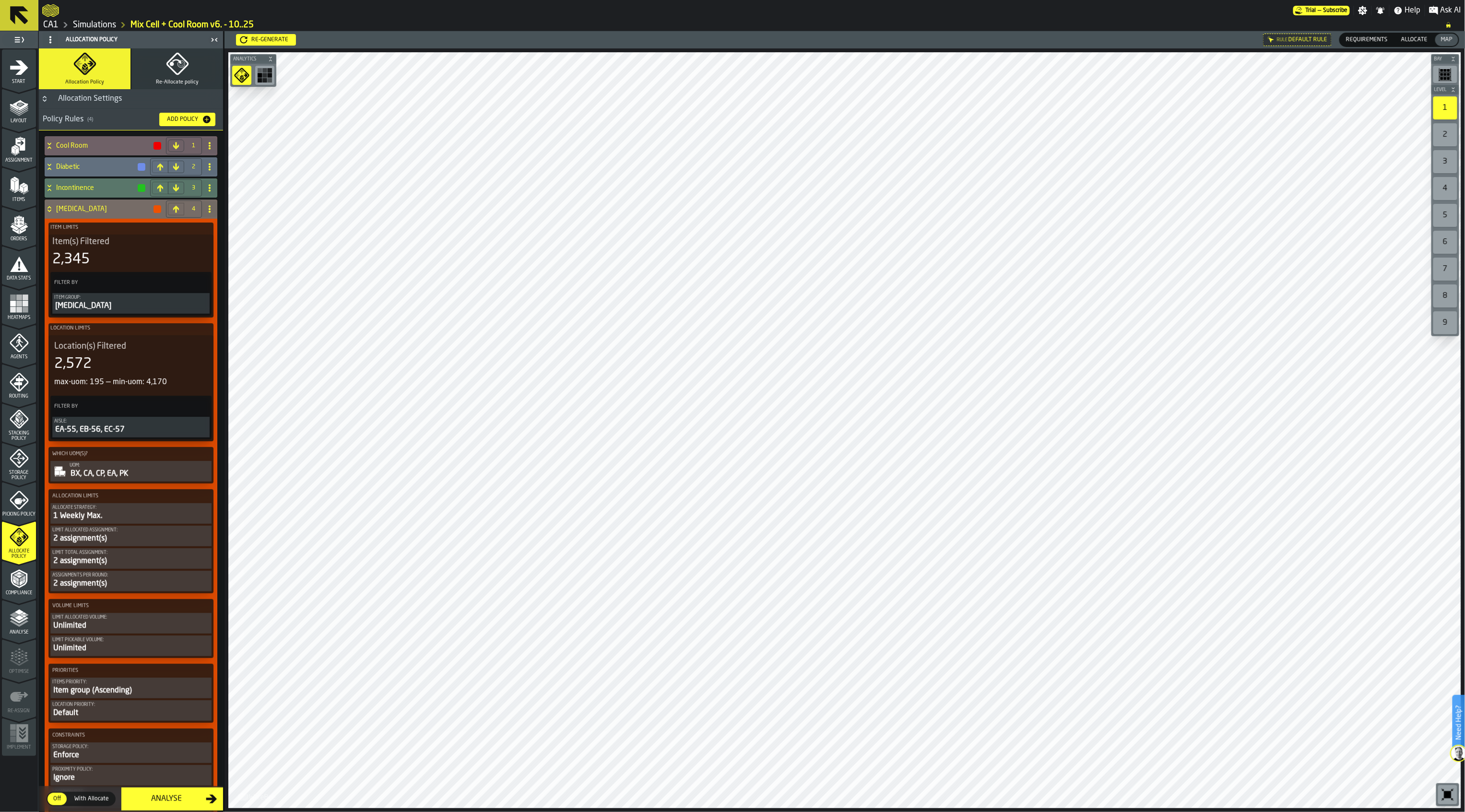
click at [131, 348] on div "Location(s) Filtered" at bounding box center [131, 347] width 153 height 11
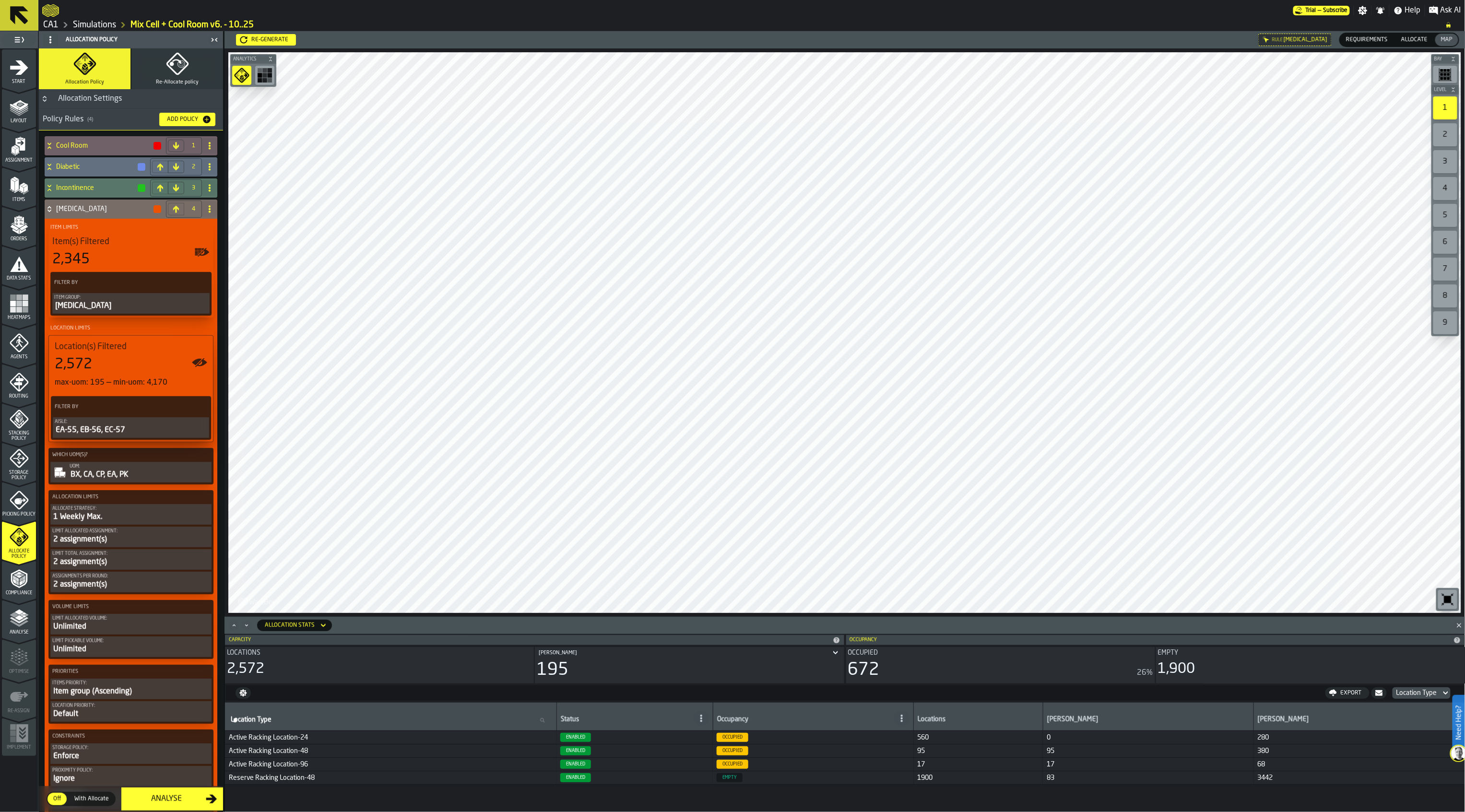
click at [47, 208] on icon at bounding box center [49, 209] width 10 height 8
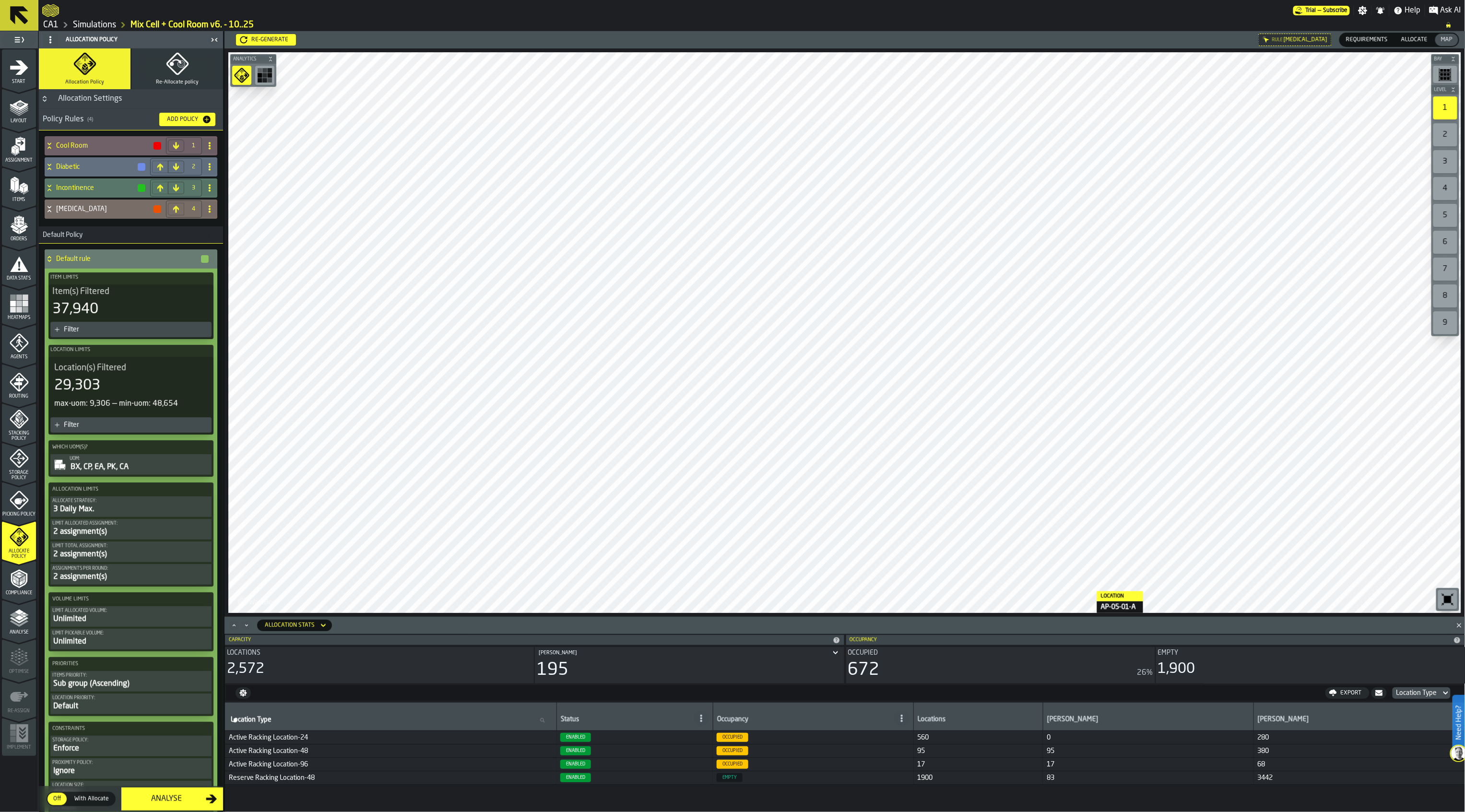
click at [49, 259] on icon at bounding box center [49, 259] width 10 height 8
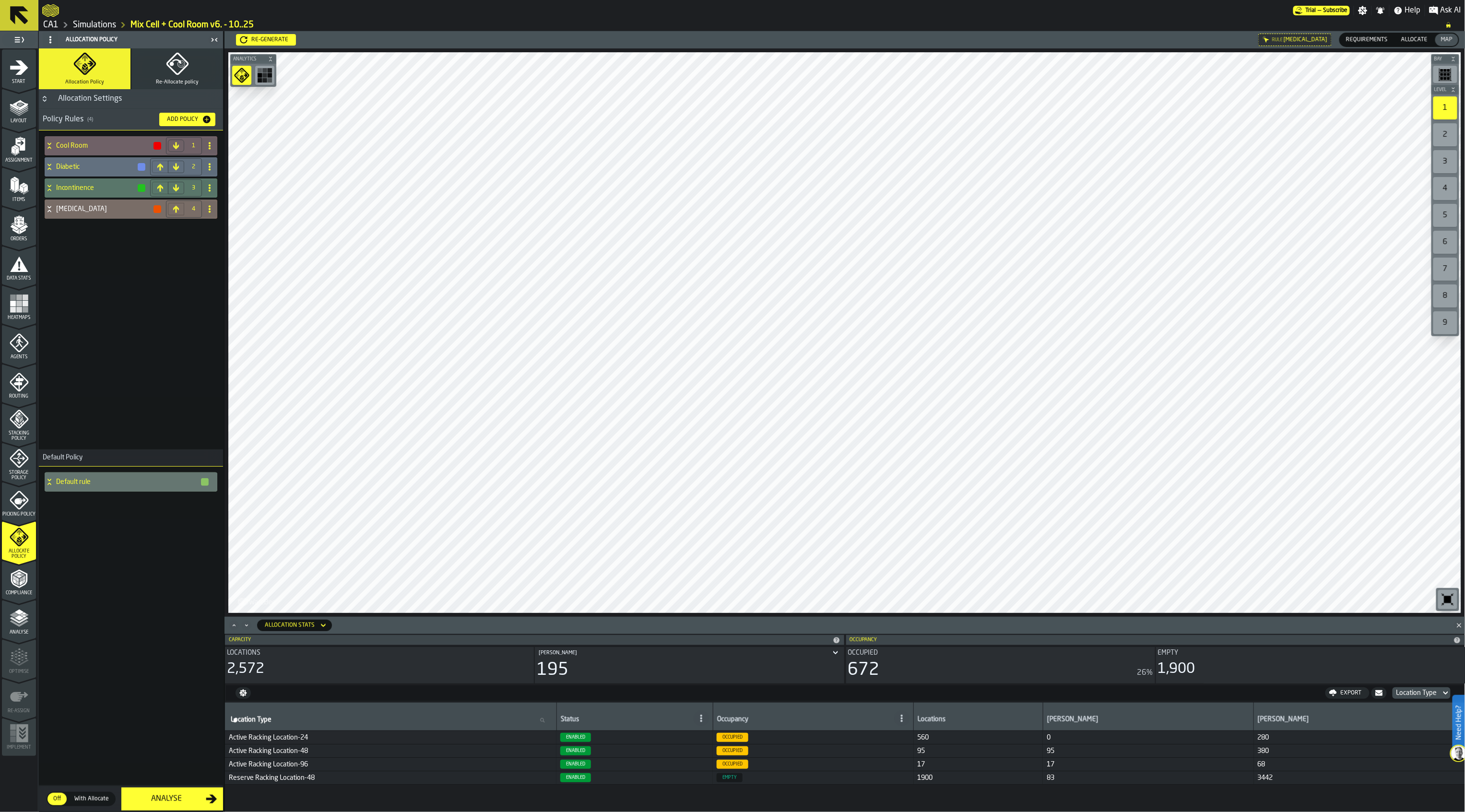
click at [199, 798] on div "Analyse" at bounding box center [166, 798] width 79 height 11
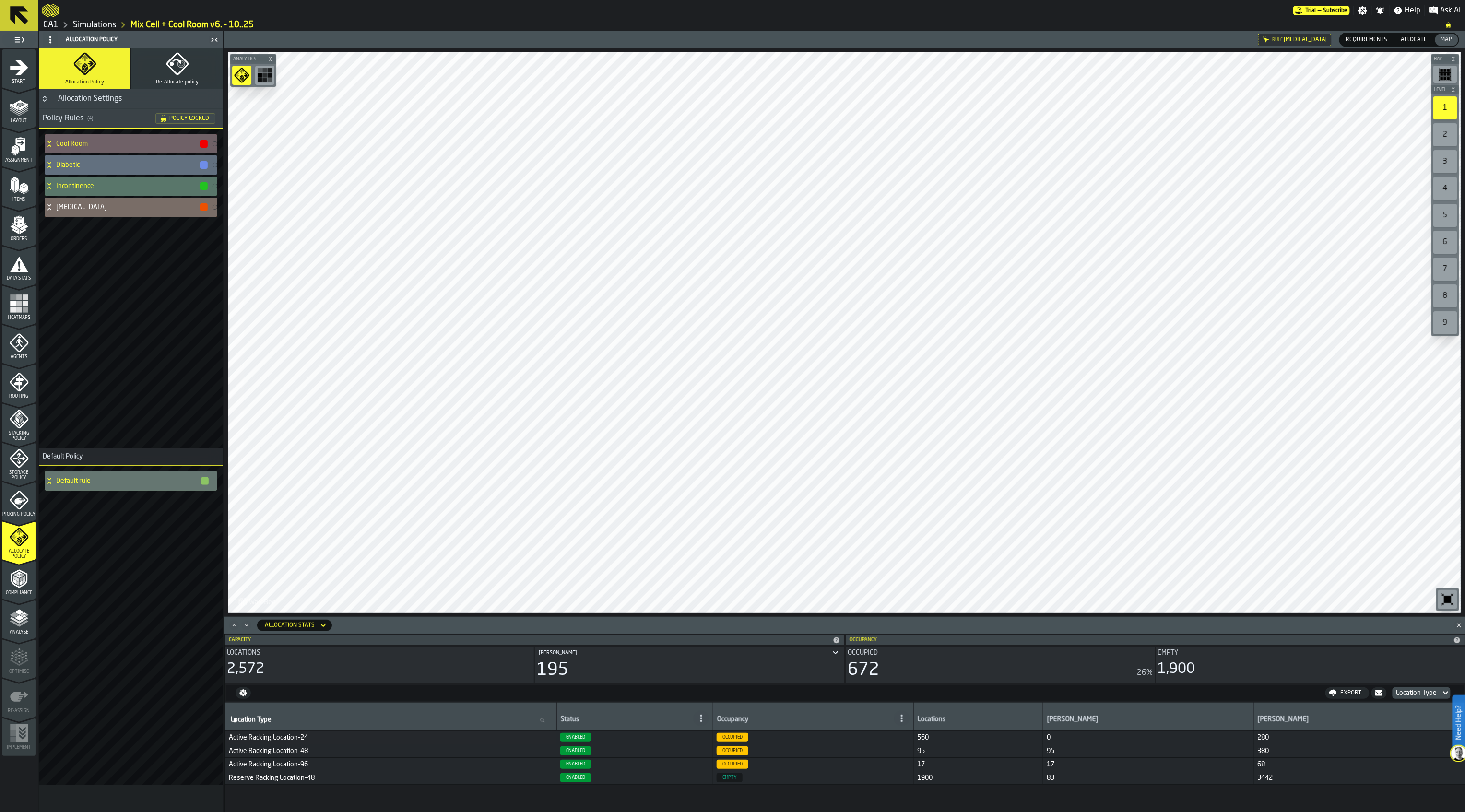
click at [23, 585] on icon "menu Compliance" at bounding box center [19, 579] width 17 height 19
click at [25, 624] on icon "menu Analyse" at bounding box center [20, 619] width 20 height 20
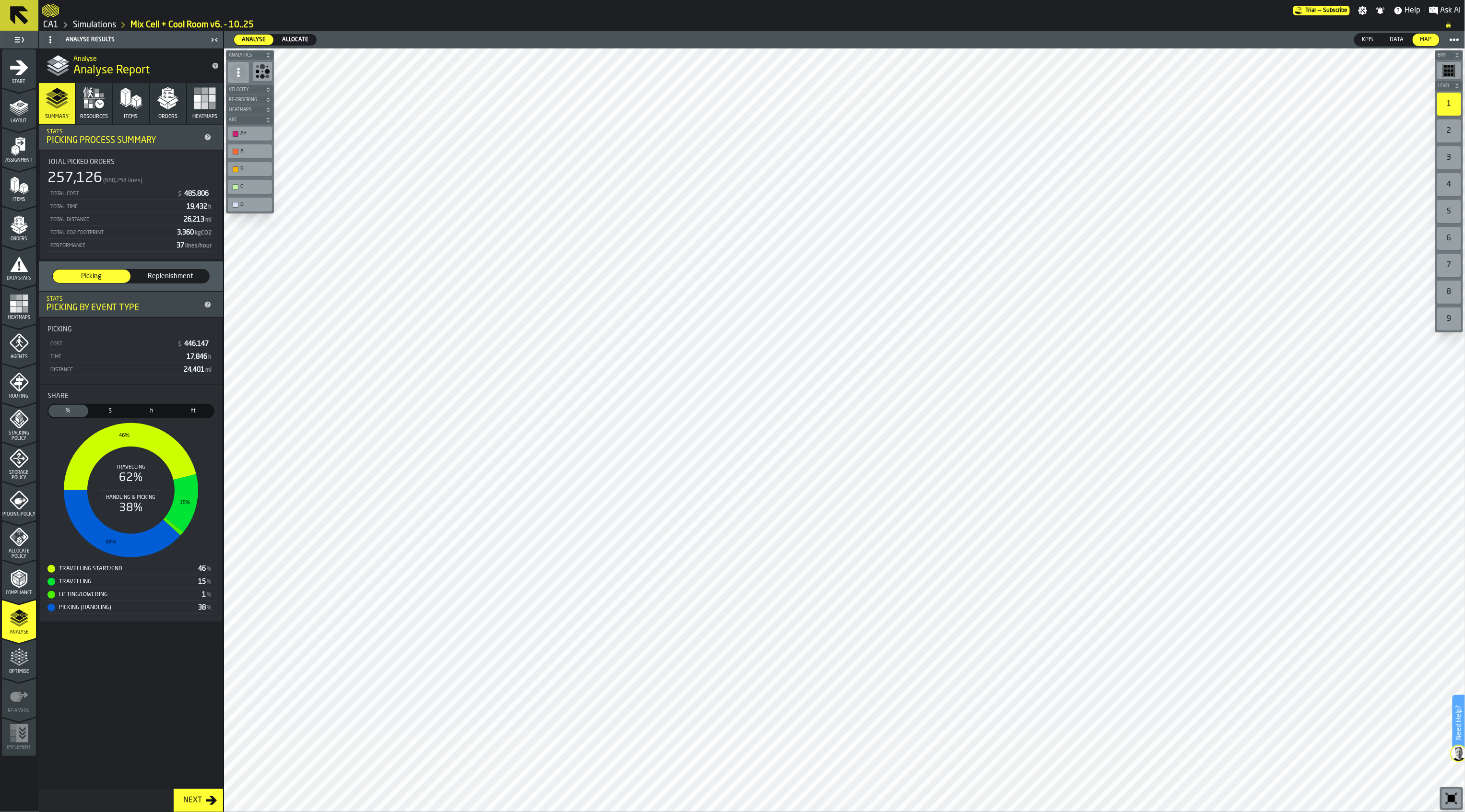
click at [205, 800] on div "Next" at bounding box center [193, 800] width 26 height 11
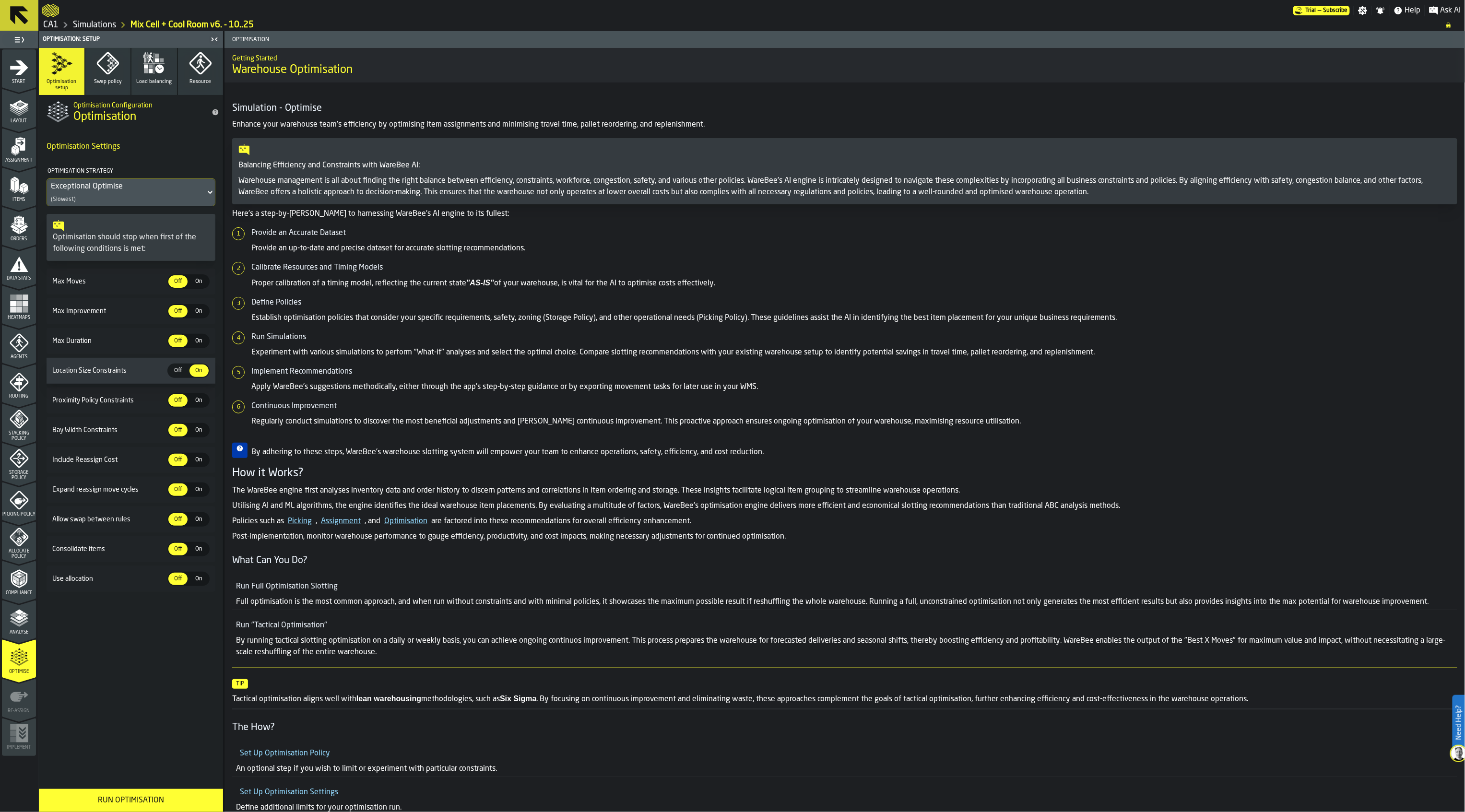
click at [106, 68] on icon "button" at bounding box center [108, 63] width 23 height 23
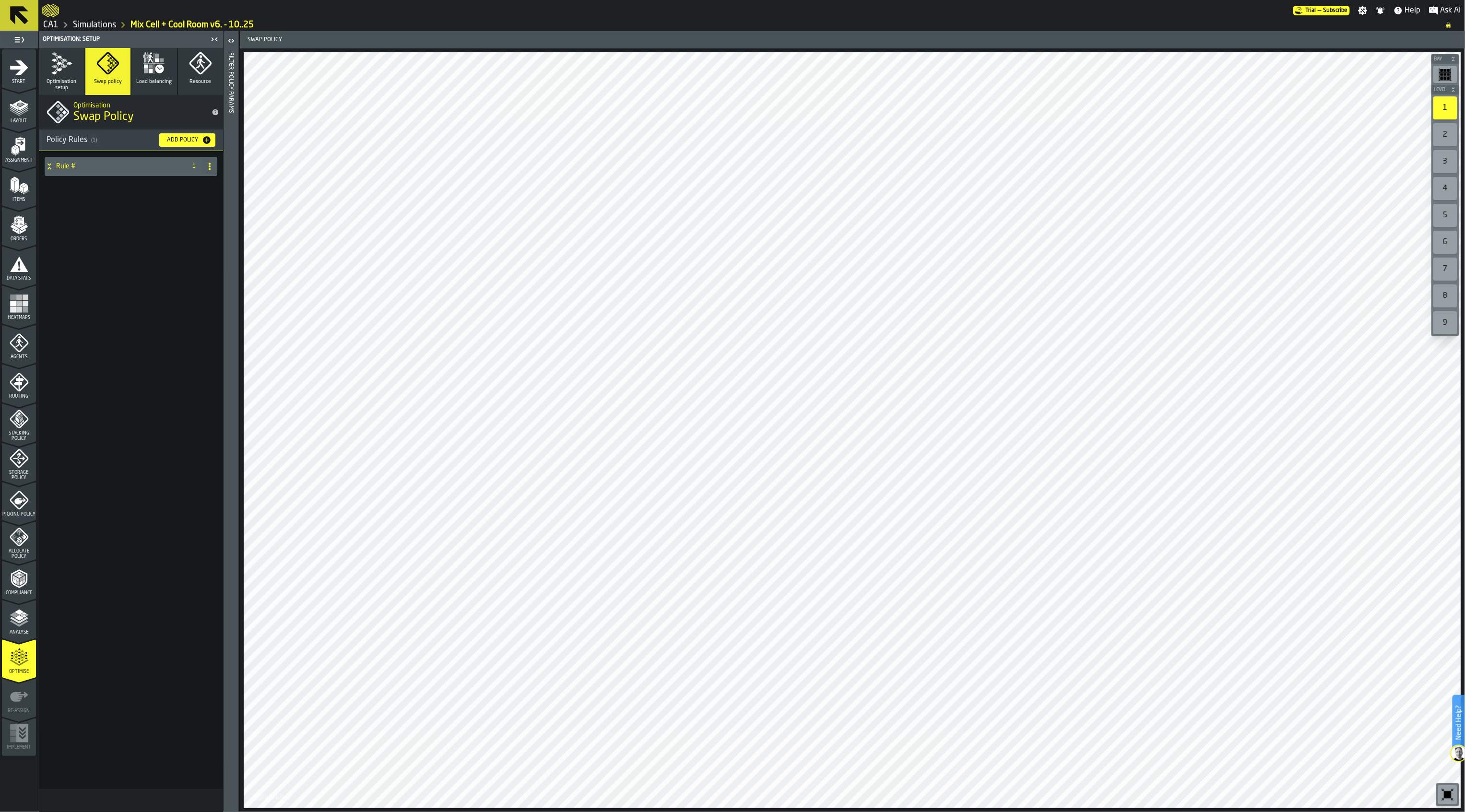
click at [52, 169] on icon at bounding box center [49, 166] width 10 height 8
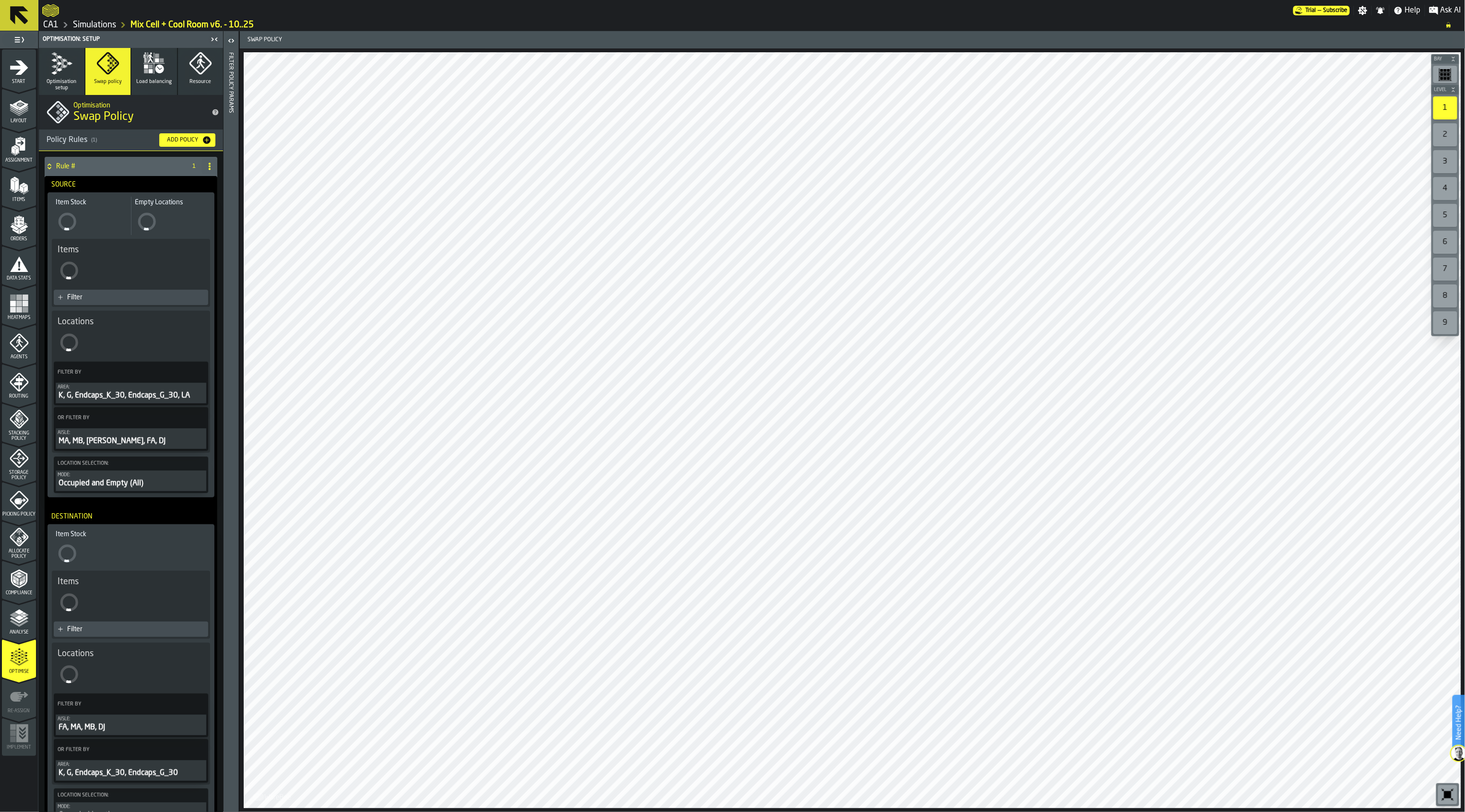
click at [67, 80] on span "Optimisation setup" at bounding box center [62, 85] width 38 height 13
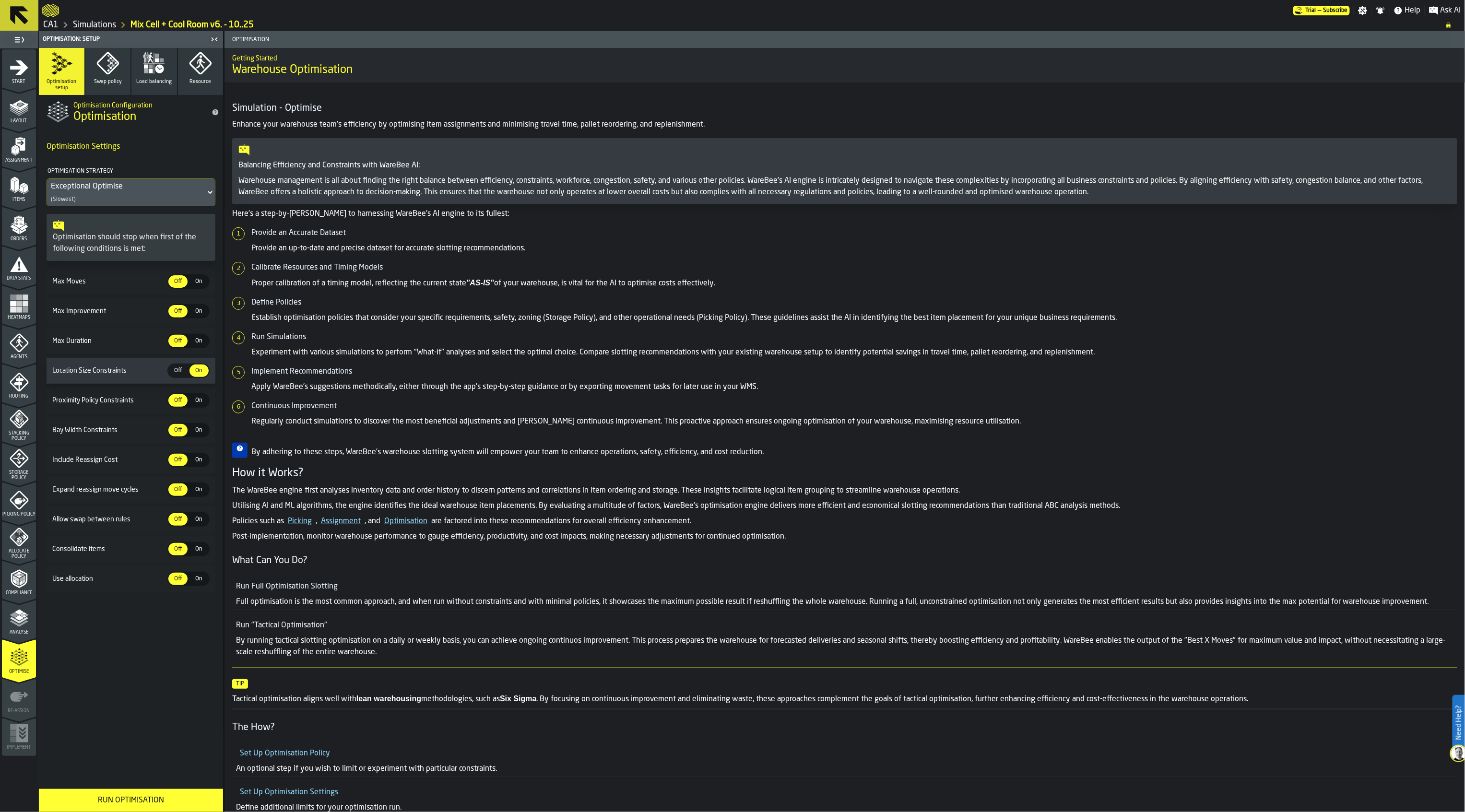
click at [157, 803] on div "Run Optimisation" at bounding box center [131, 800] width 173 height 11
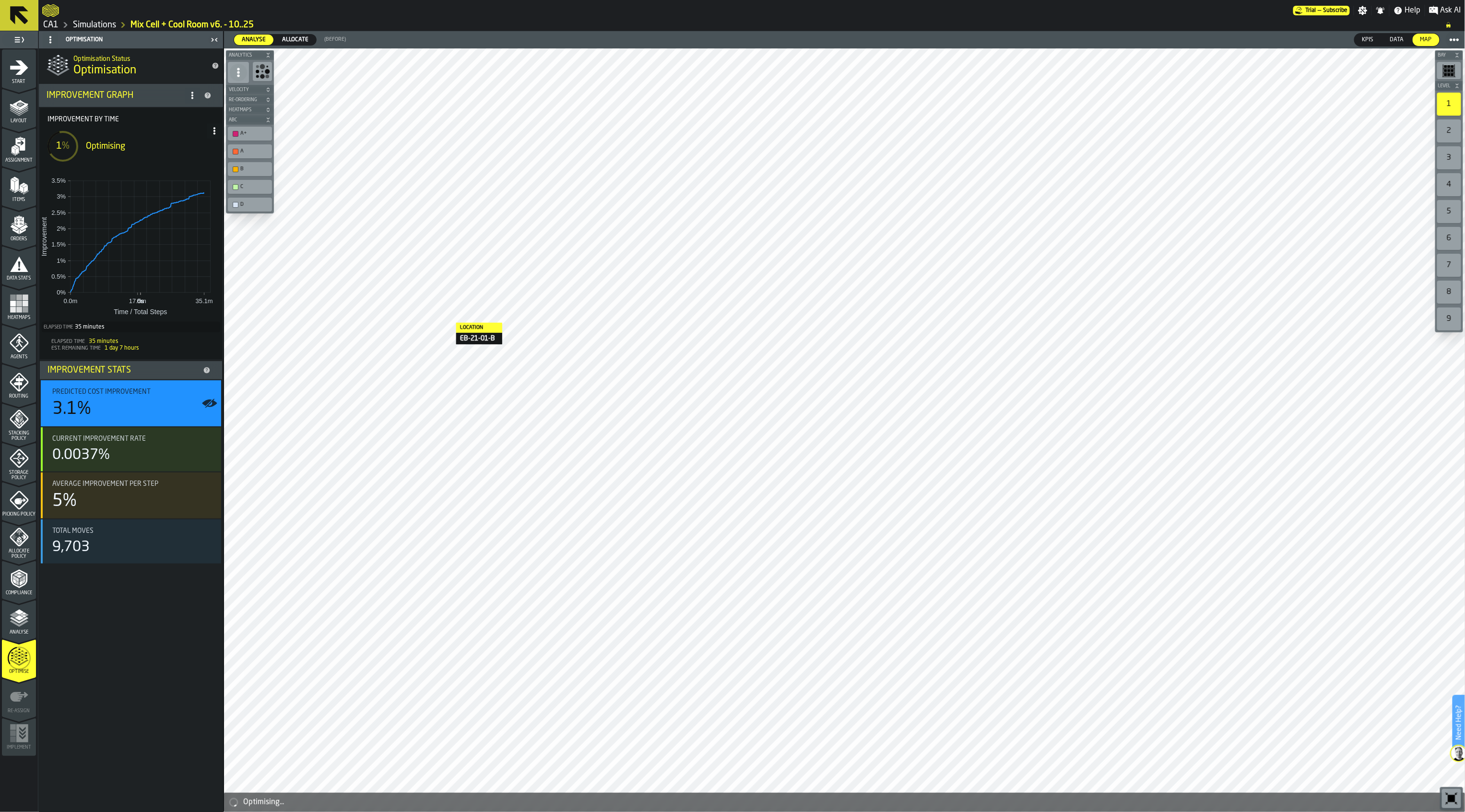
click at [20, 20] on icon at bounding box center [19, 15] width 23 height 23
